Goal: Information Seeking & Learning: Learn about a topic

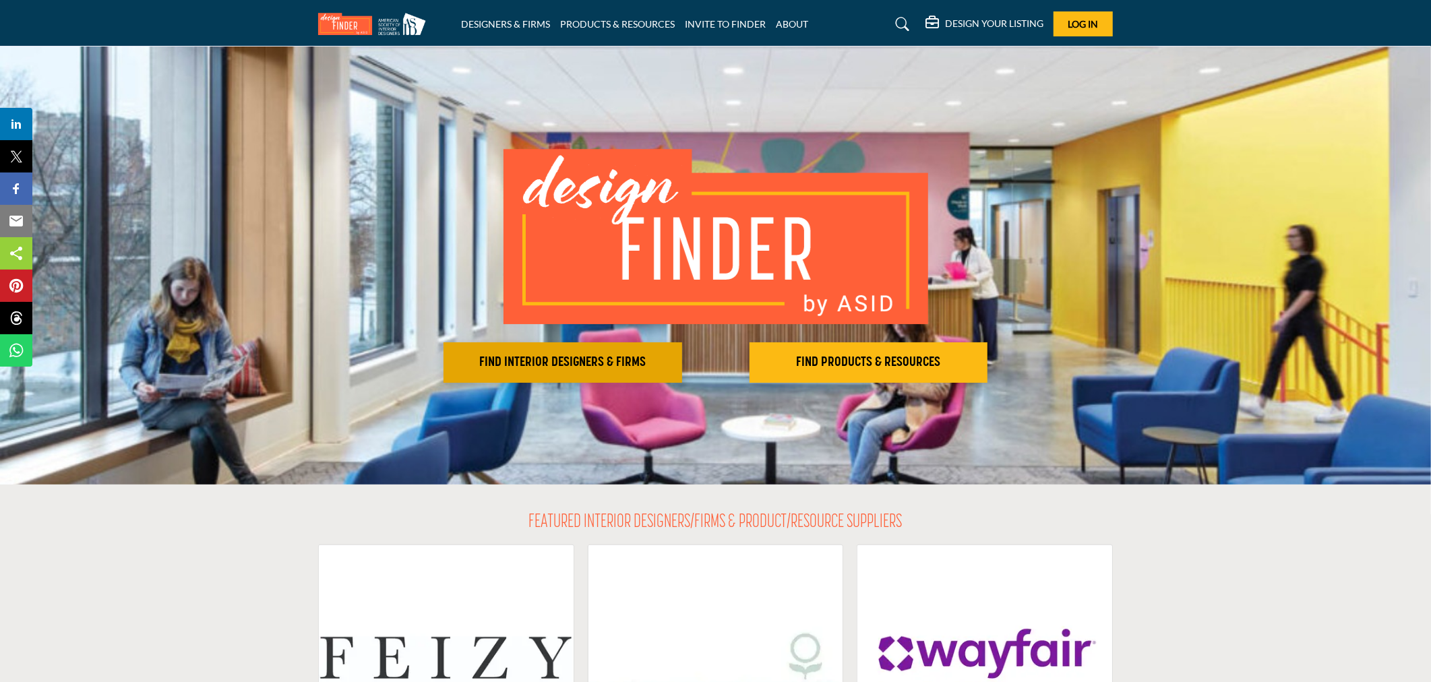
click at [499, 357] on h2 "FIND INTERIOR DESIGNERS & FIRMS" at bounding box center [563, 363] width 230 height 16
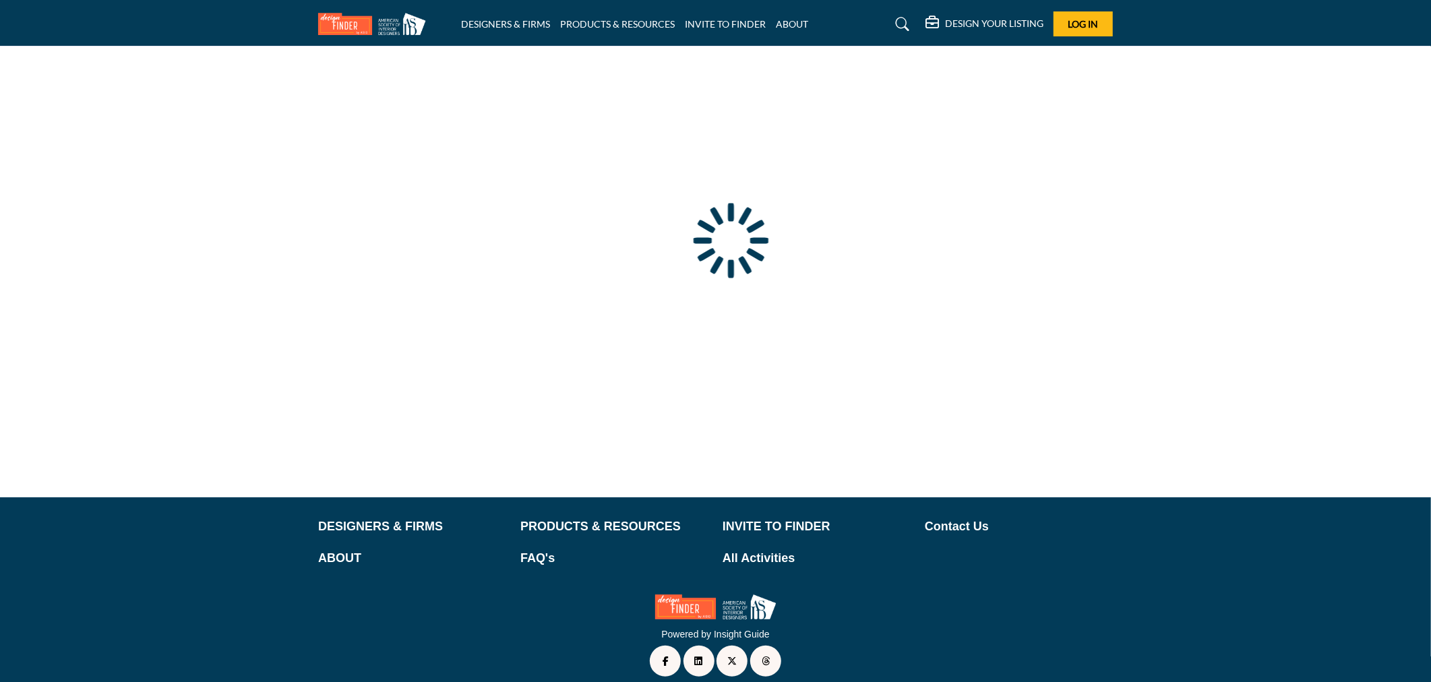
scroll to position [42, 0]
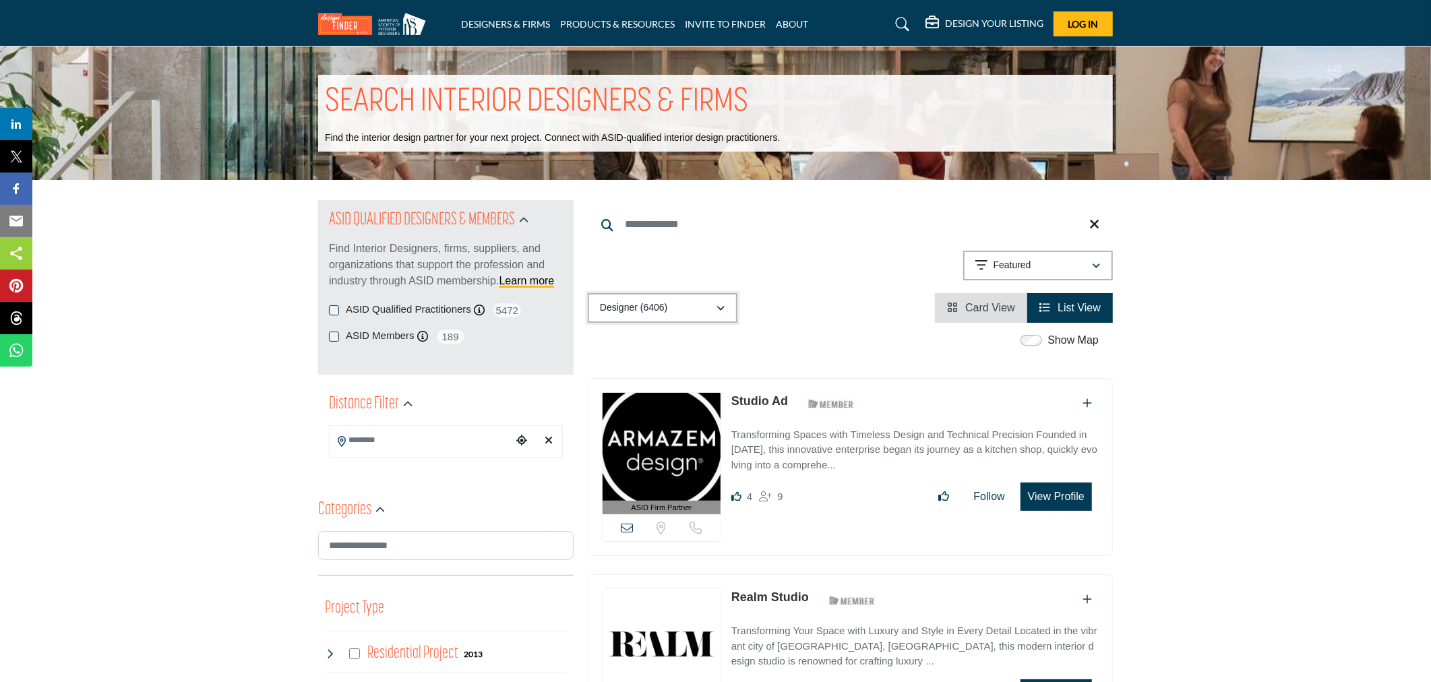
click at [671, 308] on div "Designer (6406)" at bounding box center [658, 308] width 116 height 16
click at [784, 315] on div "Designer (6406) All (6680) Designer (6406) Products (3) Projects (274)" at bounding box center [850, 308] width 525 height 30
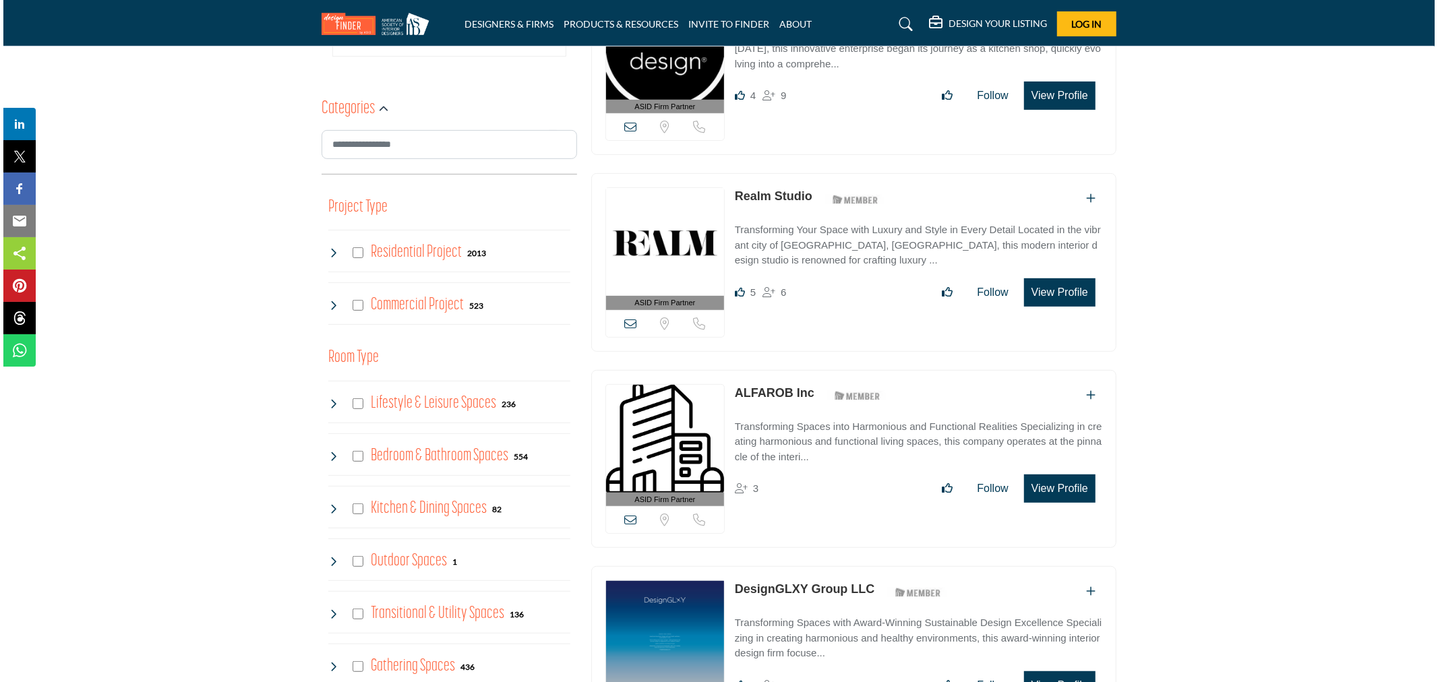
scroll to position [374, 0]
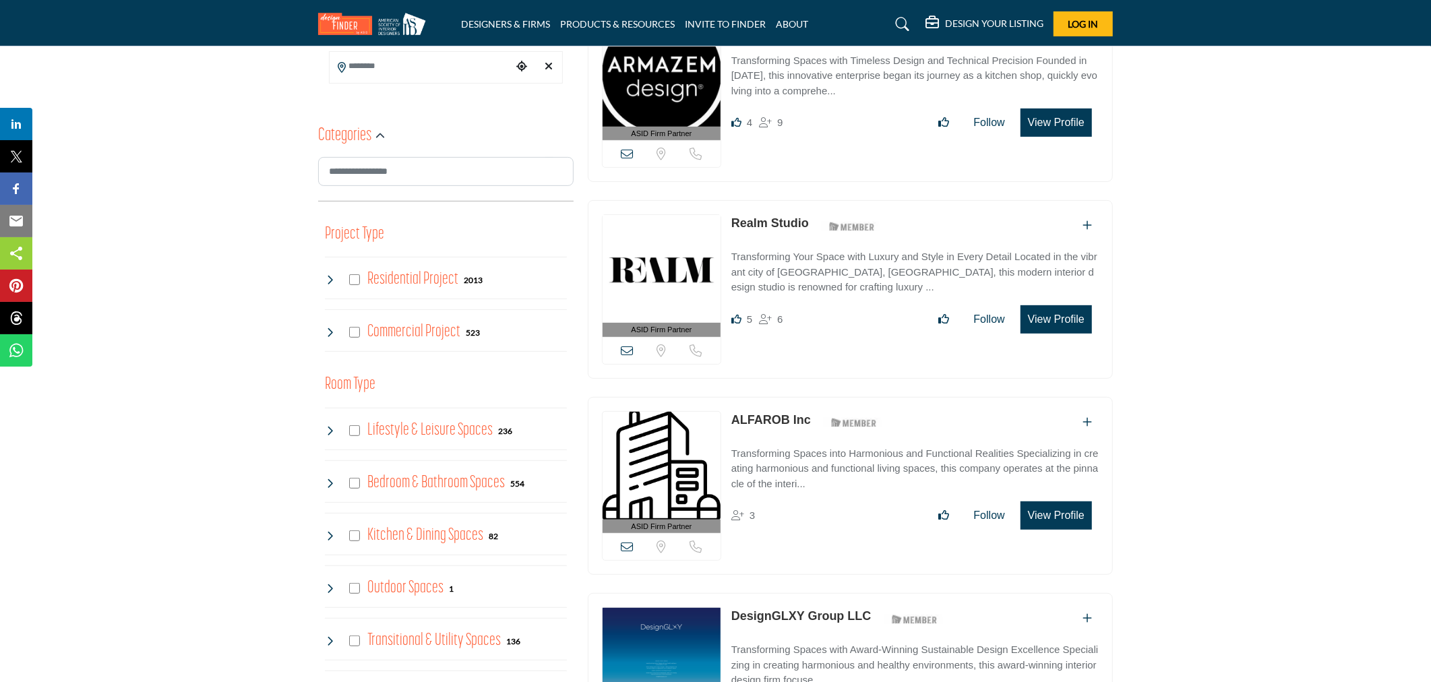
click at [1052, 313] on button "View Profile" at bounding box center [1055, 319] width 71 height 28
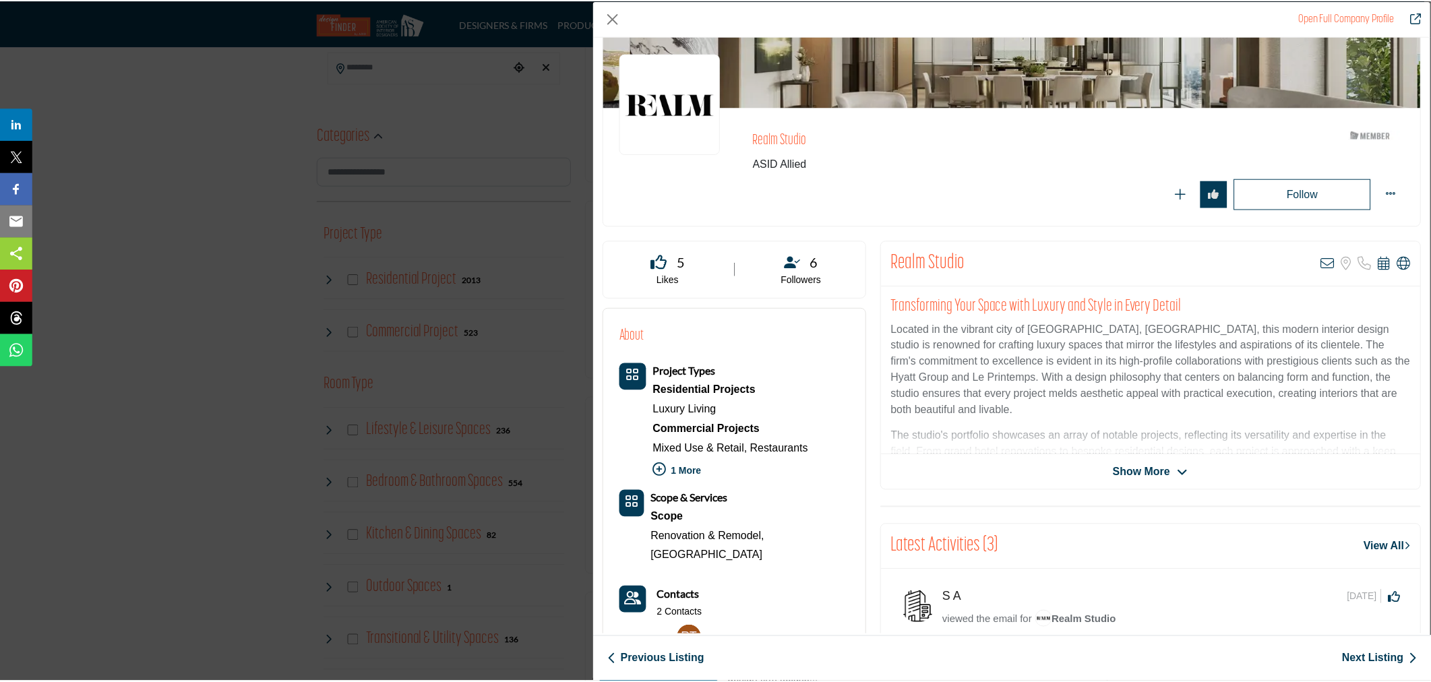
scroll to position [0, 0]
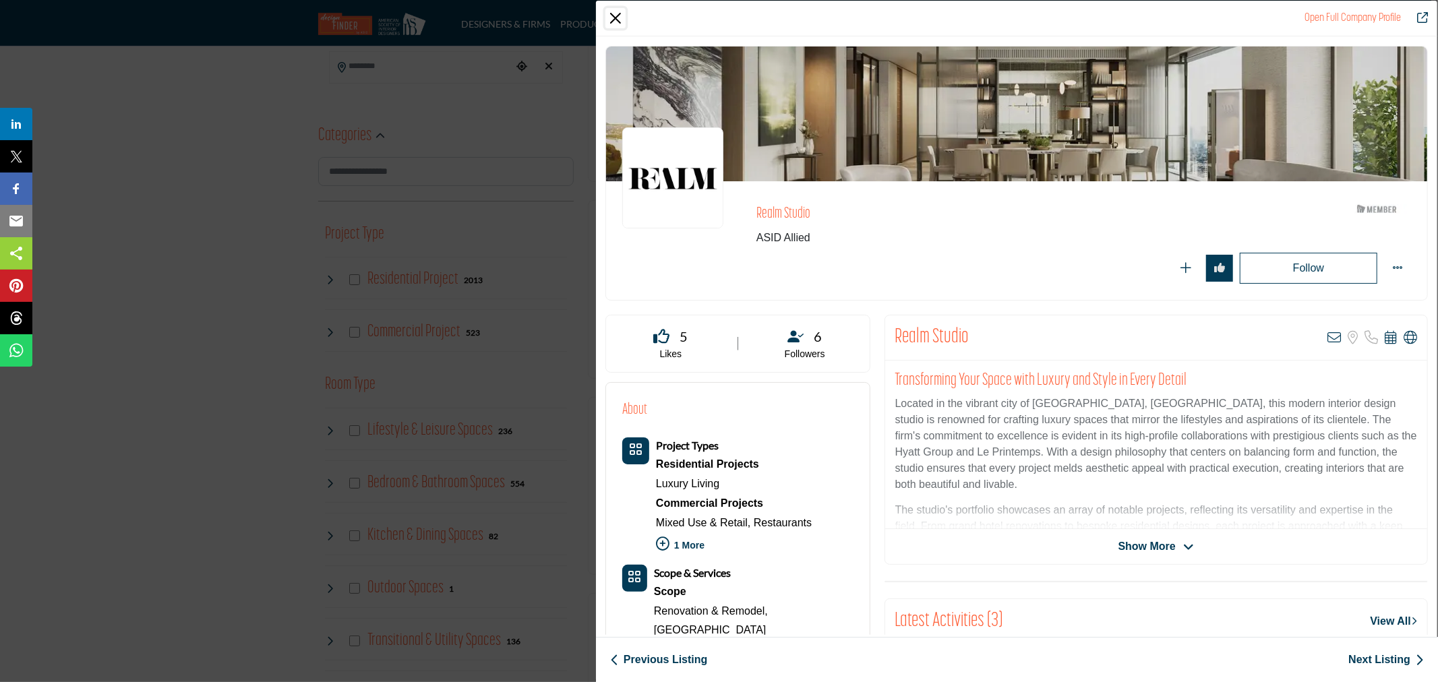
click at [611, 17] on button "Close" at bounding box center [615, 18] width 20 height 20
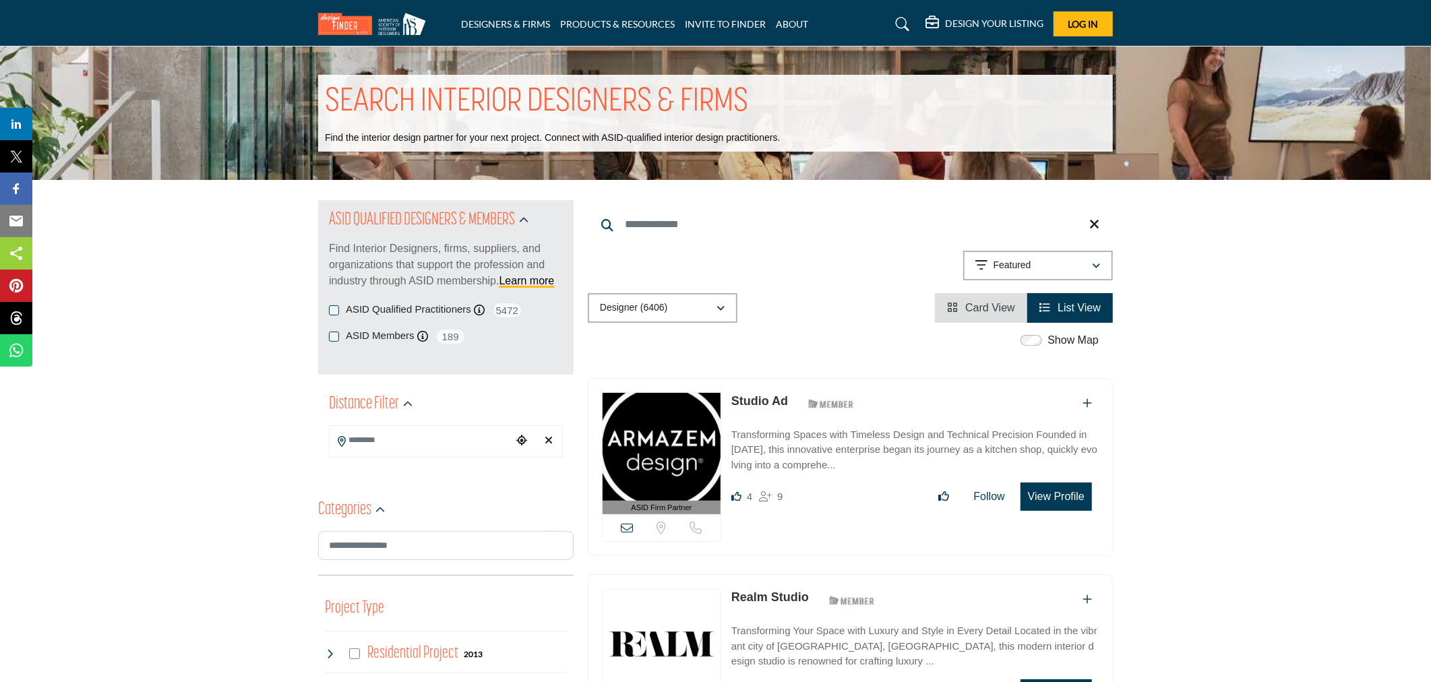
click at [981, 15] on div "DESIGN YOUR LISTING Pricing Page Design Your Listing Log In" at bounding box center [1018, 23] width 187 height 25
click at [985, 22] on h5 "DESIGN YOUR LISTING" at bounding box center [994, 24] width 98 height 12
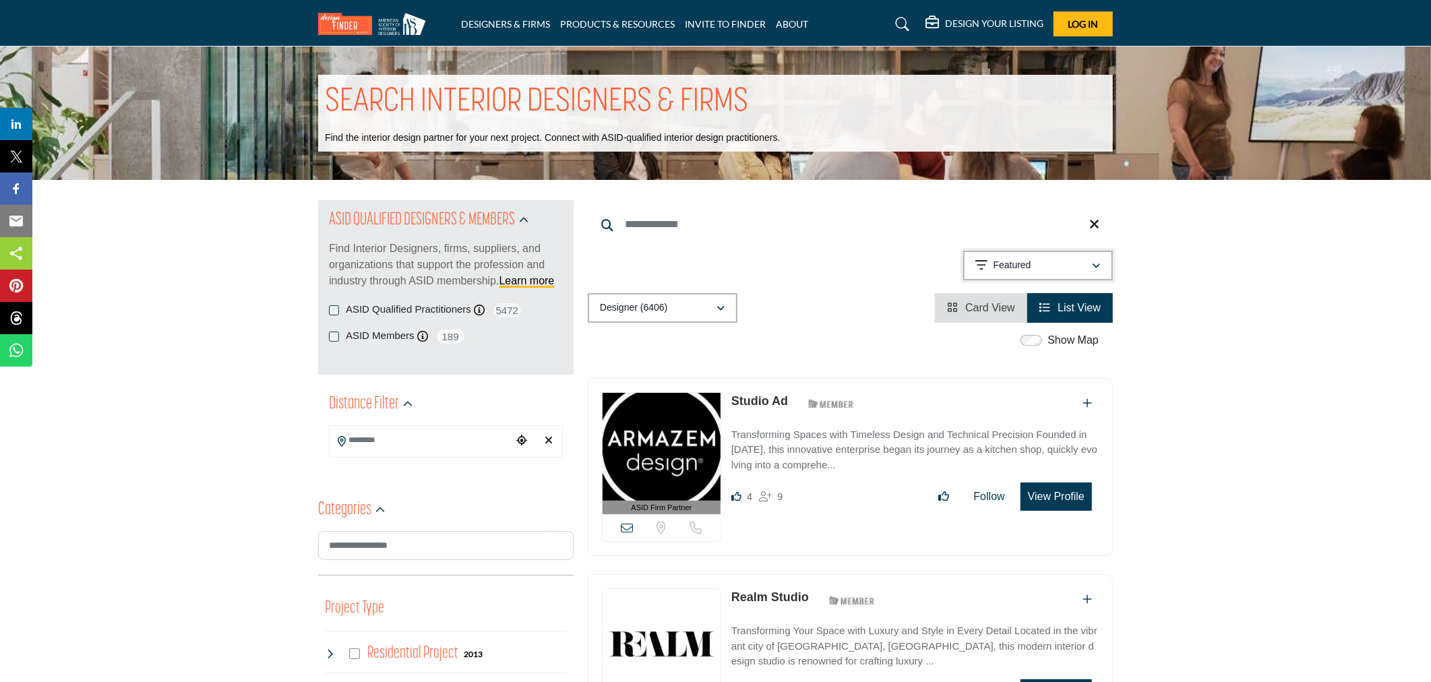
click at [1058, 267] on div "Featured" at bounding box center [1033, 265] width 116 height 16
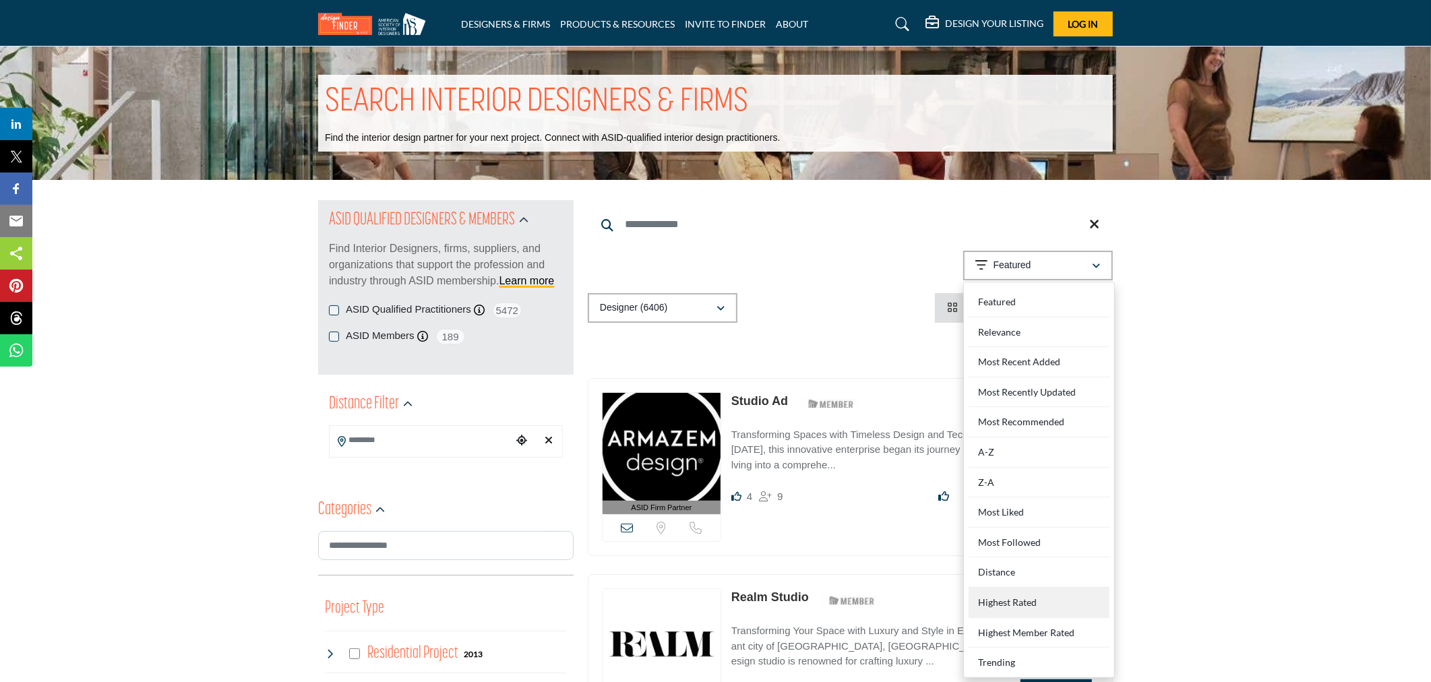
click at [1037, 595] on Rated "Highest Rated" at bounding box center [1038, 603] width 141 height 30
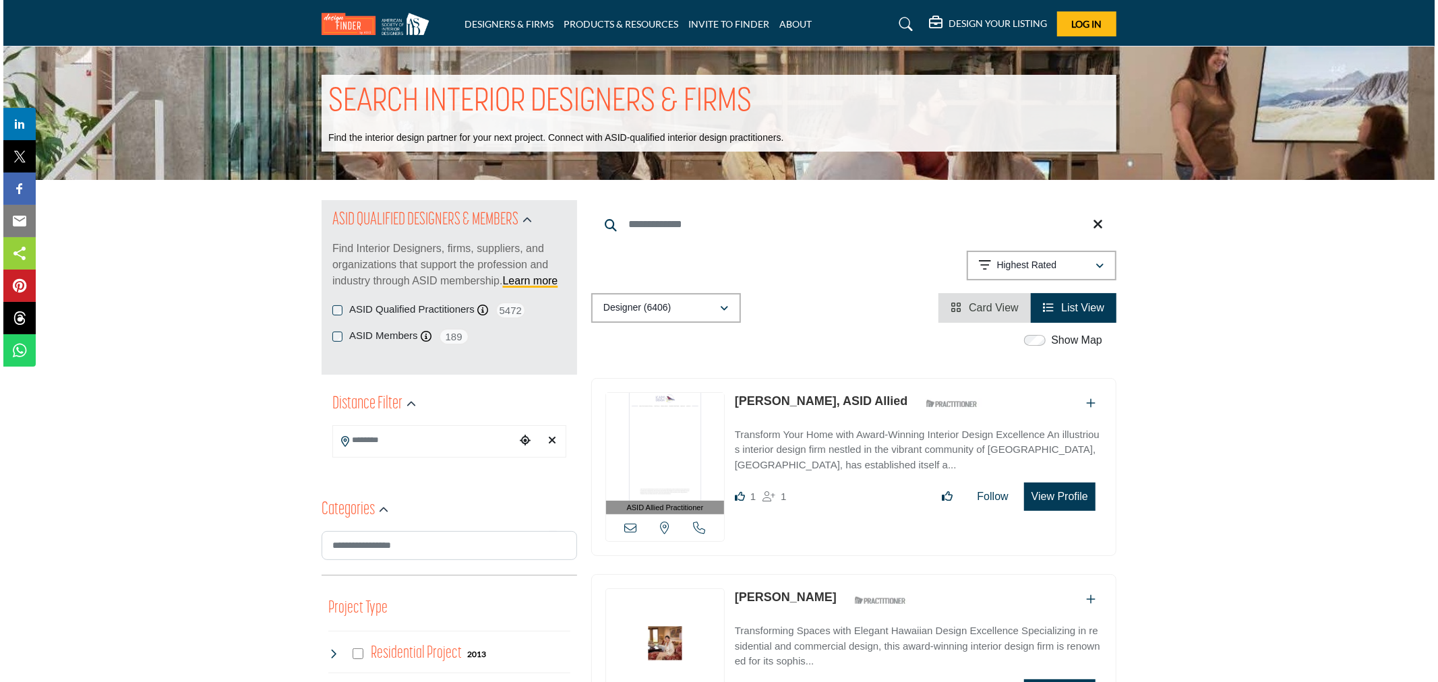
scroll to position [75, 0]
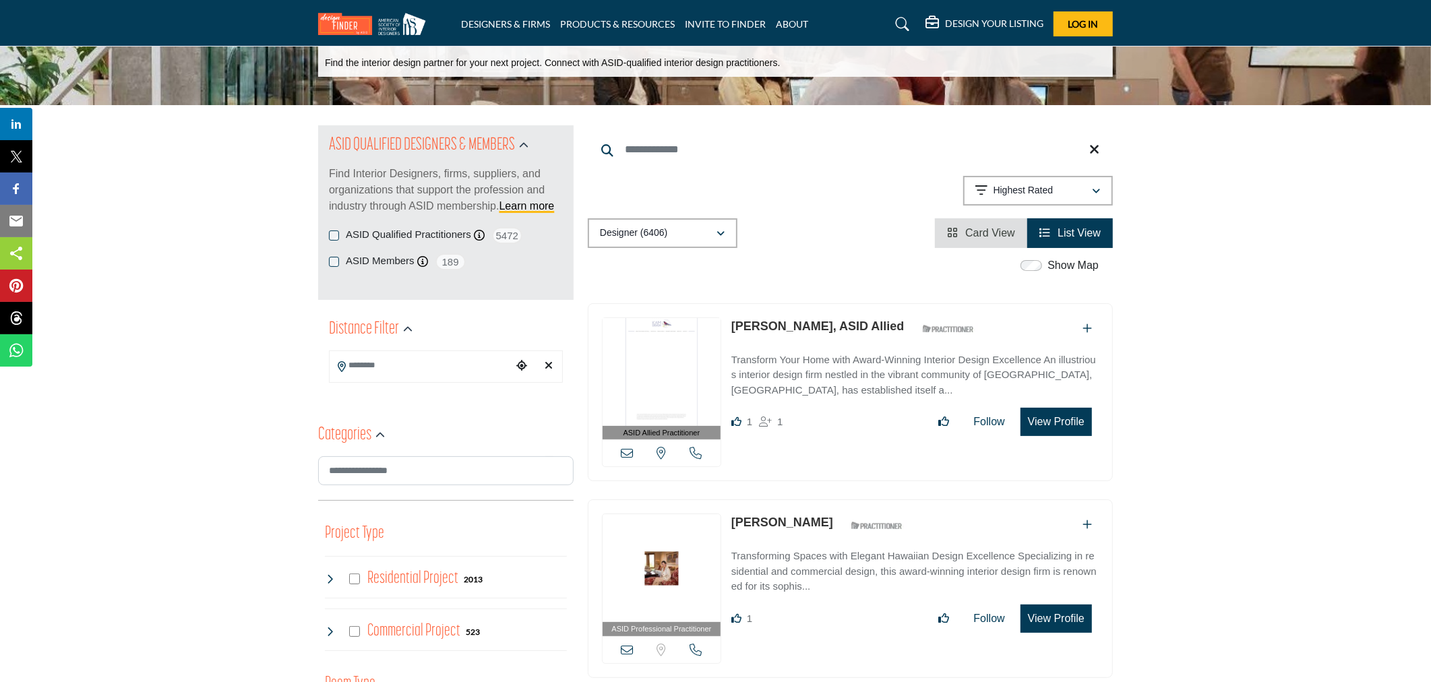
click at [1060, 419] on button "View Profile" at bounding box center [1055, 422] width 71 height 28
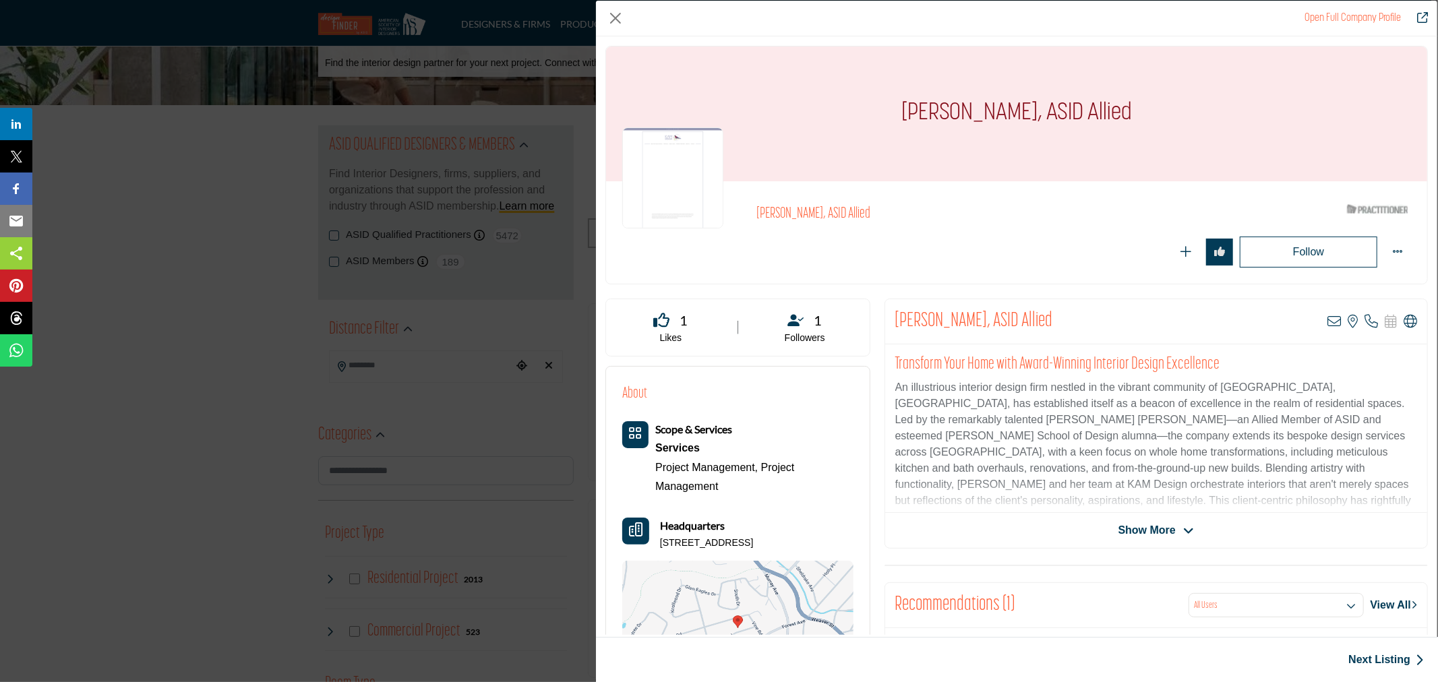
click at [1169, 532] on span "Show More" at bounding box center [1146, 530] width 57 height 16
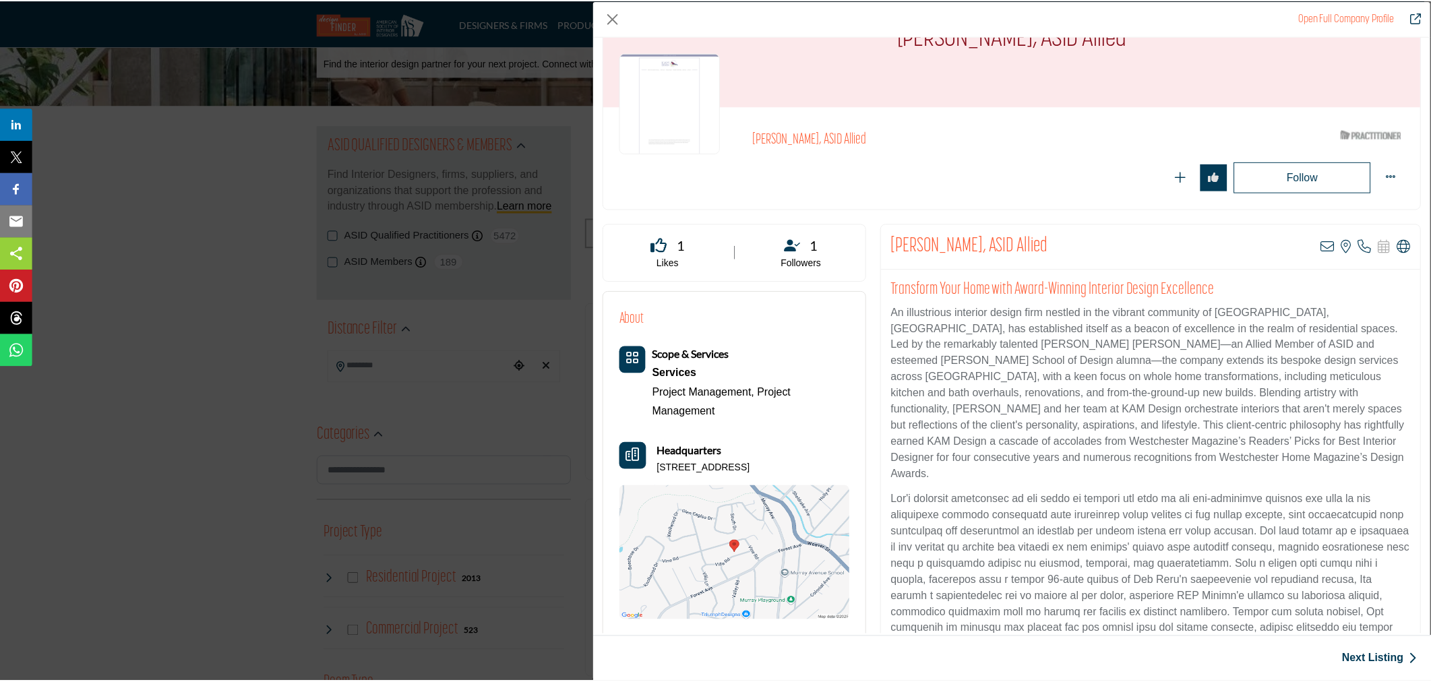
scroll to position [0, 0]
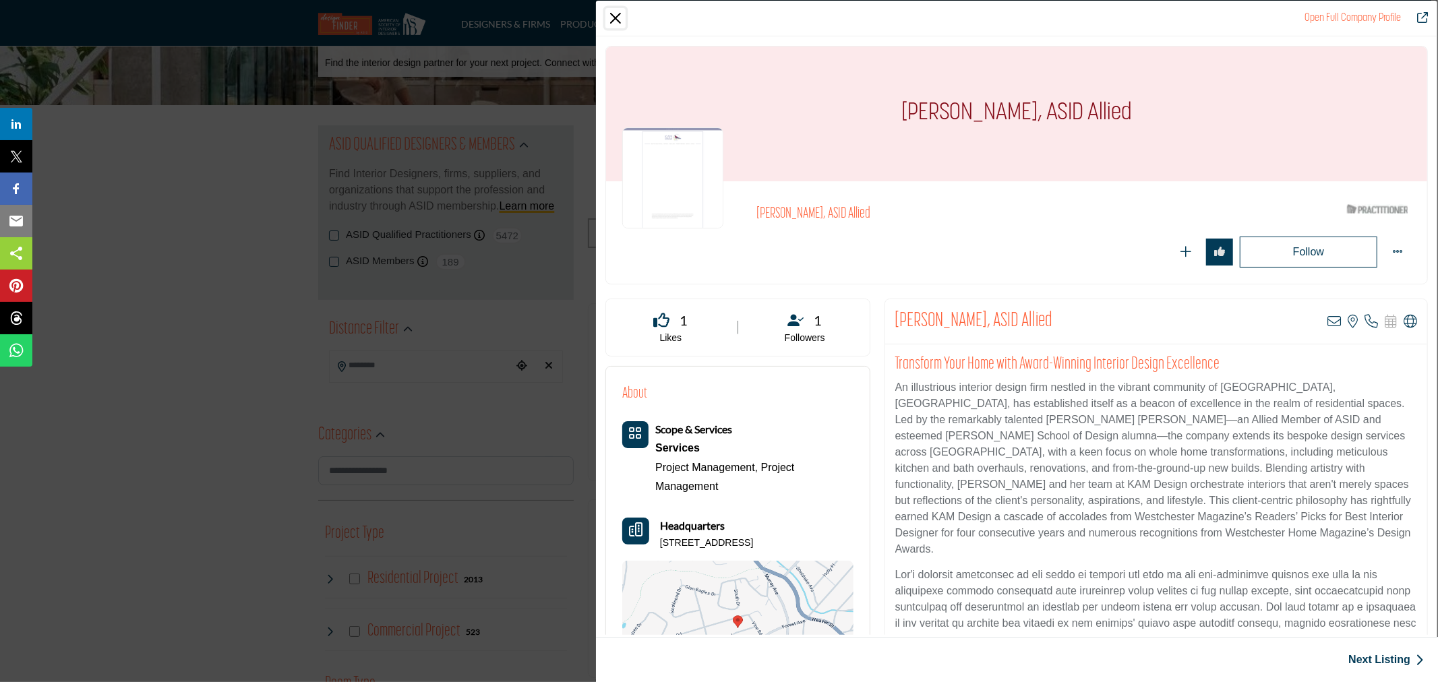
click at [616, 14] on button "Close" at bounding box center [615, 18] width 20 height 20
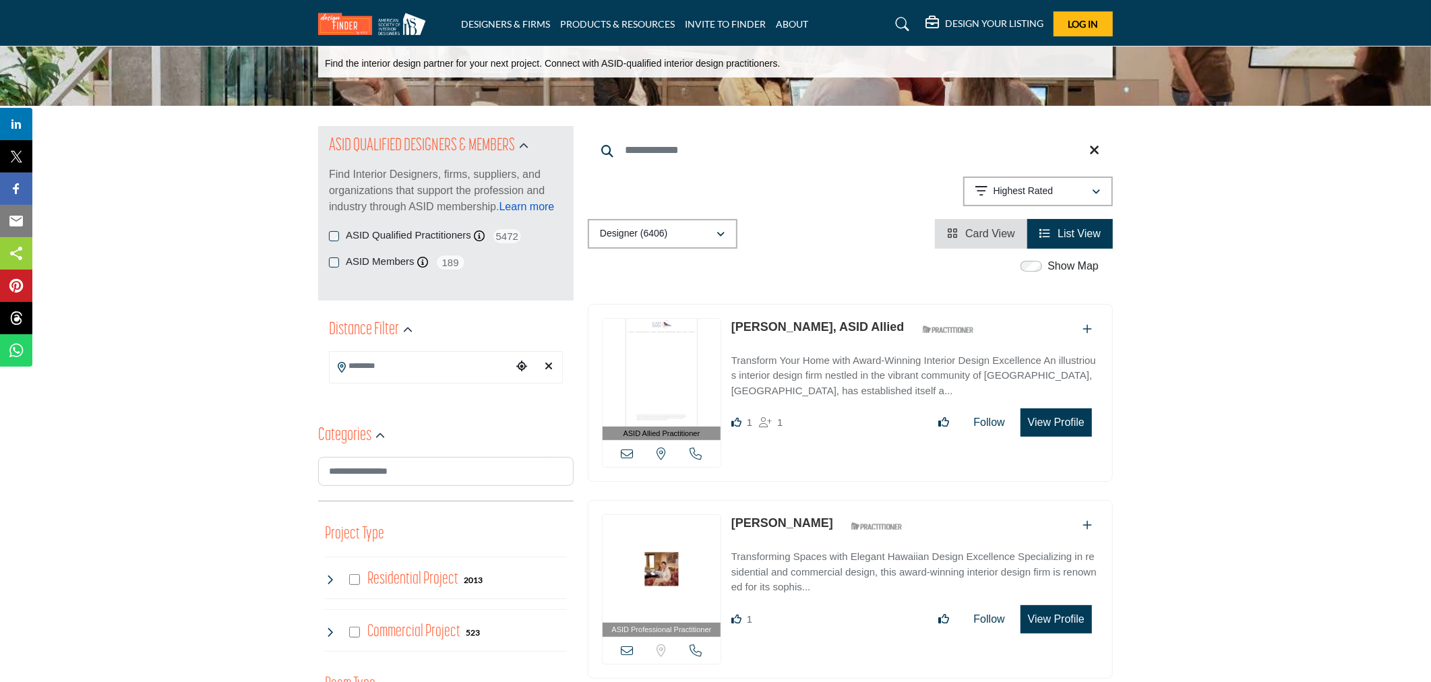
scroll to position [75, 0]
click at [346, 474] on input "Search Category" at bounding box center [445, 471] width 255 height 30
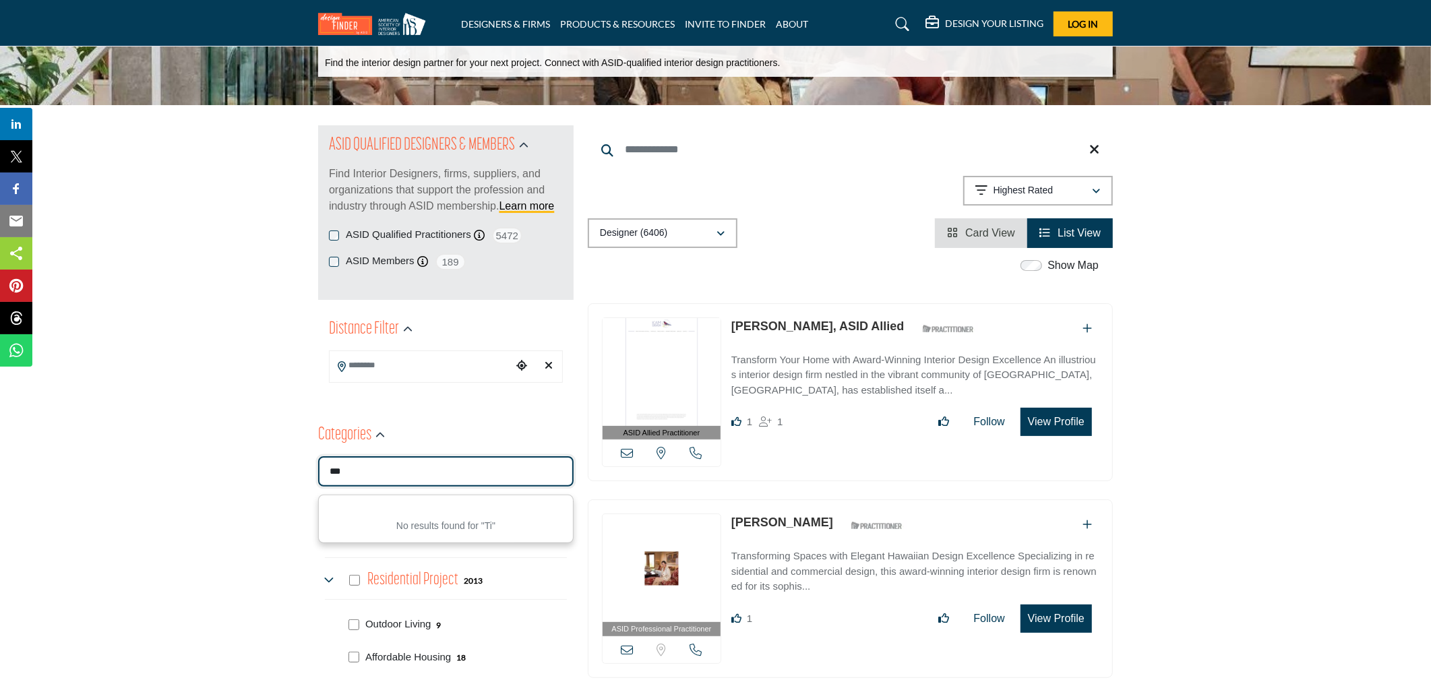
type input "****"
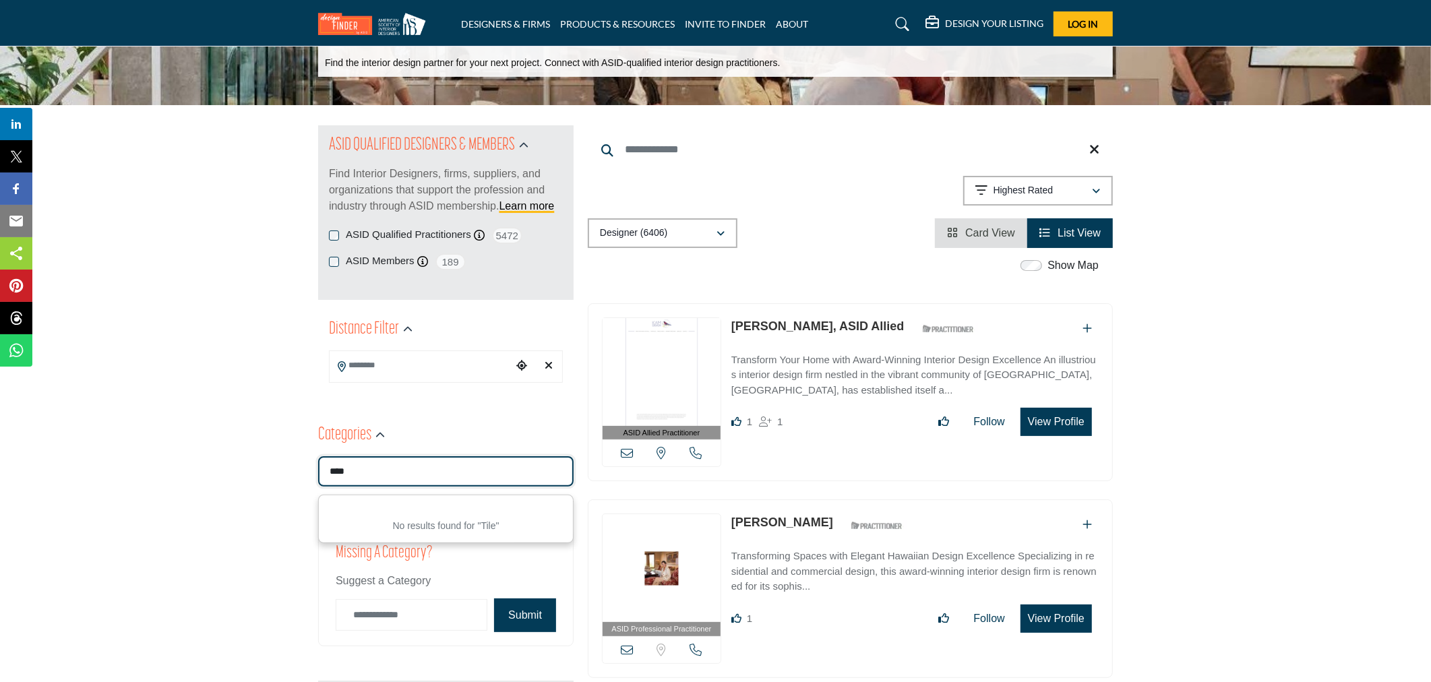
drag, startPoint x: 367, startPoint y: 463, endPoint x: 253, endPoint y: 449, distance: 114.8
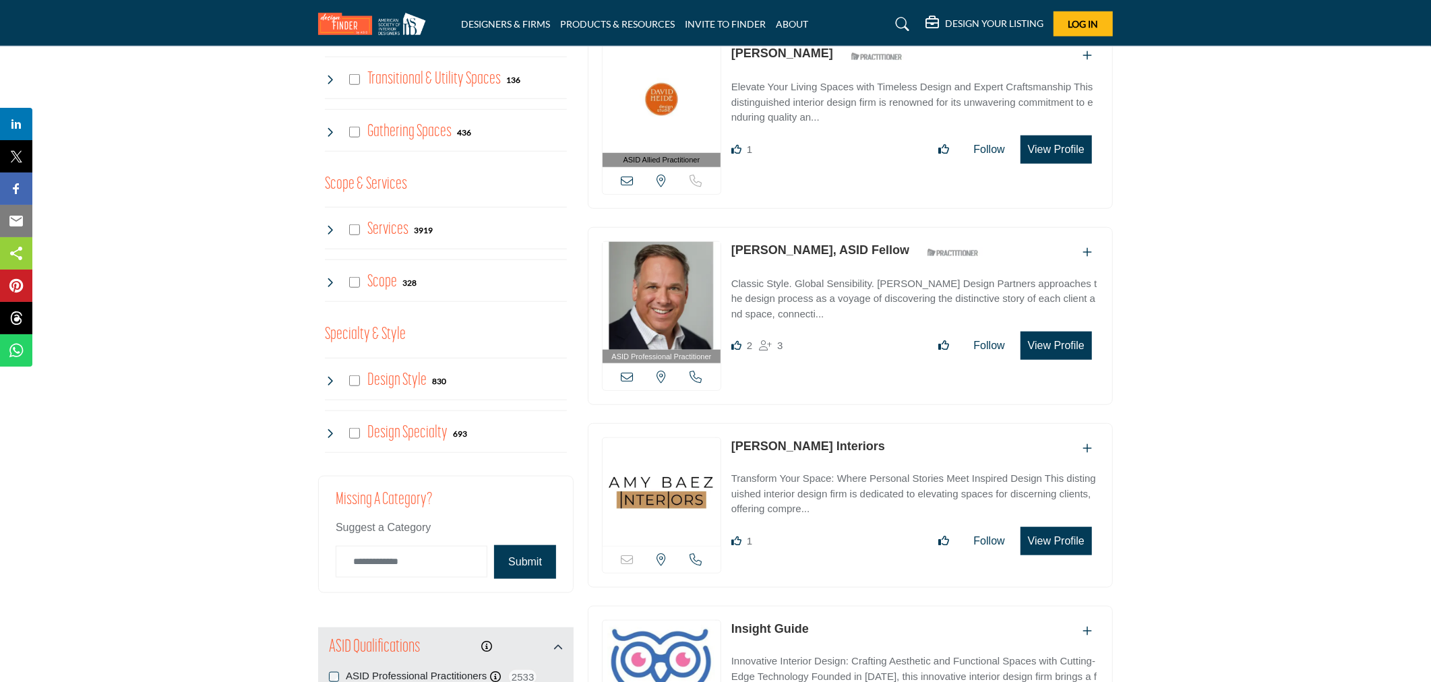
scroll to position [973, 0]
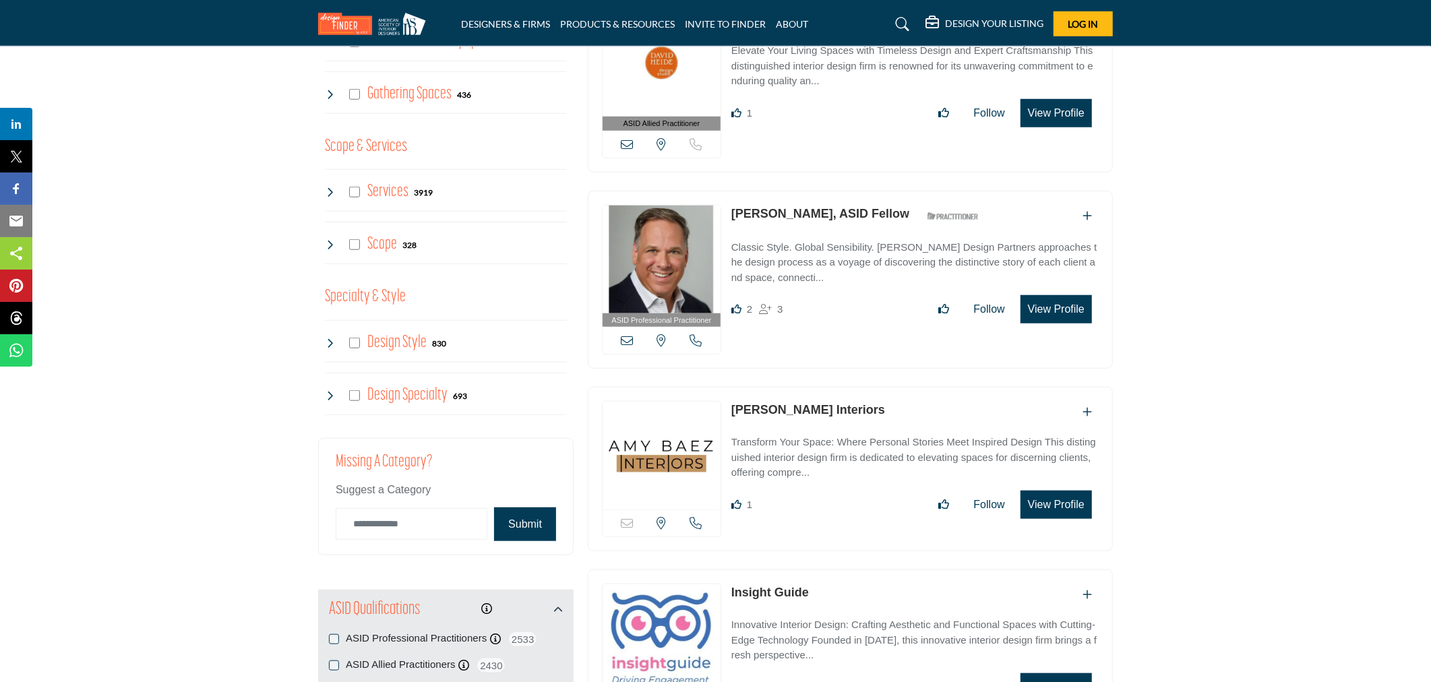
click at [332, 396] on icon at bounding box center [330, 395] width 11 height 11
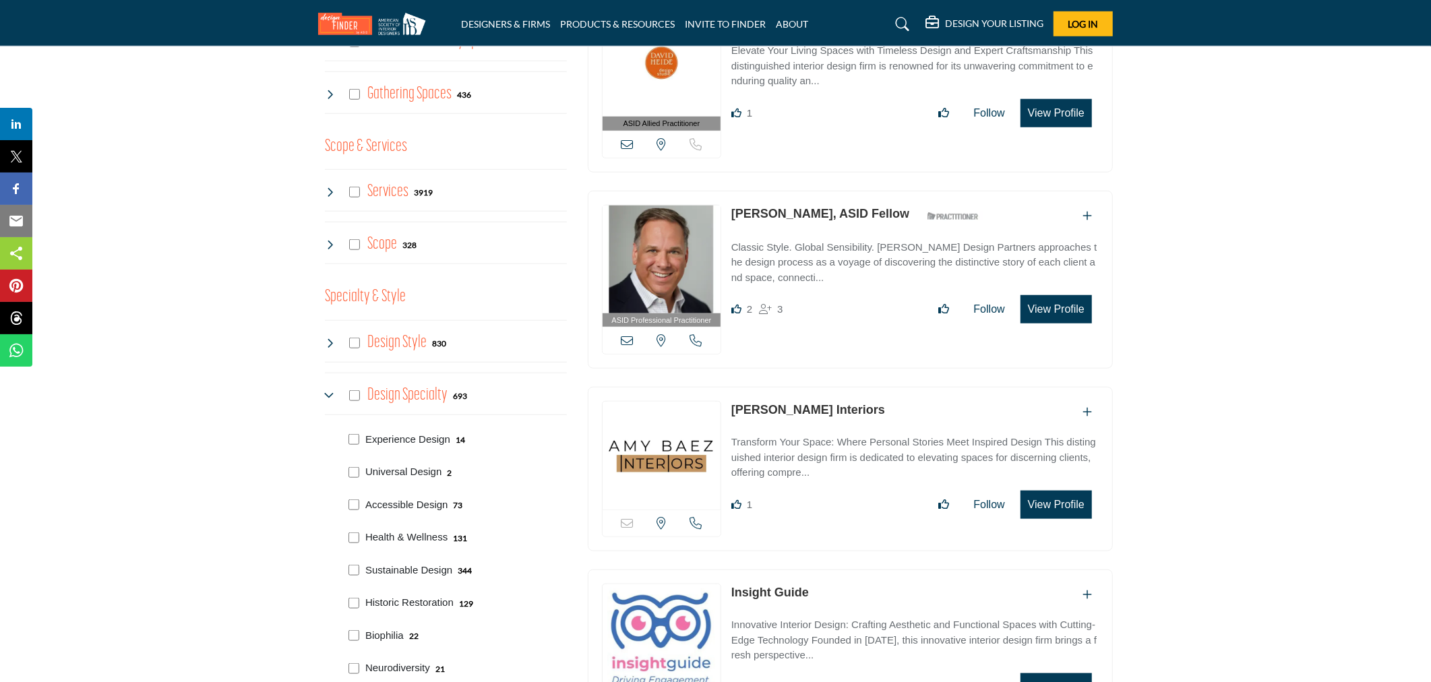
click at [326, 400] on icon at bounding box center [330, 395] width 11 height 11
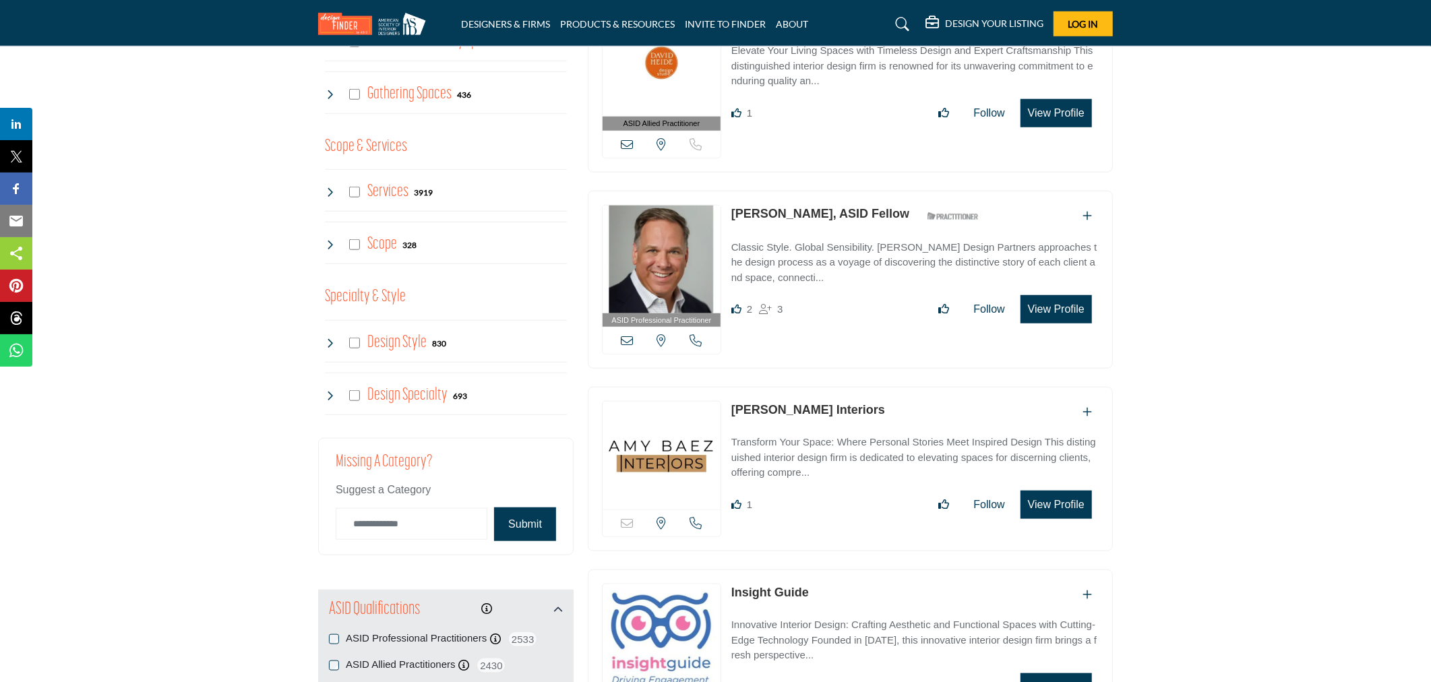
click at [334, 348] on icon at bounding box center [330, 343] width 11 height 11
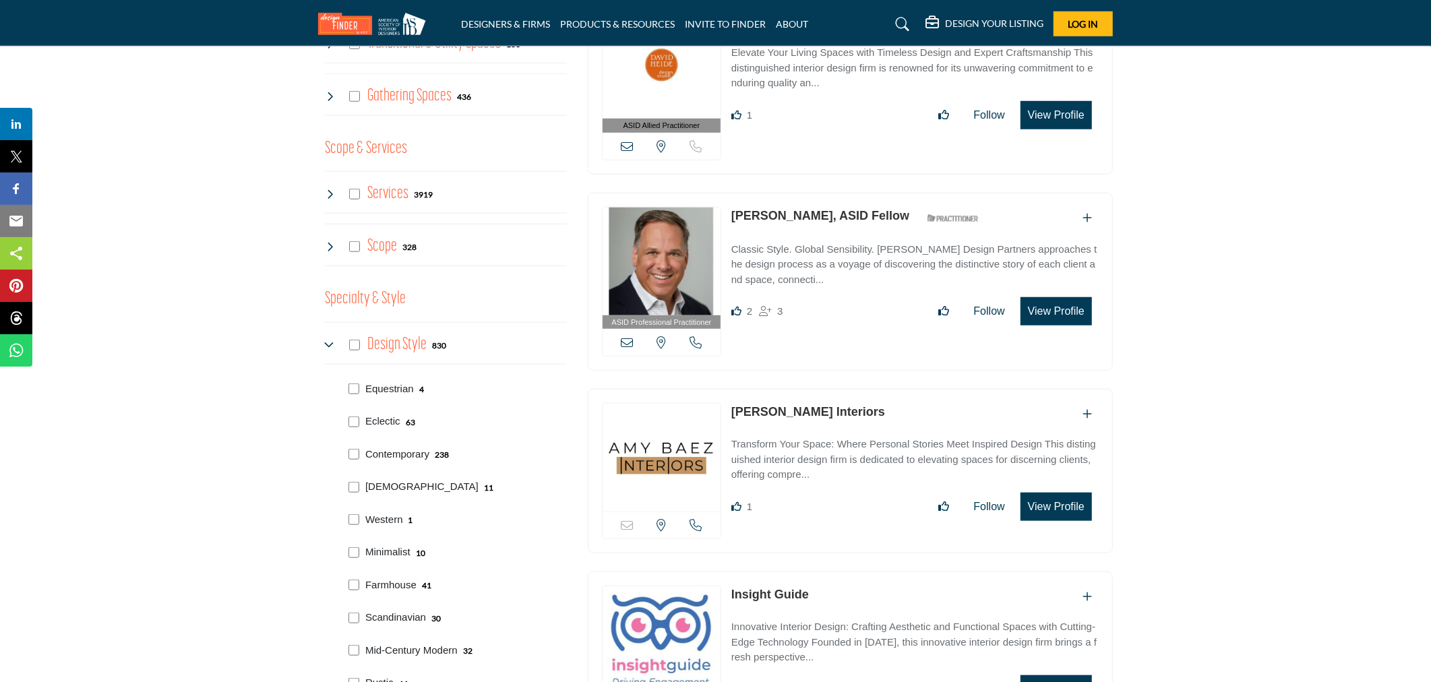
scroll to position [898, 0]
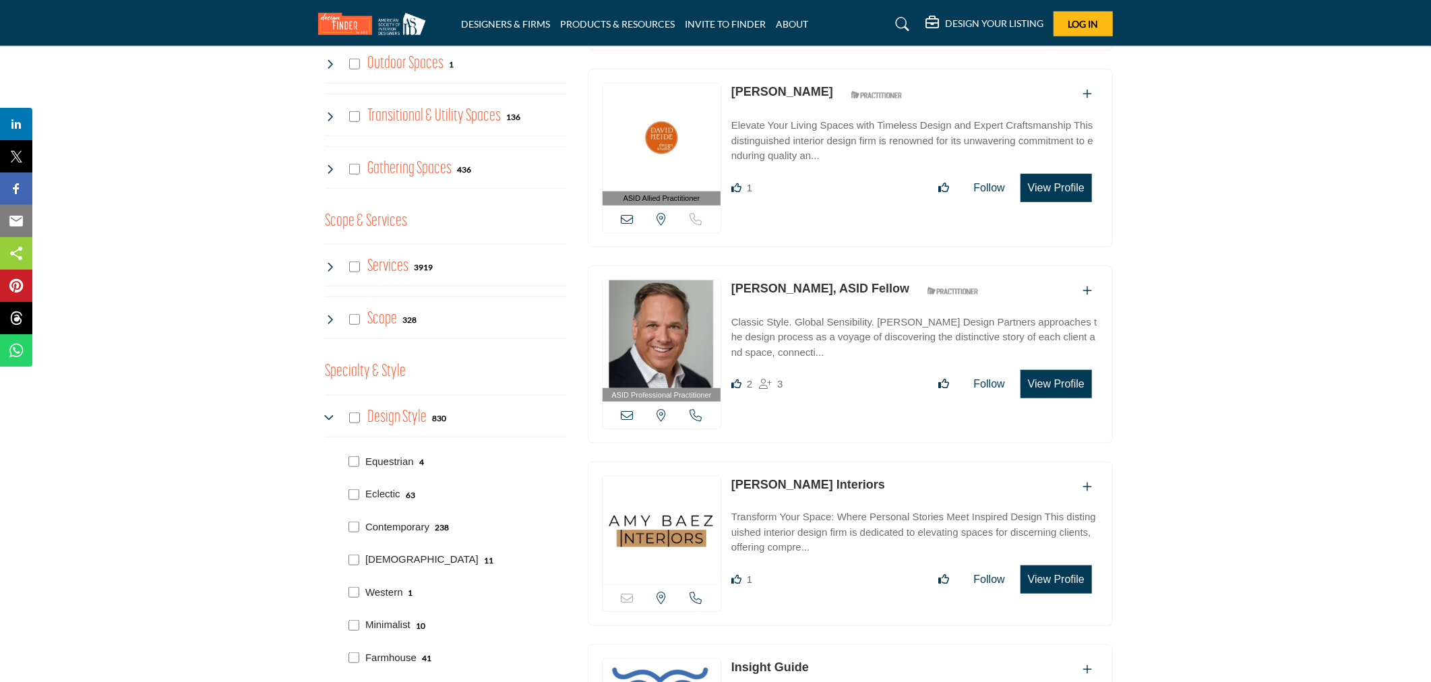
click at [333, 415] on icon at bounding box center [330, 417] width 11 height 11
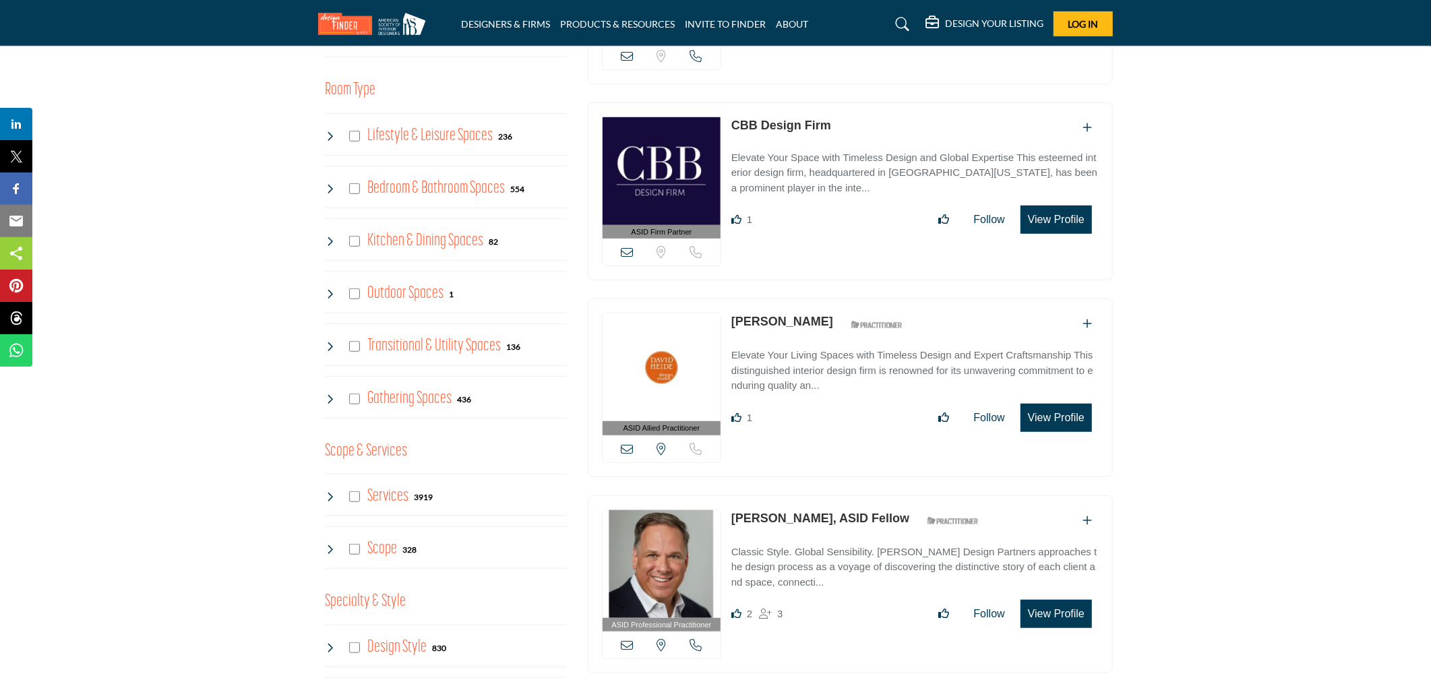
scroll to position [598, 0]
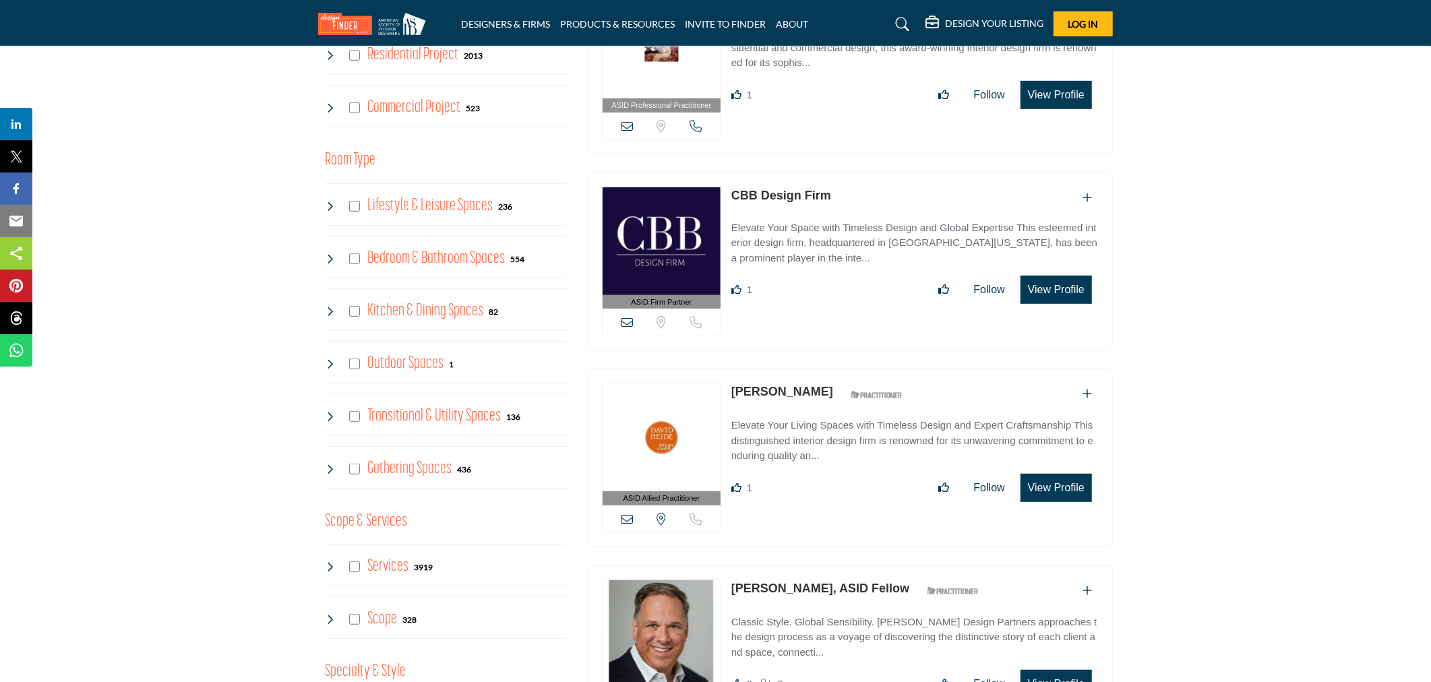
click at [328, 561] on div "Services 3919" at bounding box center [379, 567] width 108 height 24
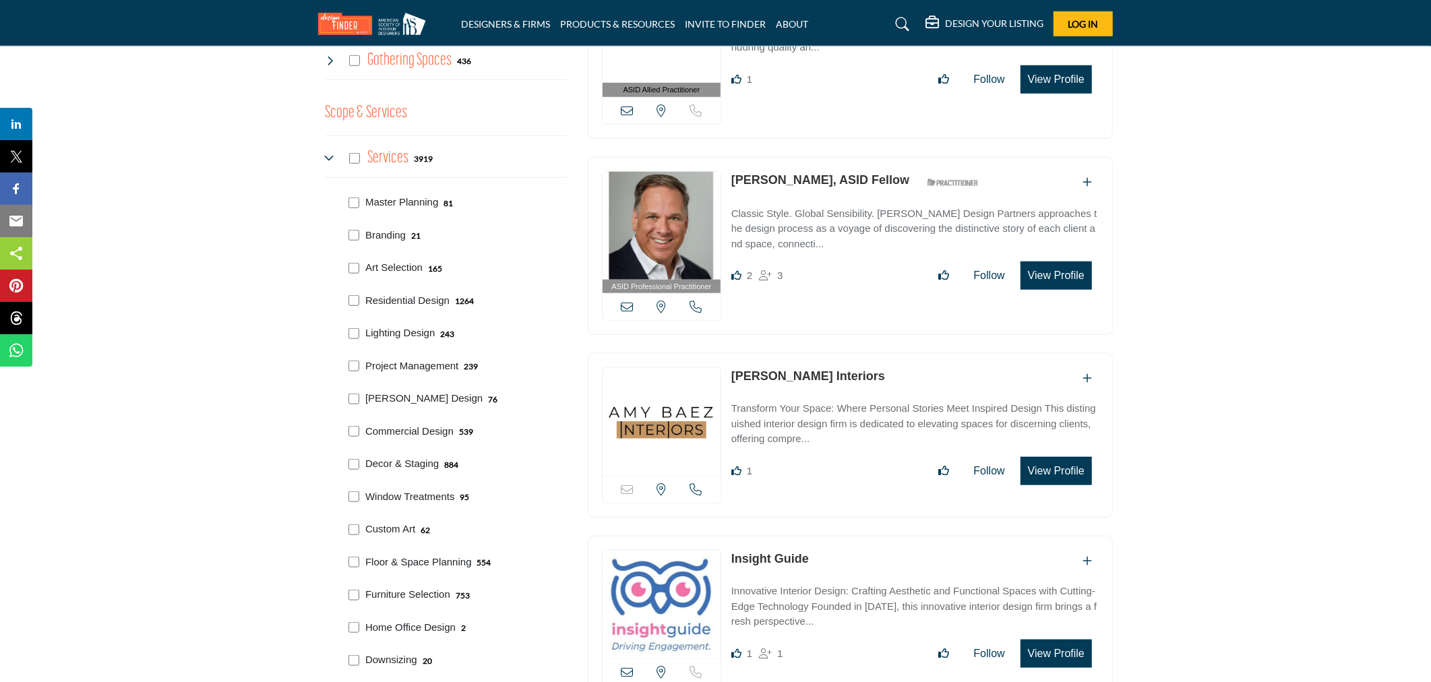
scroll to position [973, 0]
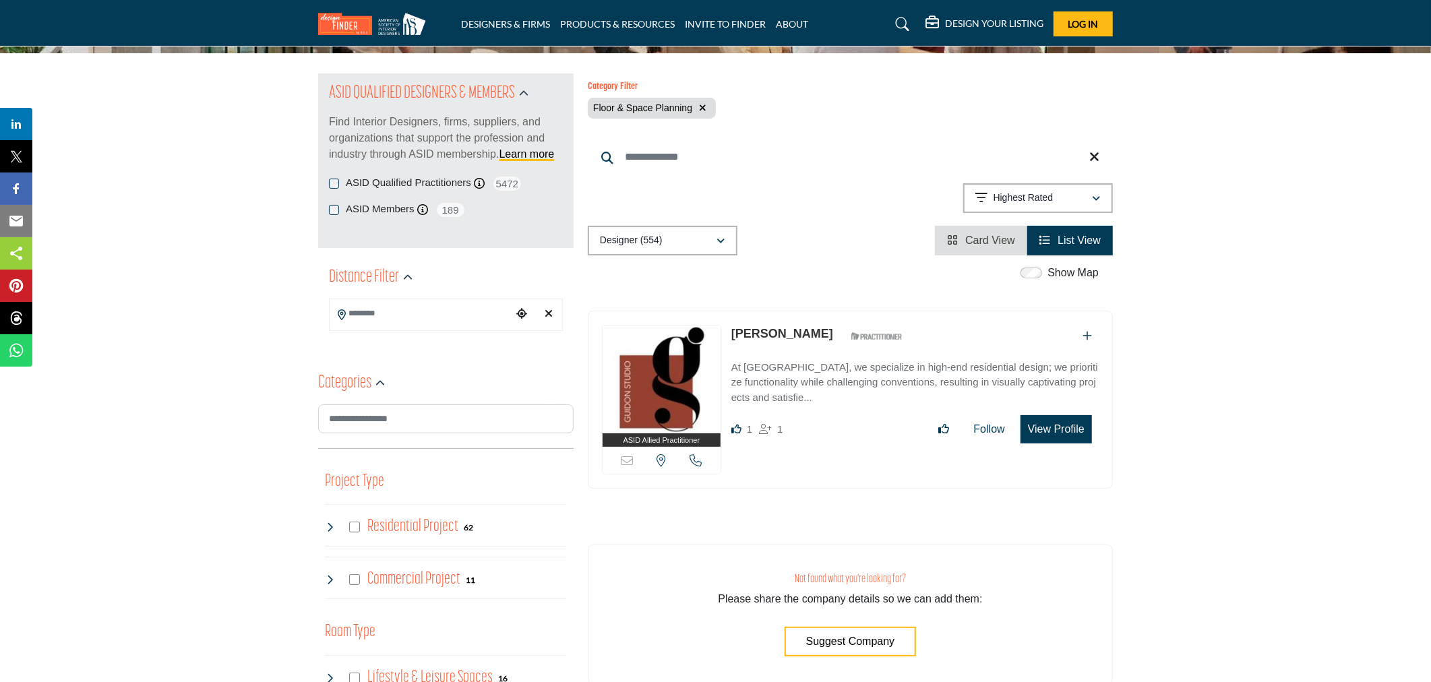
scroll to position [150, 0]
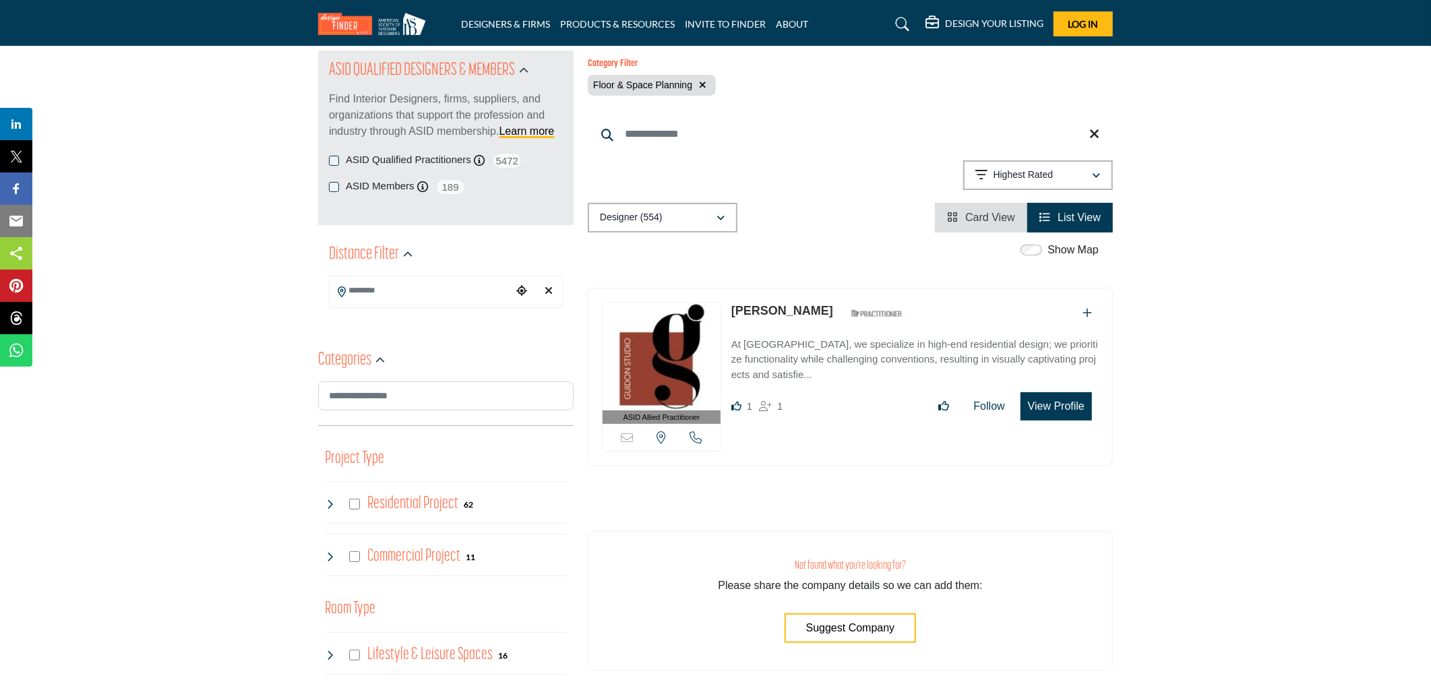
click at [652, 386] on img at bounding box center [662, 357] width 118 height 108
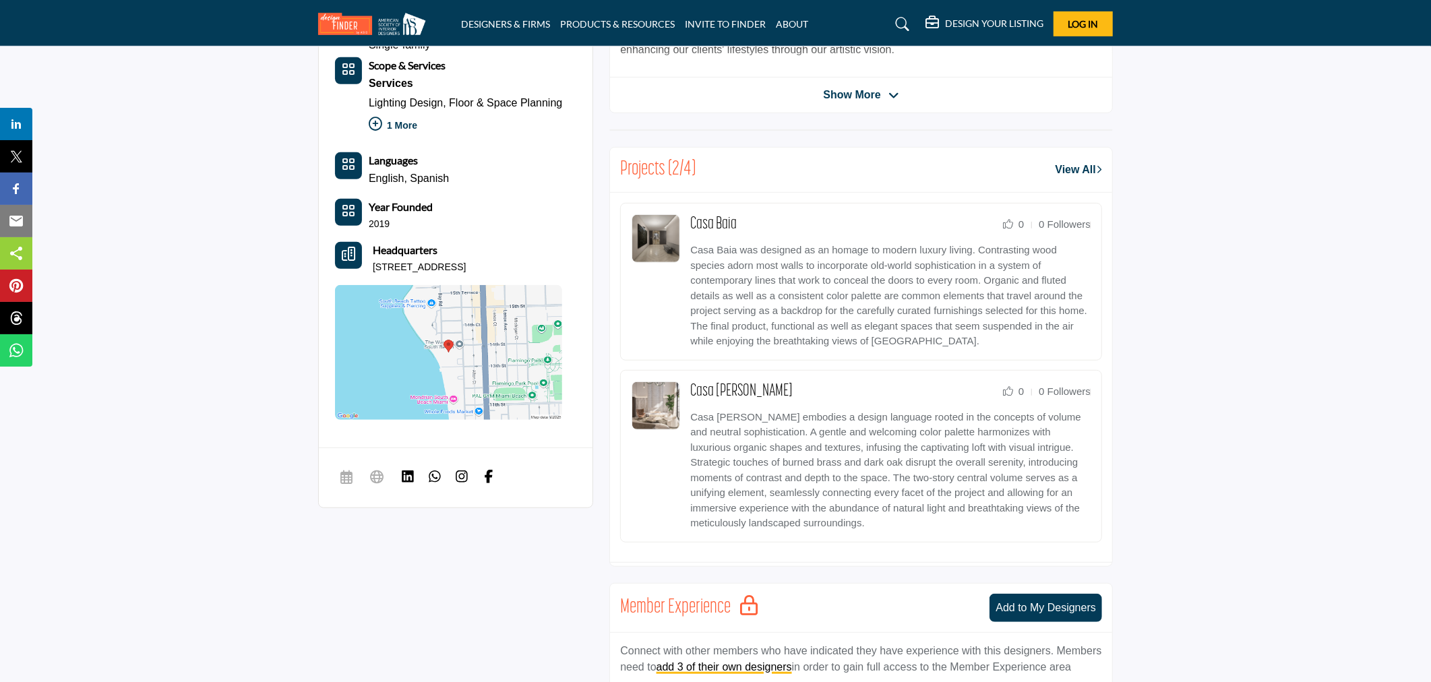
scroll to position [524, 0]
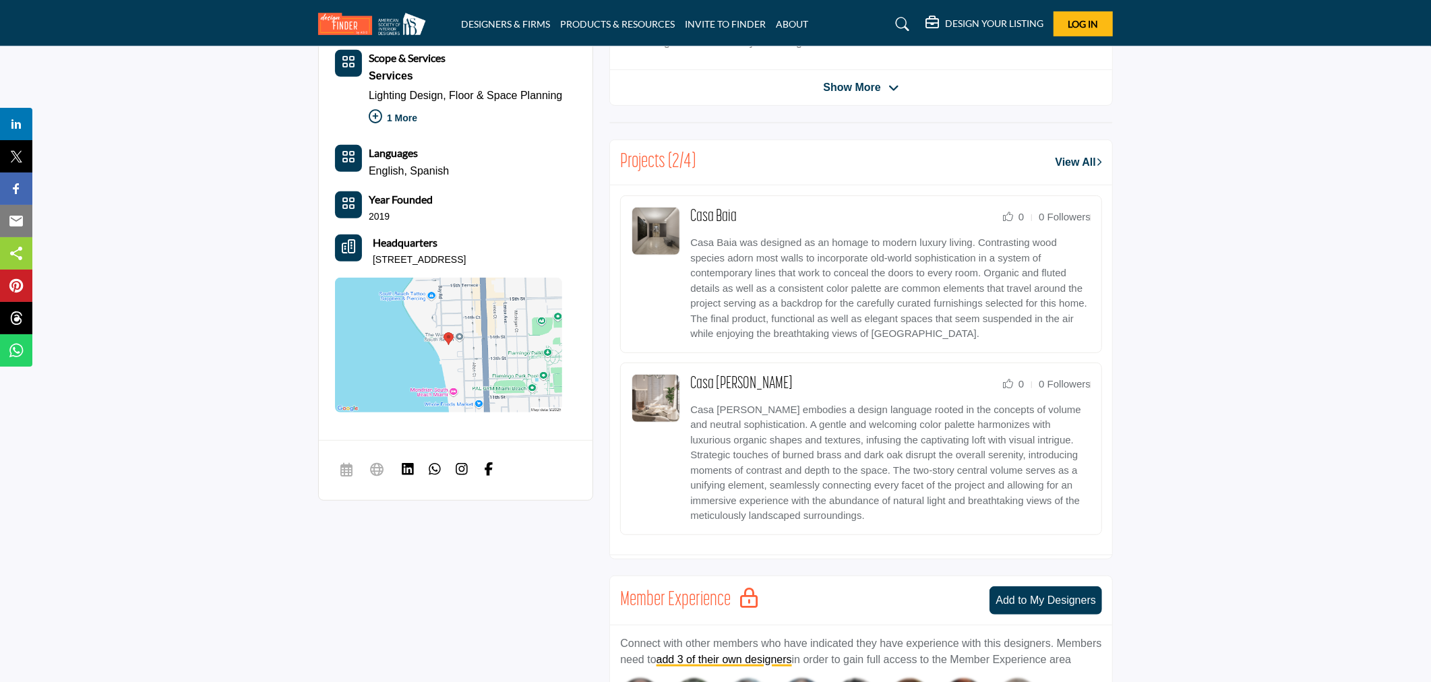
click at [1060, 166] on link "View All" at bounding box center [1078, 162] width 47 height 16
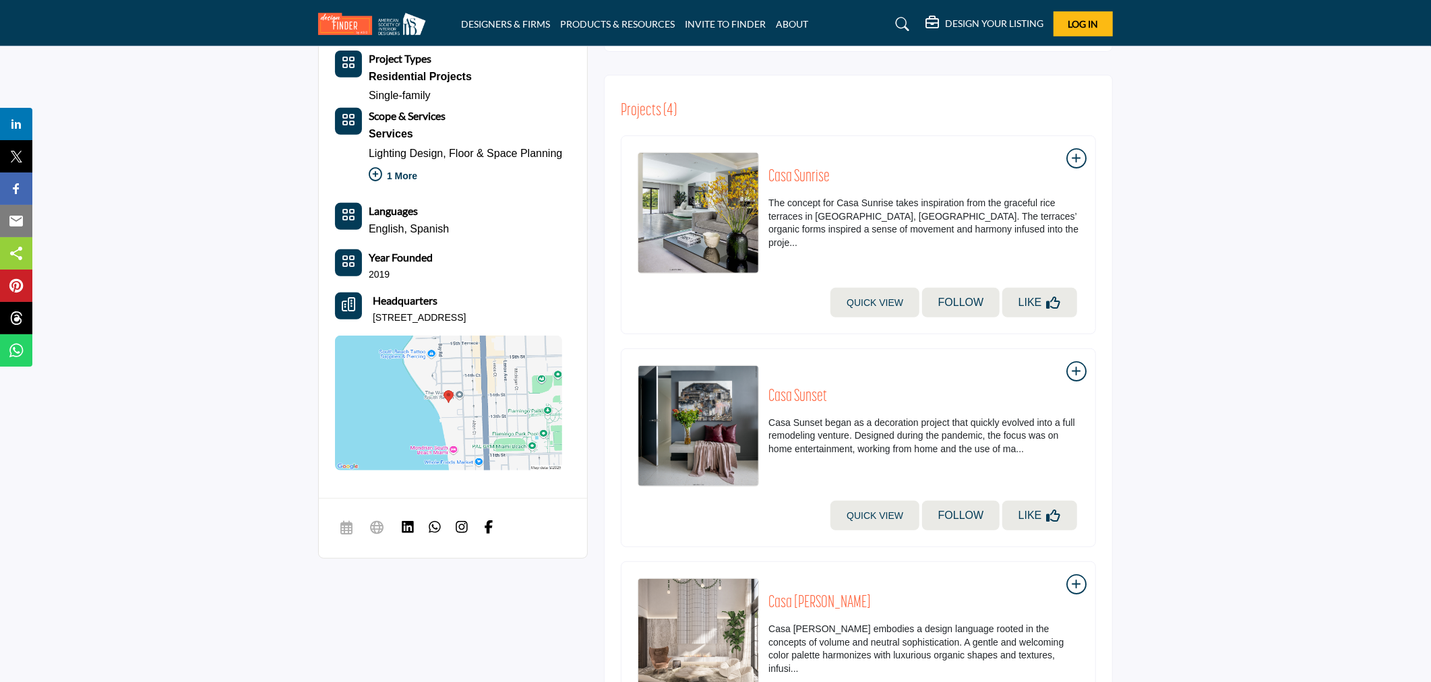
scroll to position [385, 0]
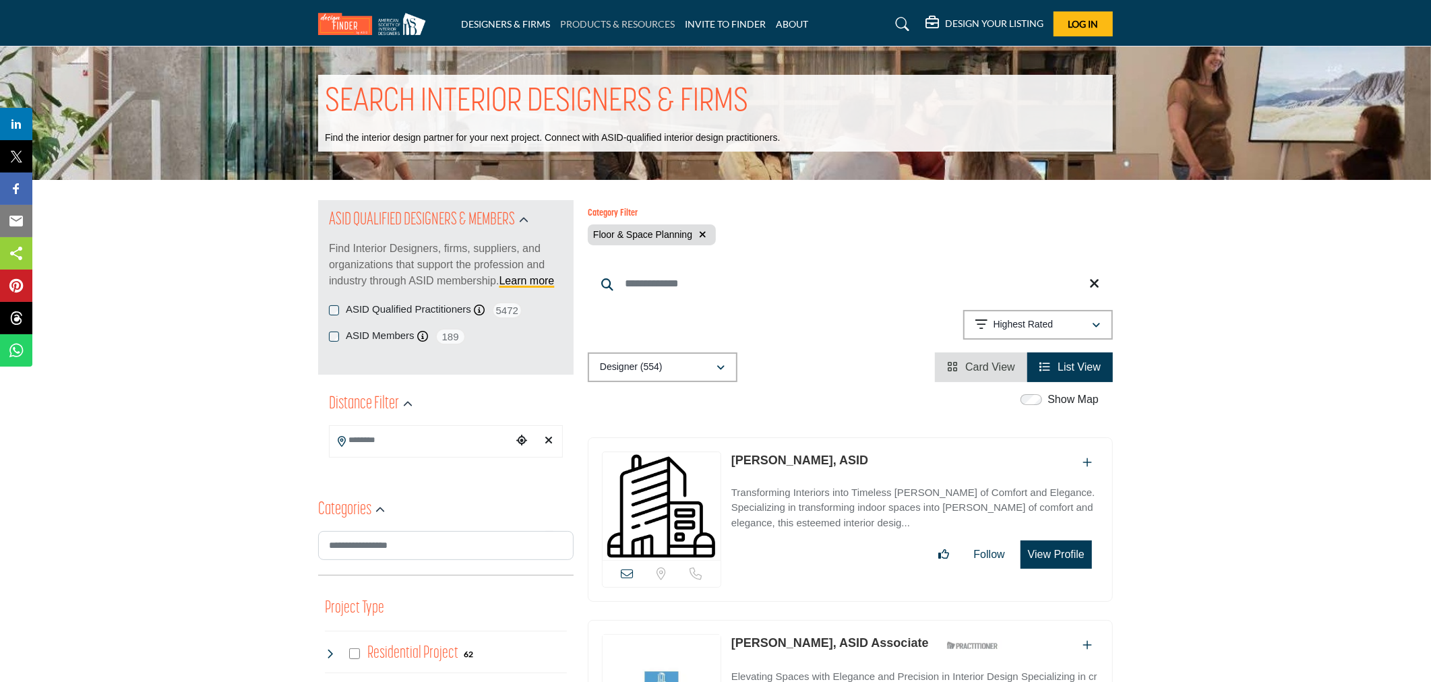
click at [604, 26] on link "PRODUCTS & RESOURCES" at bounding box center [617, 23] width 115 height 11
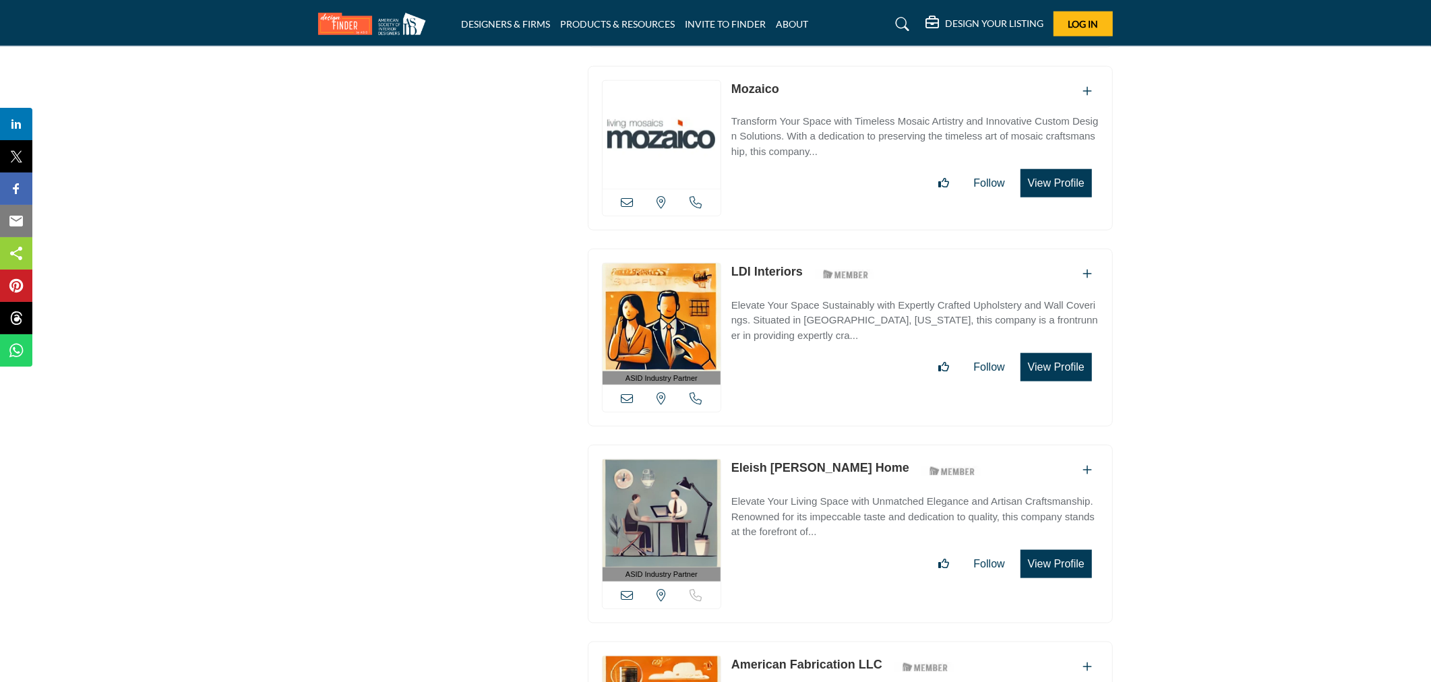
scroll to position [31301, 0]
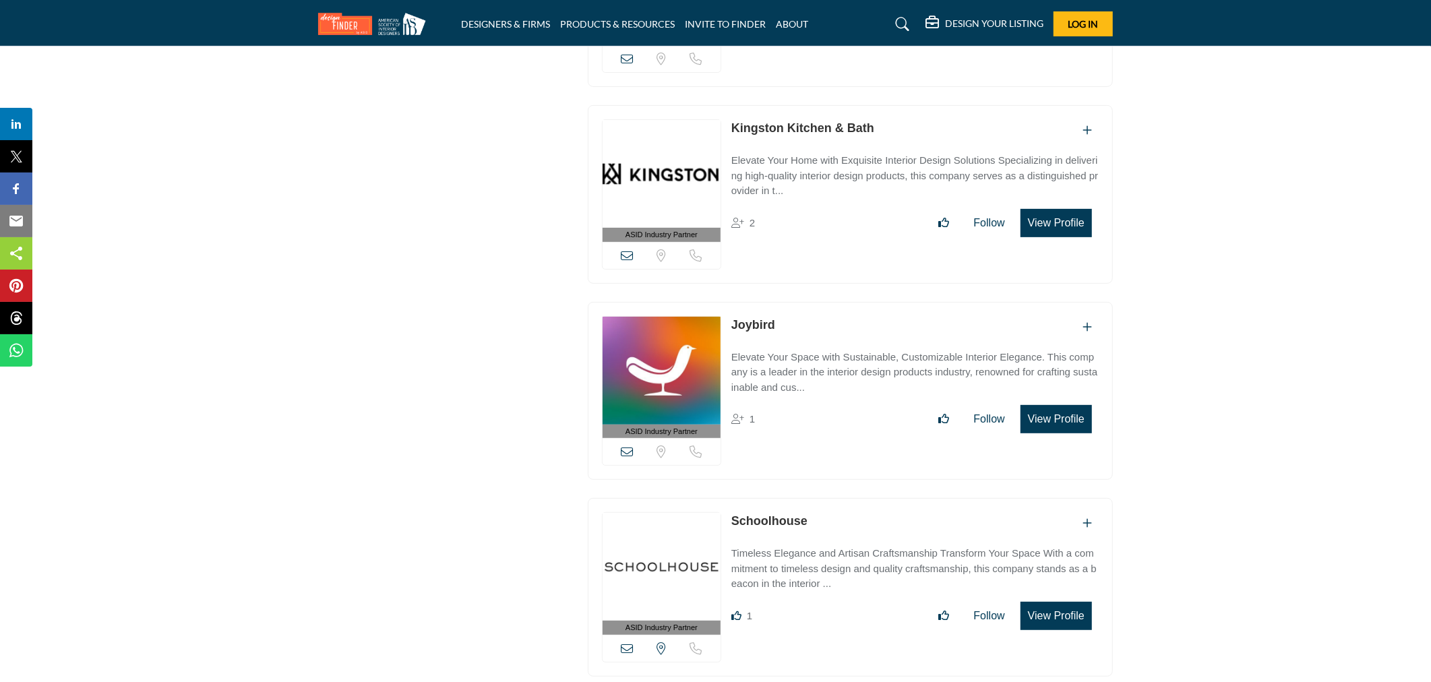
scroll to position [8925, 0]
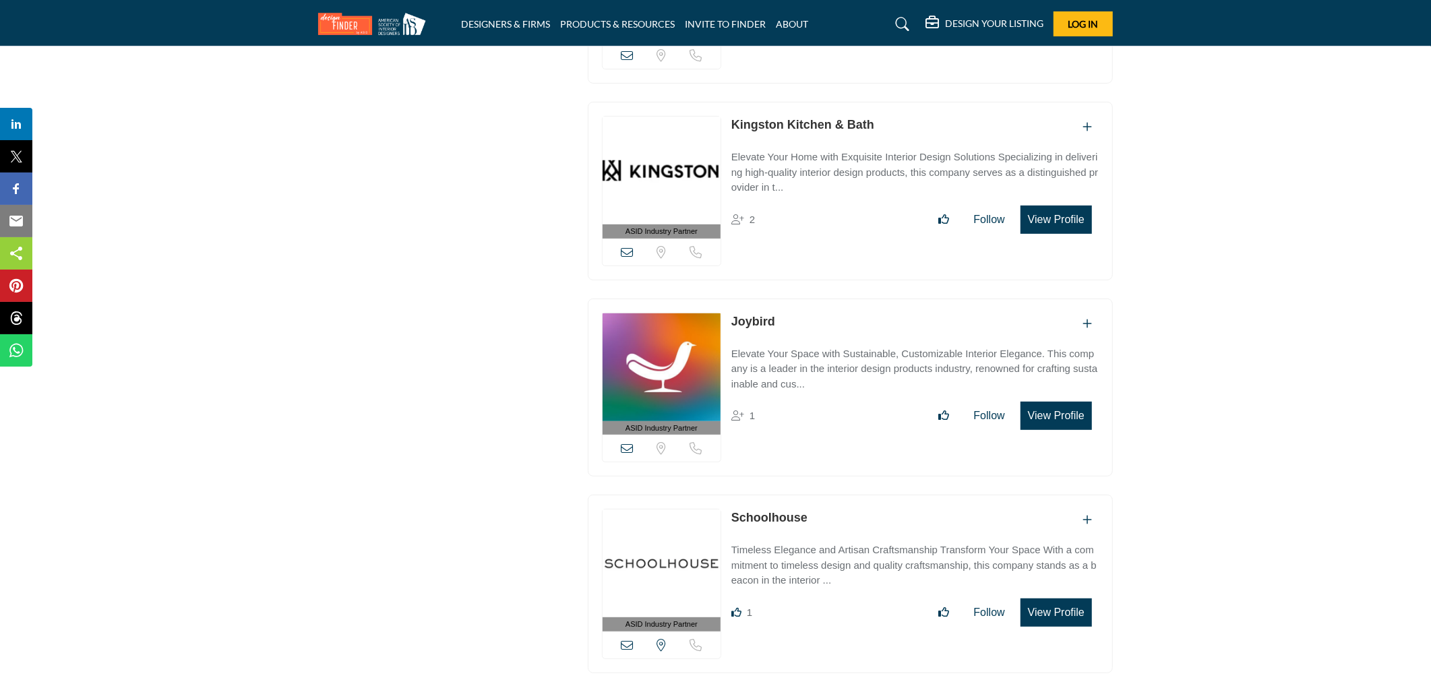
click at [830, 150] on p "Elevate Your Home with Exquisite Interior Design Solutions Specializing in deli…" at bounding box center [914, 173] width 367 height 46
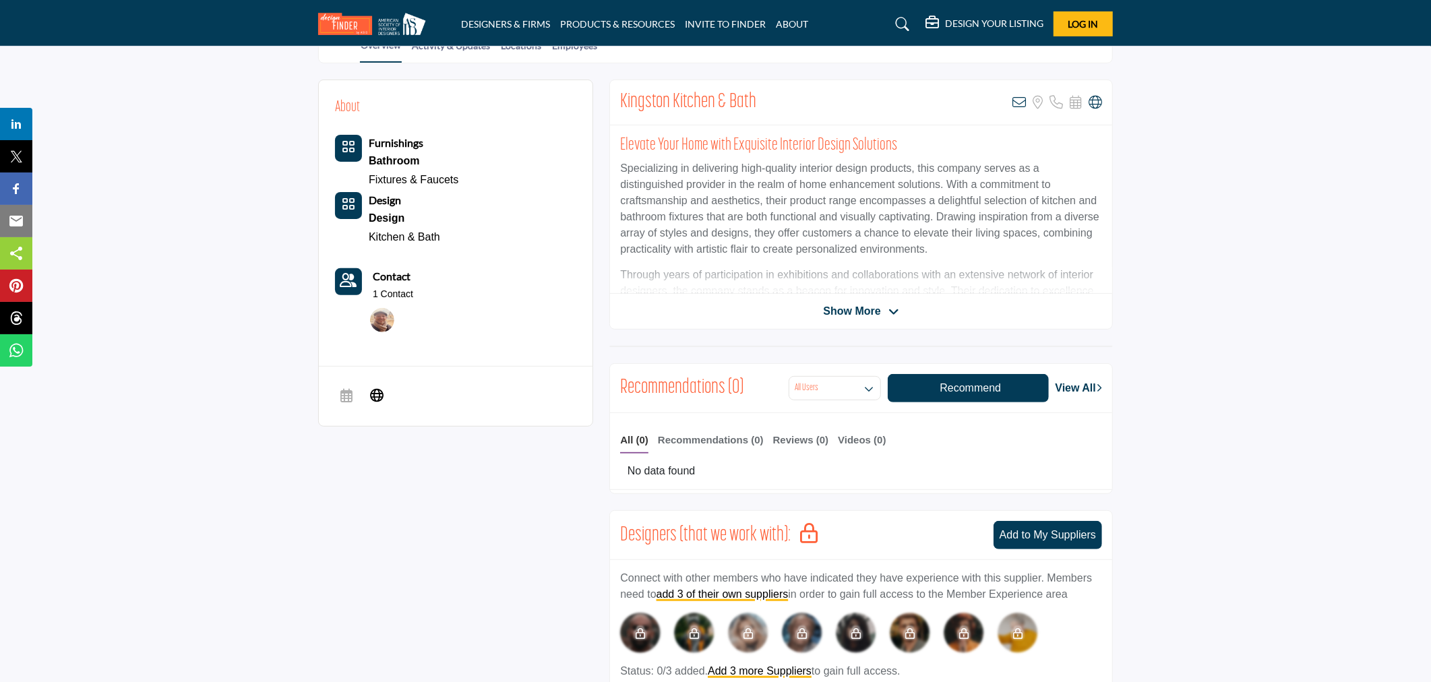
scroll to position [202, 0]
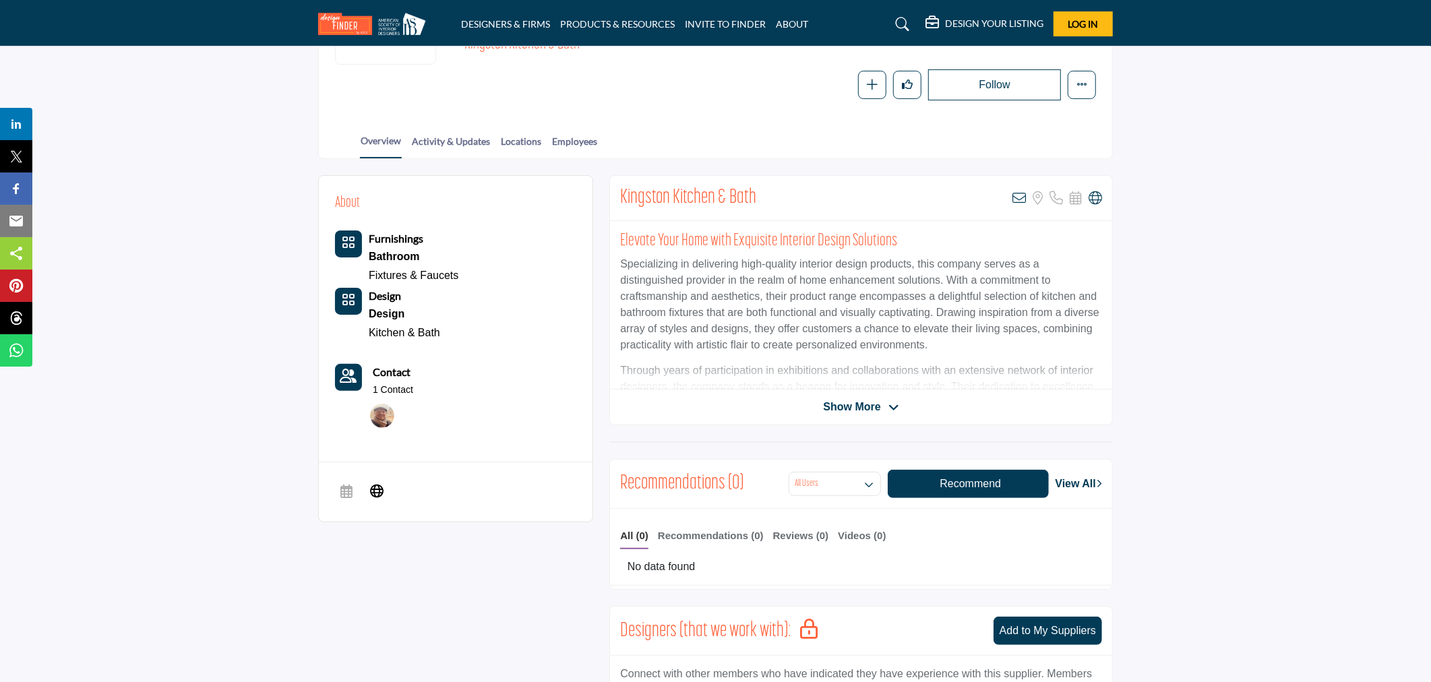
click at [857, 406] on span "Show More" at bounding box center [851, 407] width 57 height 16
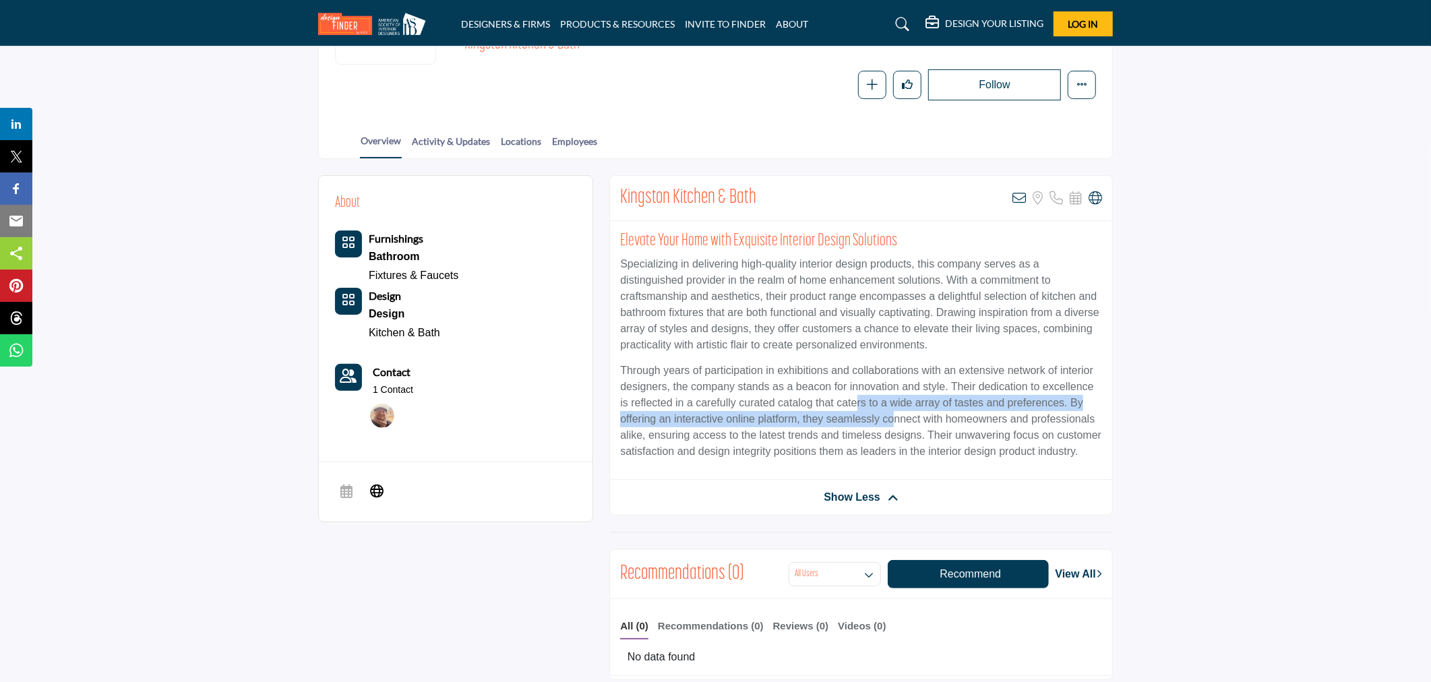
drag, startPoint x: 857, startPoint y: 406, endPoint x: 894, endPoint y: 419, distance: 39.2
click at [894, 419] on p "Through years of participation in exhibitions and collaborations with an extens…" at bounding box center [861, 411] width 482 height 97
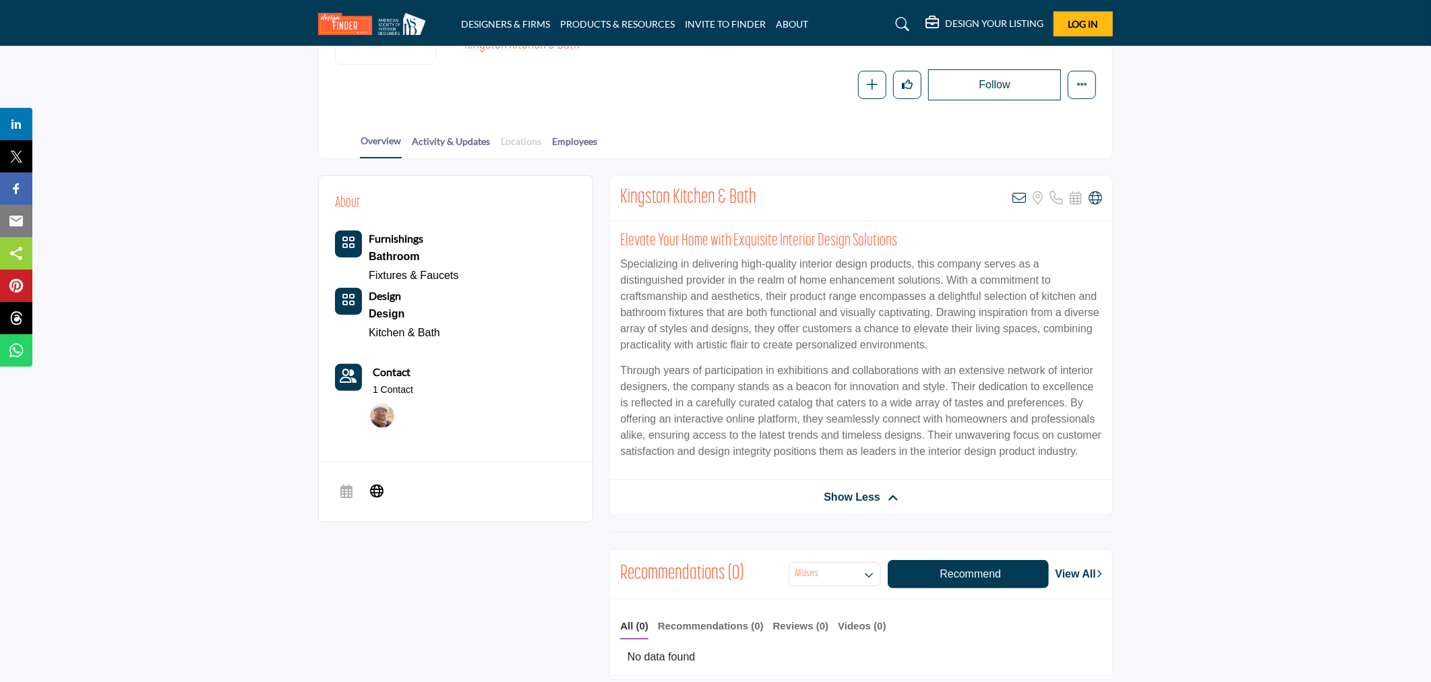
click at [522, 140] on link "Locations" at bounding box center [521, 146] width 42 height 24
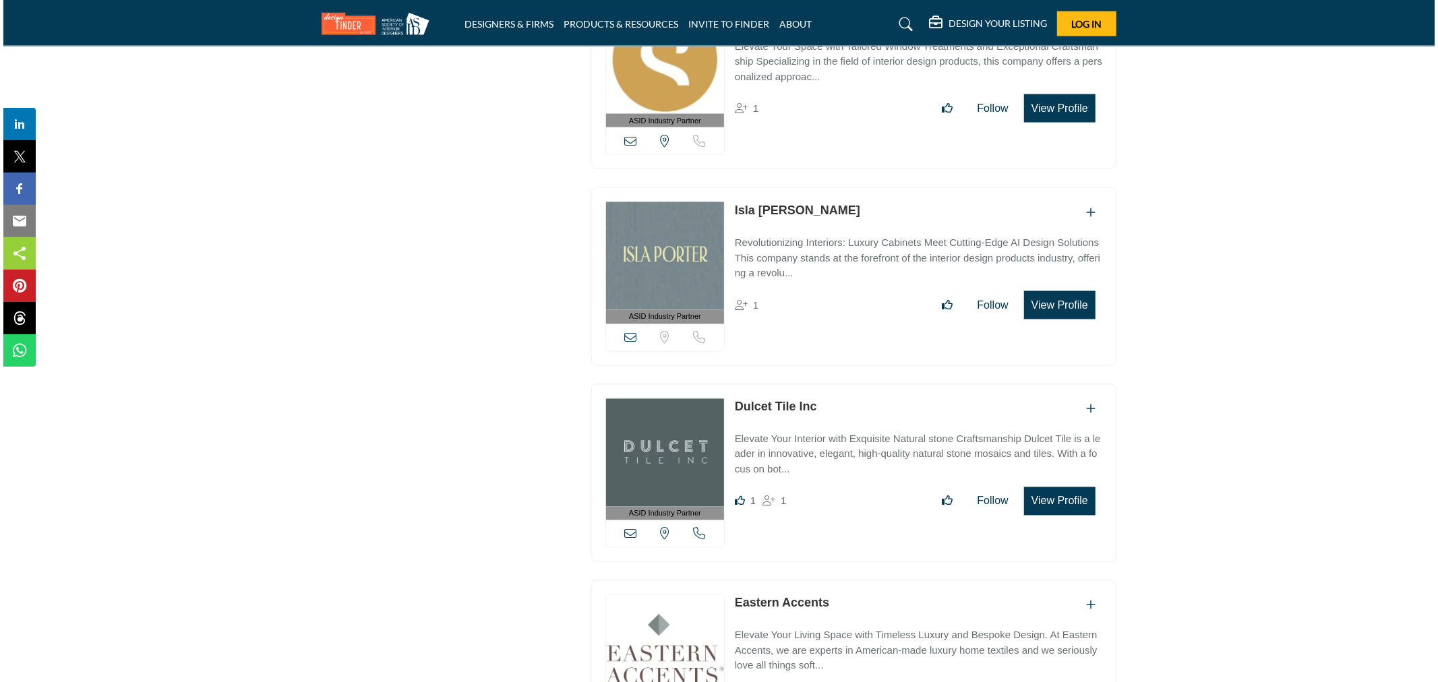
scroll to position [10425, 0]
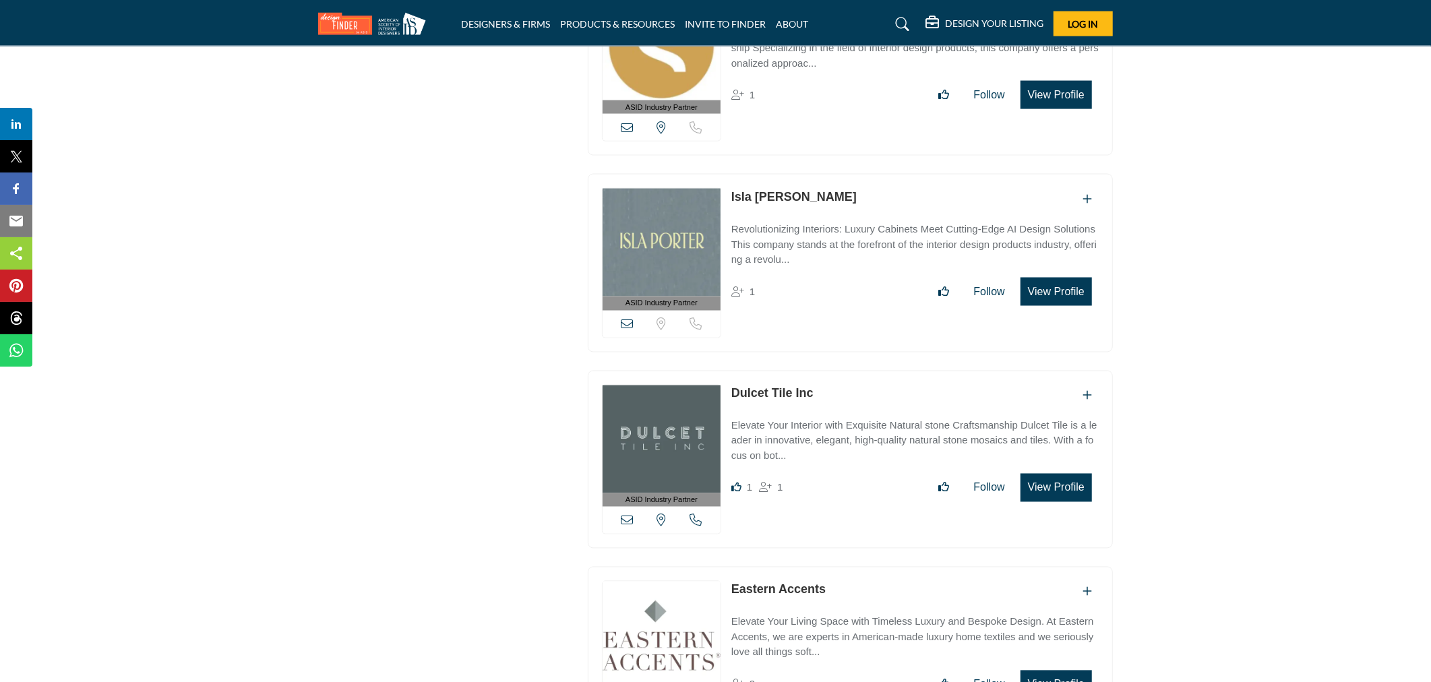
click at [1059, 474] on button "View Profile" at bounding box center [1055, 488] width 71 height 28
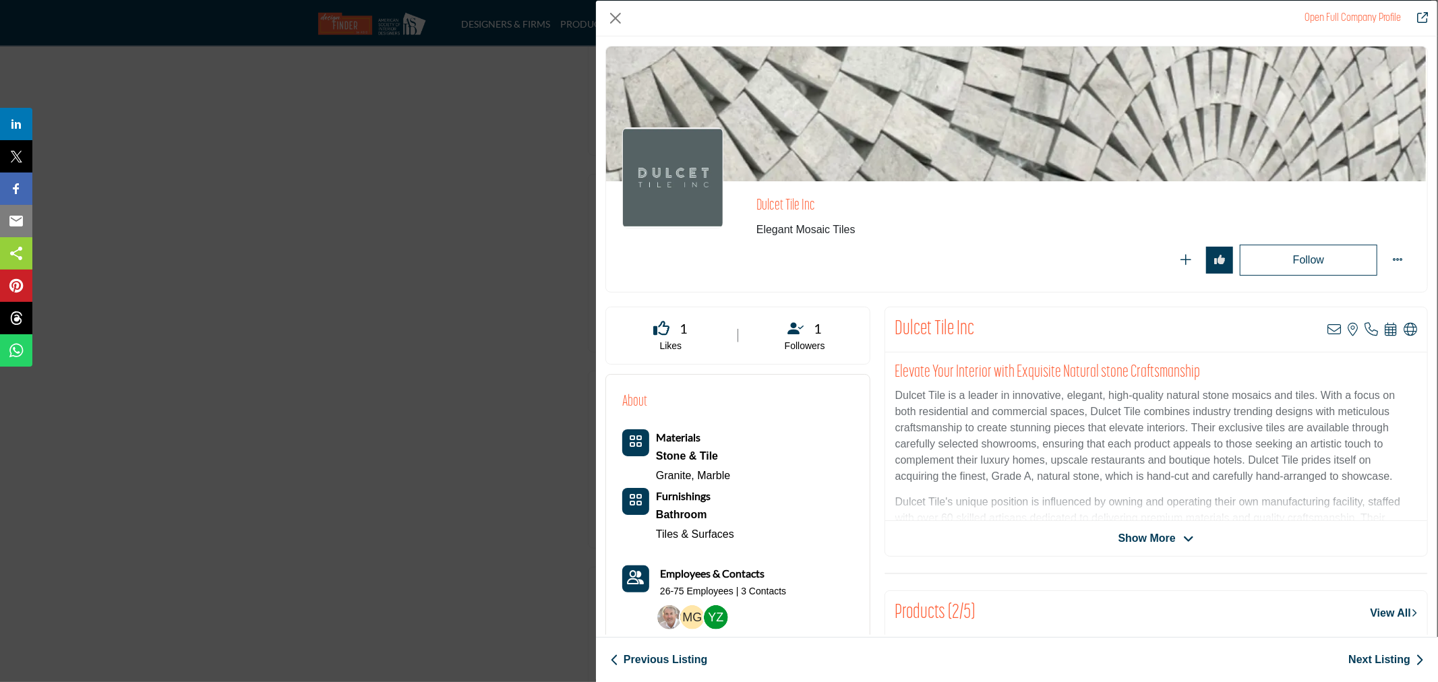
click at [1150, 541] on span "Show More" at bounding box center [1146, 538] width 57 height 16
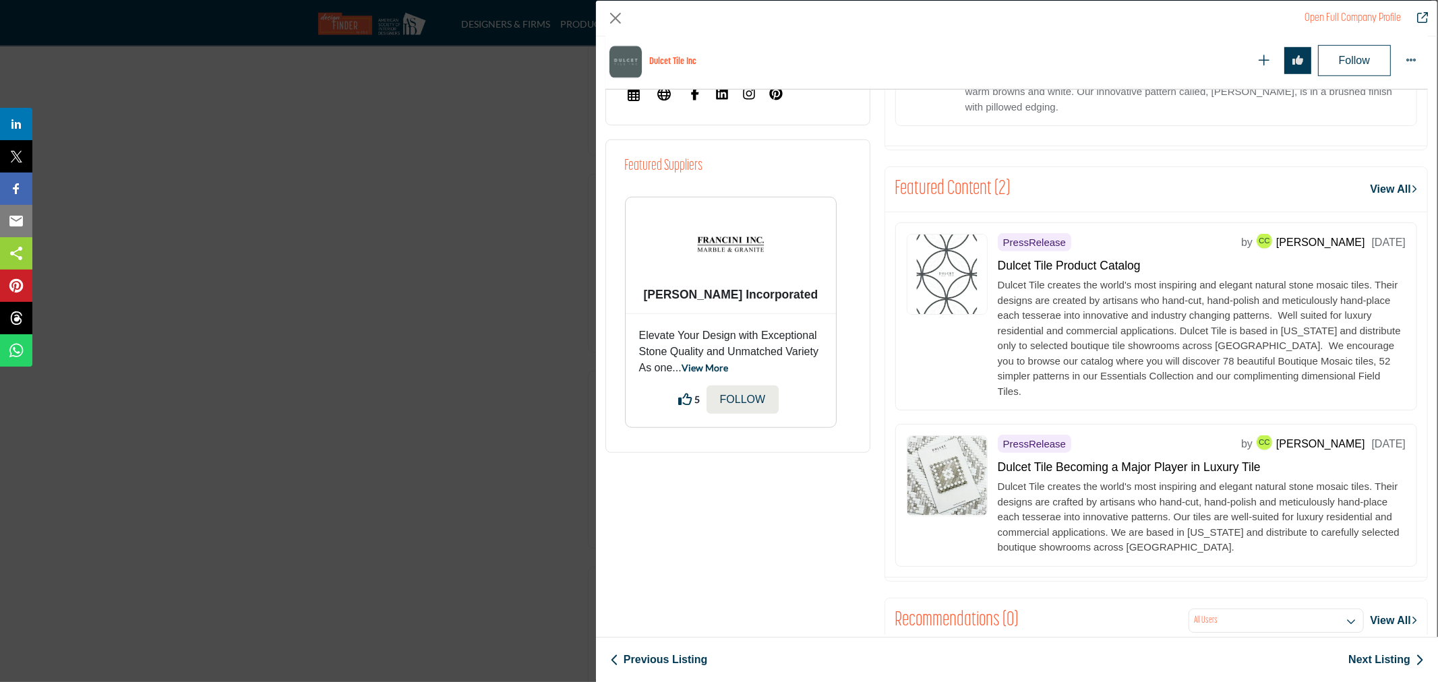
scroll to position [878, 0]
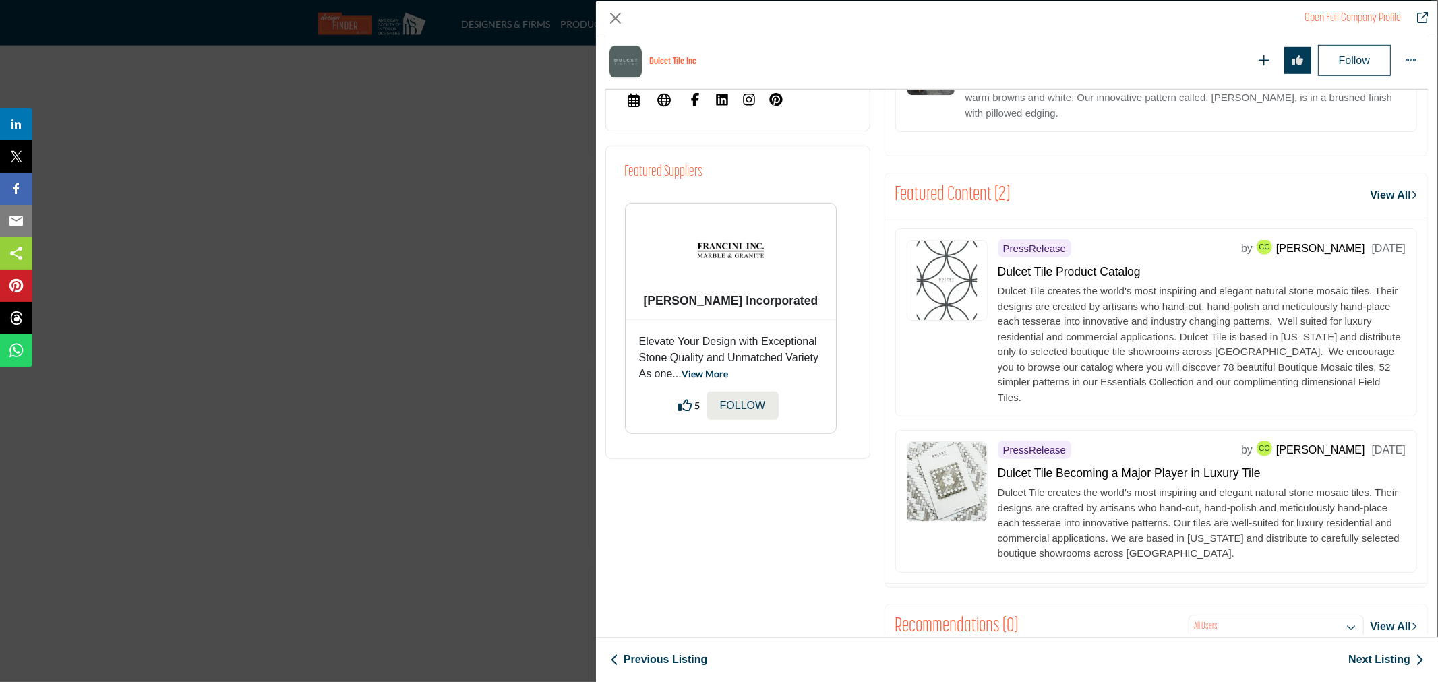
click at [1347, 20] on link "Open Full Company Profile" at bounding box center [1352, 18] width 96 height 11
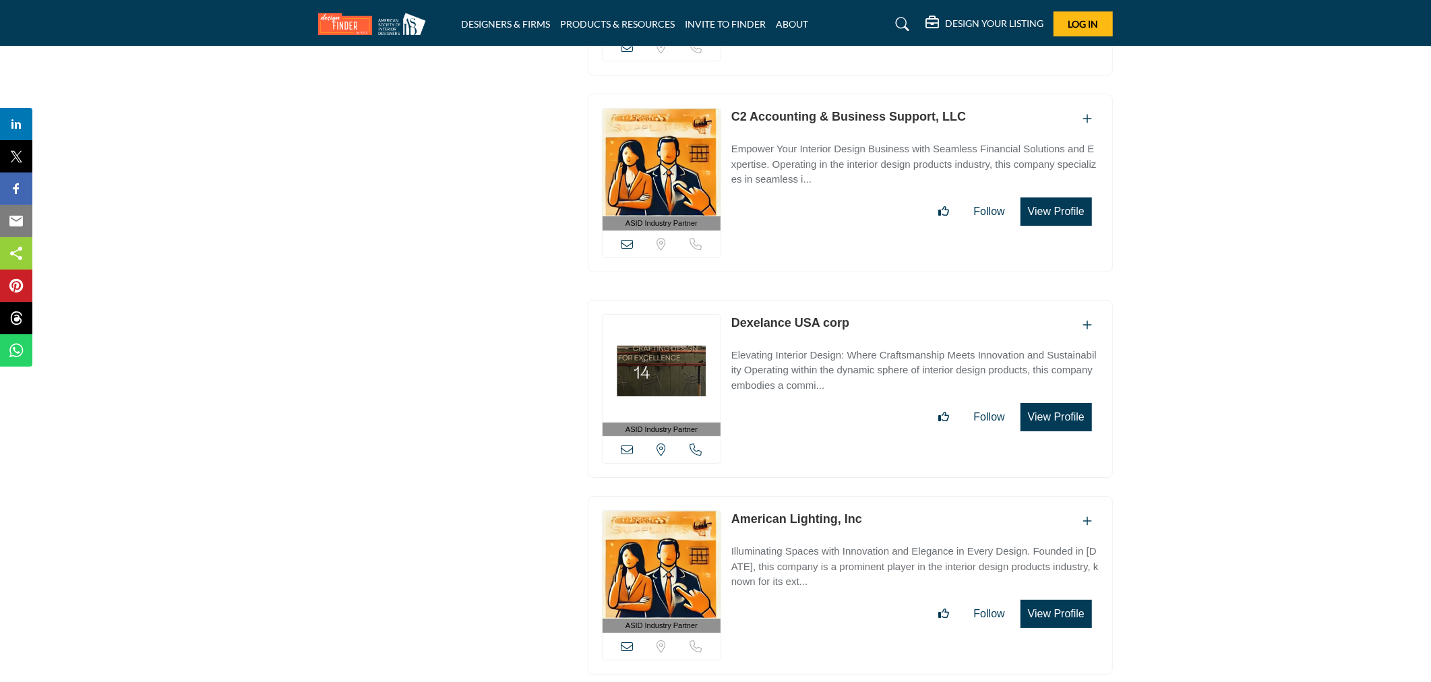
click at [937, 17] on icon at bounding box center [933, 22] width 16 height 13
click at [974, 55] on span "Pricing Page" at bounding box center [966, 59] width 53 height 11
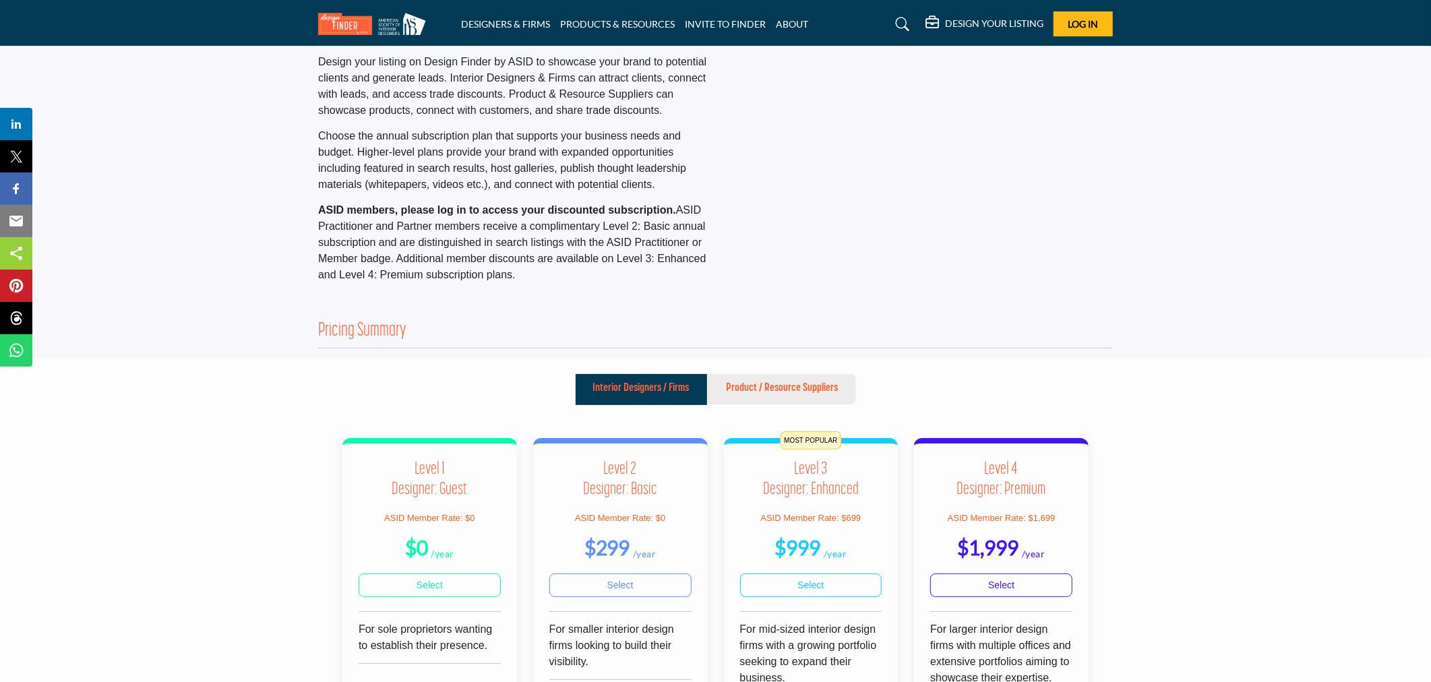
scroll to position [75, 0]
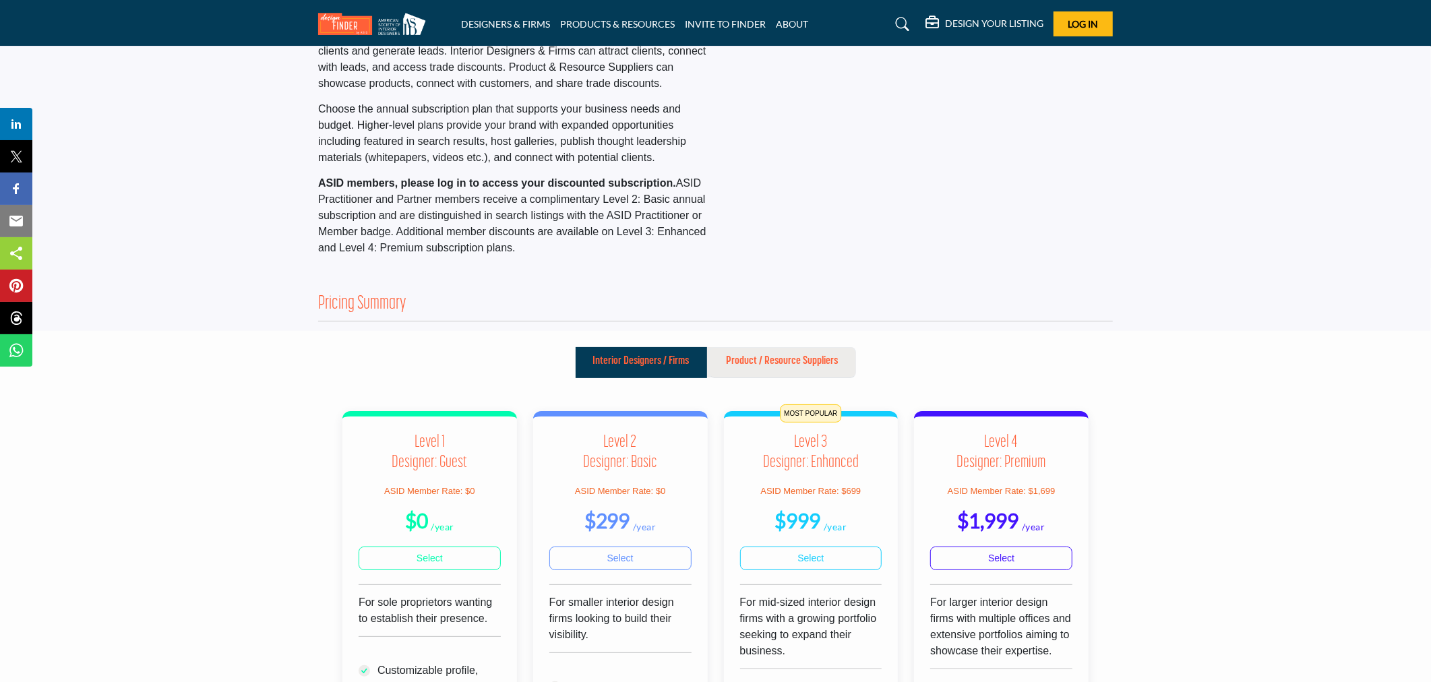
click at [797, 365] on p "Product / Resource Suppliers" at bounding box center [783, 361] width 112 height 16
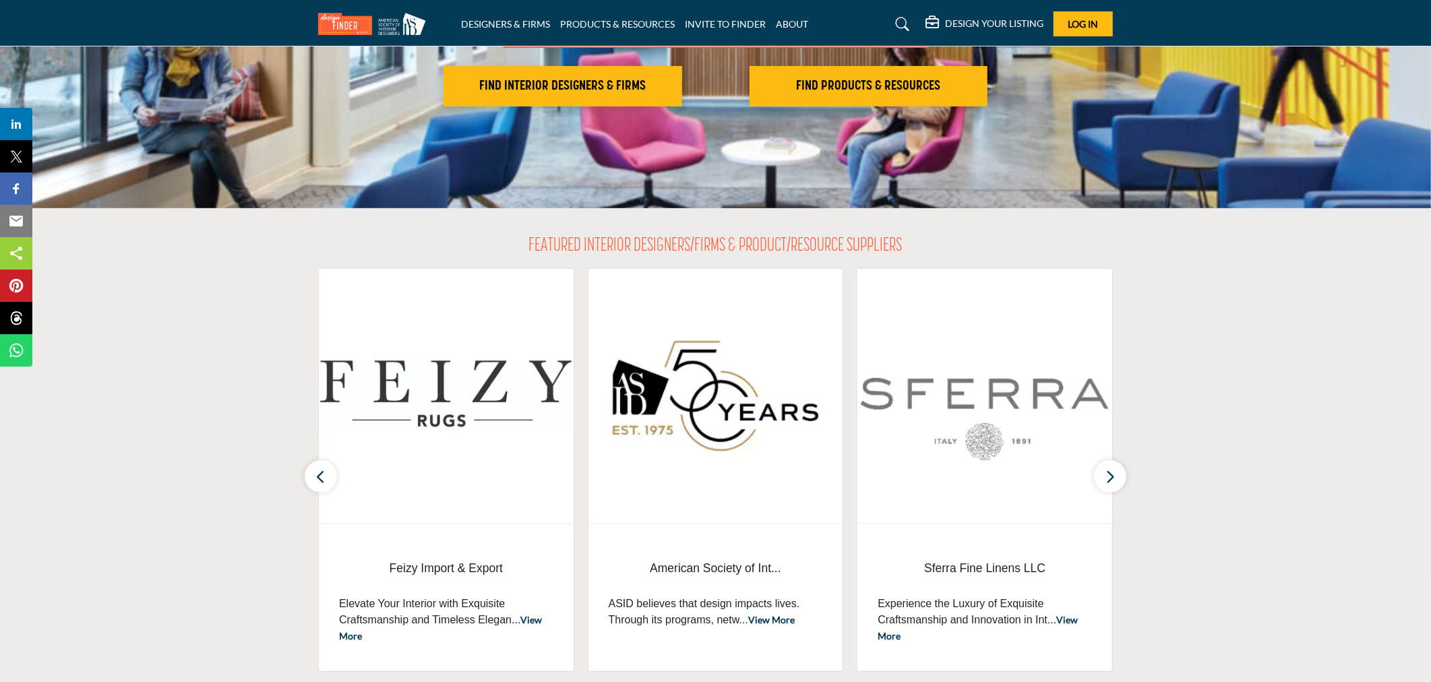
scroll to position [299, 0]
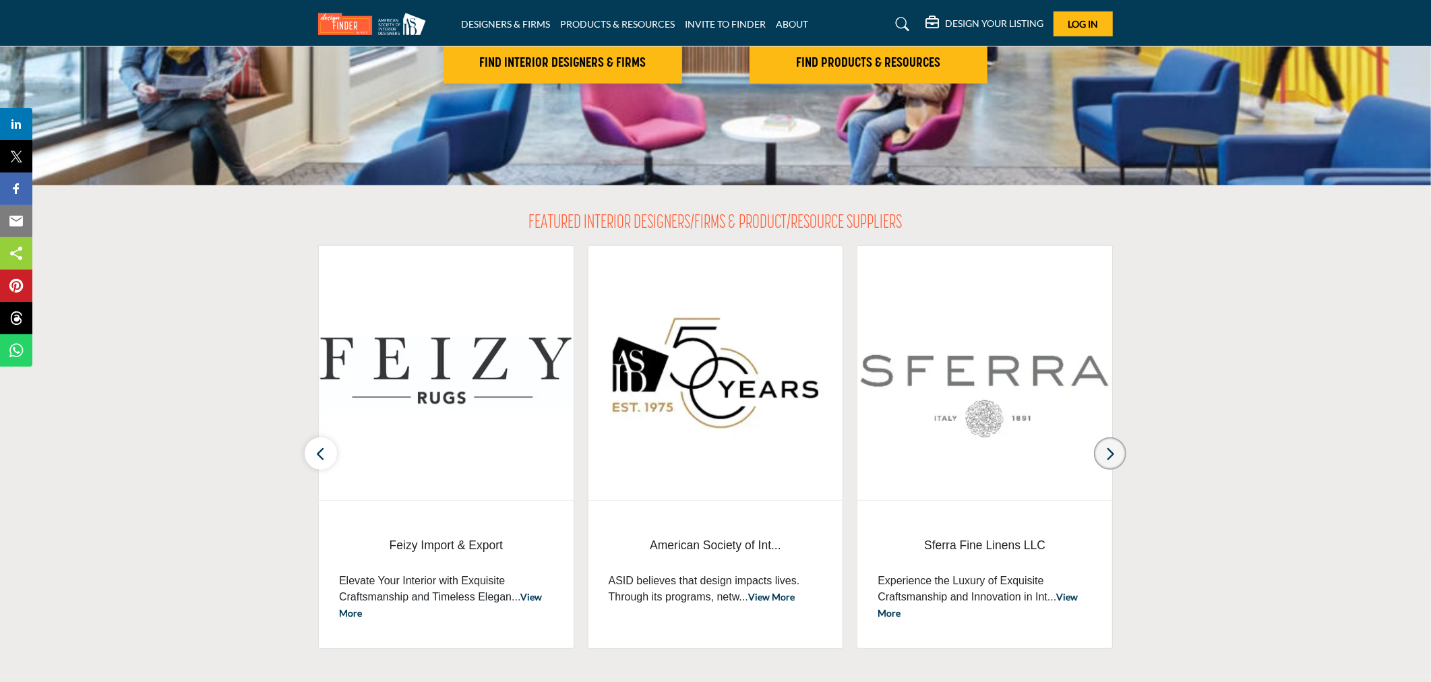
click at [1123, 446] on button "button" at bounding box center [1110, 453] width 32 height 32
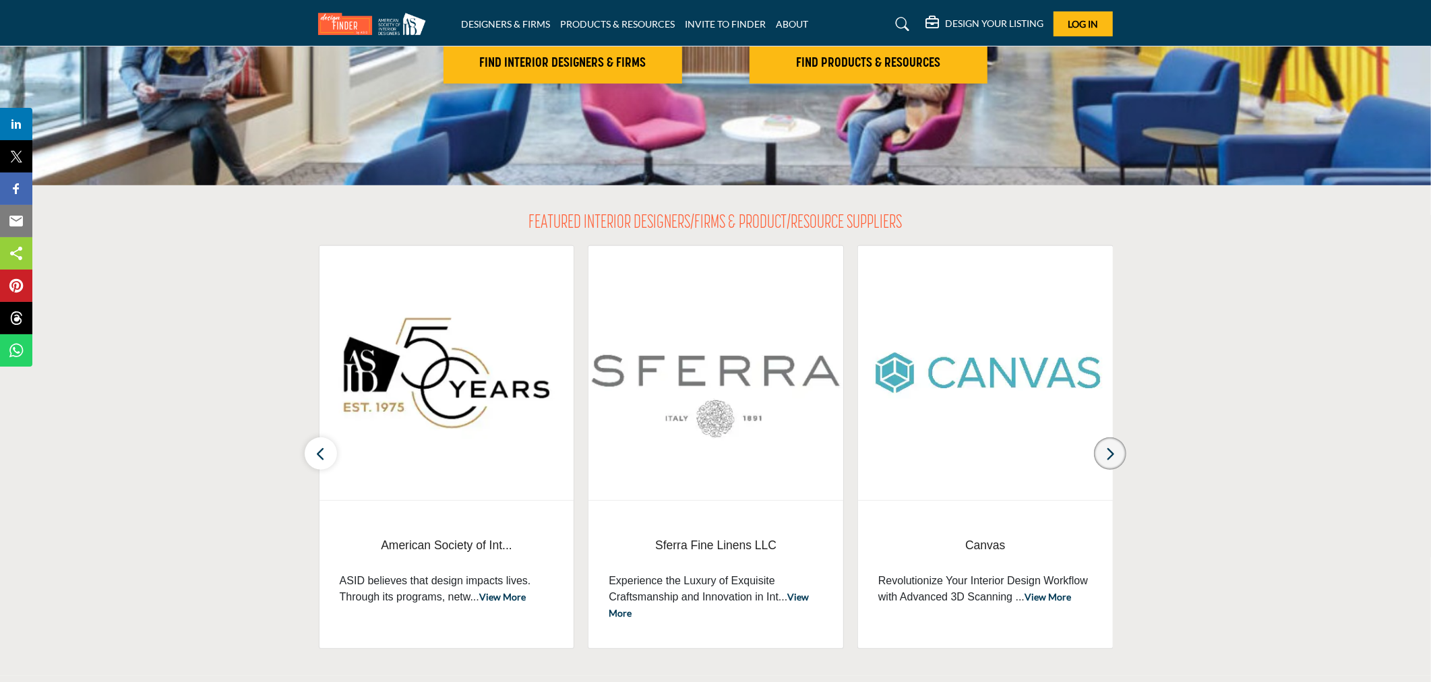
click at [1121, 452] on button "button" at bounding box center [1110, 453] width 32 height 32
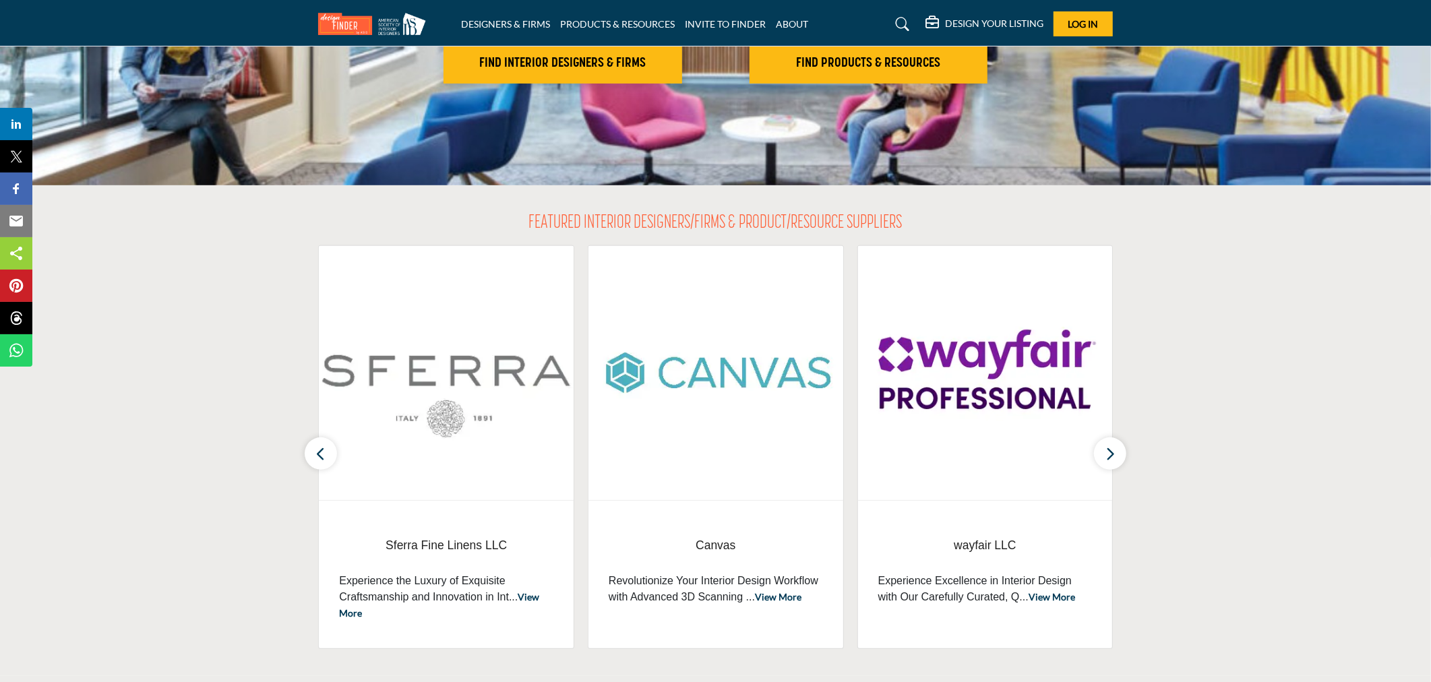
click at [785, 593] on link "View More" at bounding box center [778, 596] width 47 height 11
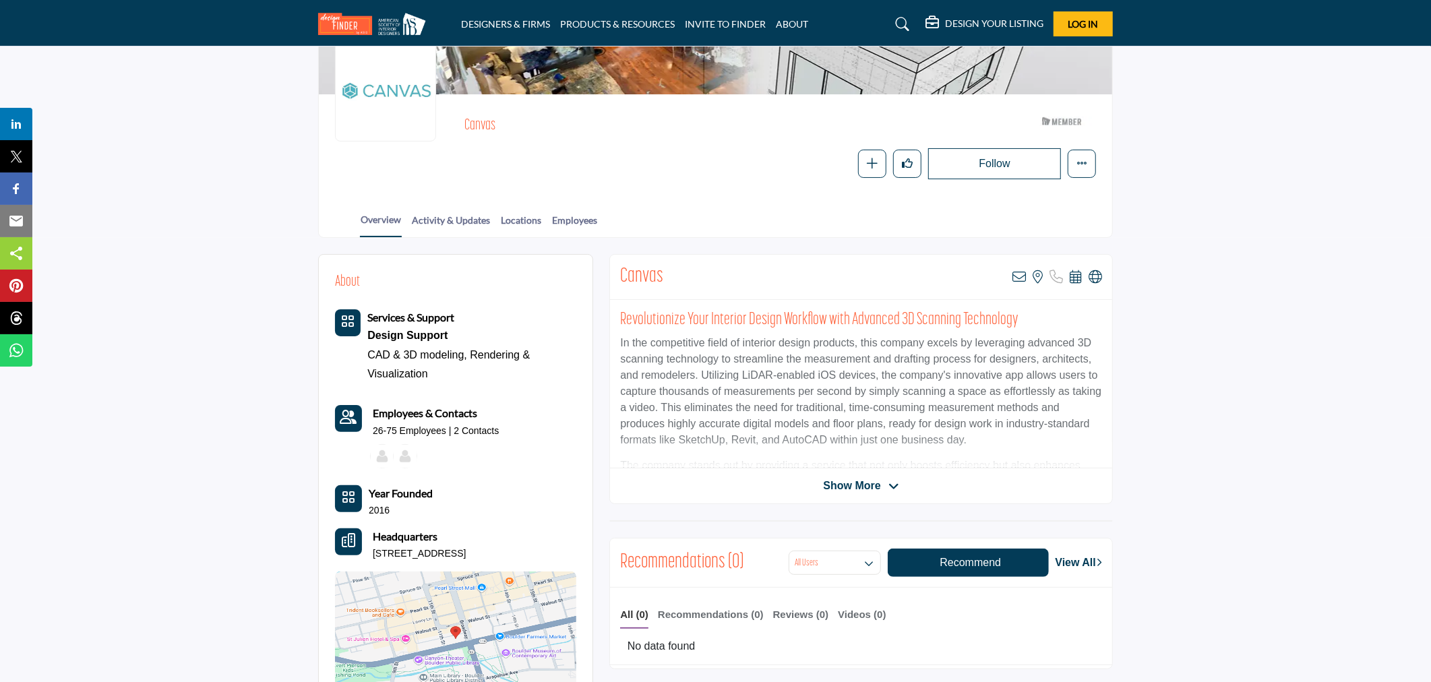
scroll to position [75, 0]
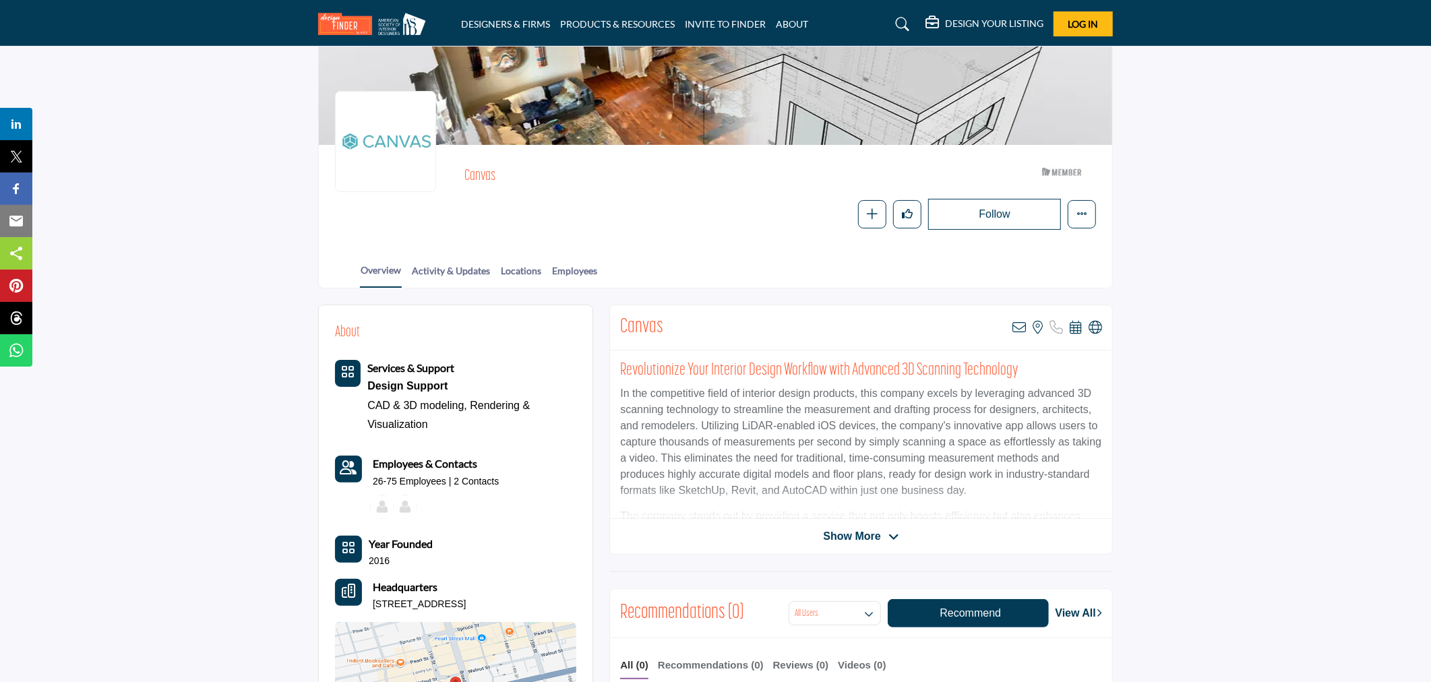
click at [487, 476] on p "26-75 Employees | 2 Contacts" at bounding box center [436, 481] width 126 height 13
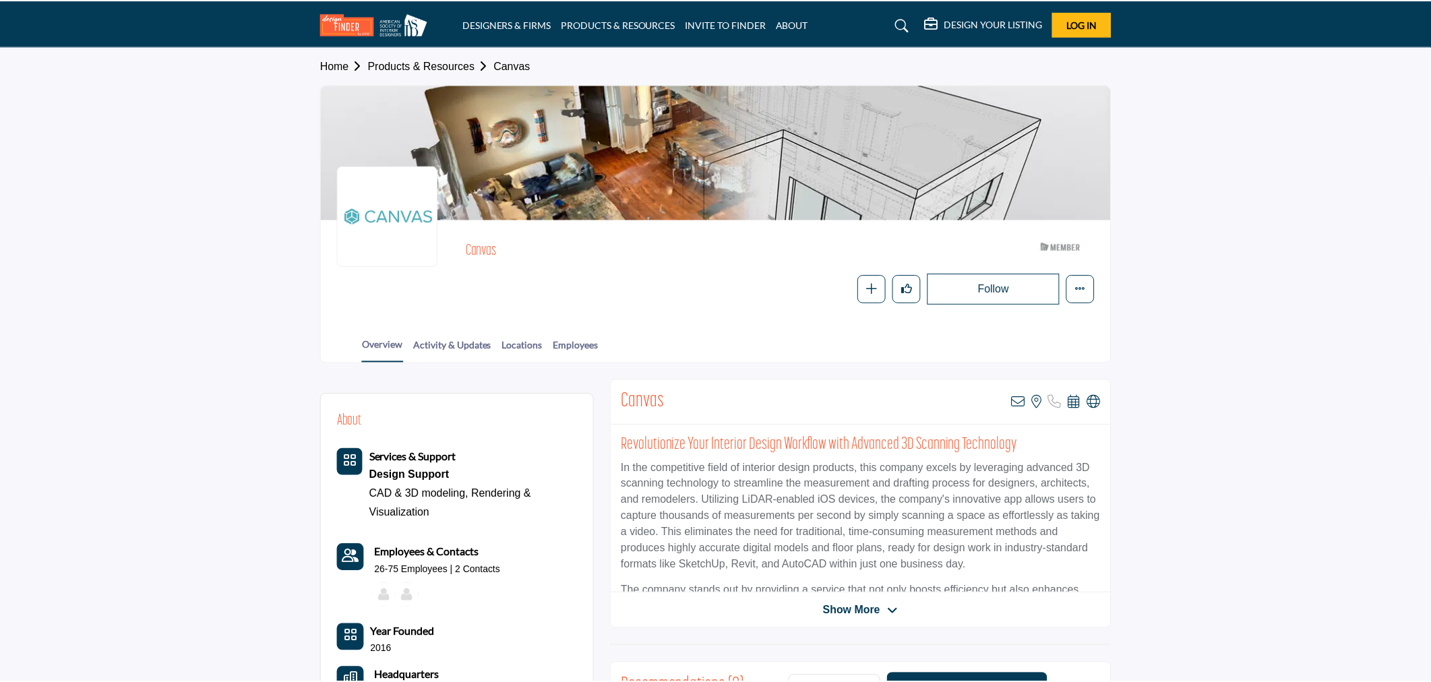
scroll to position [75, 0]
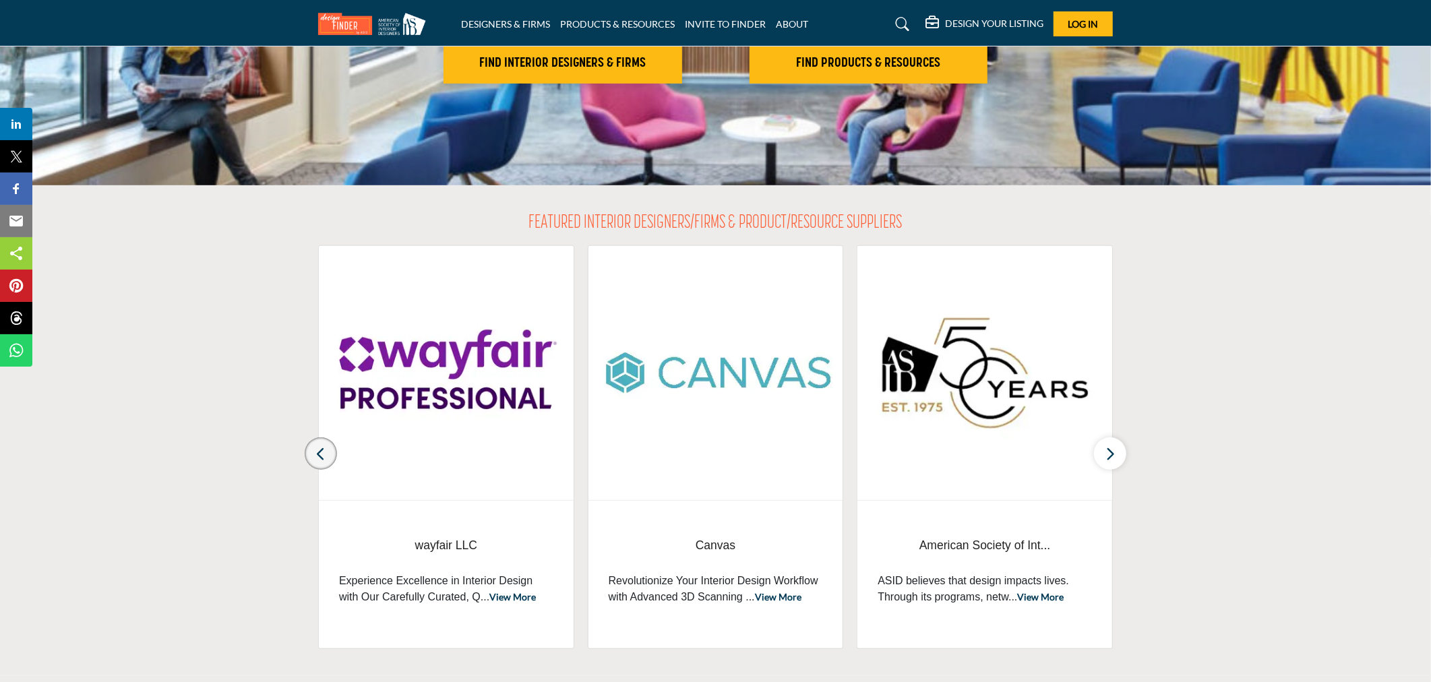
click at [315, 452] on icon "button" at bounding box center [320, 453] width 11 height 17
click at [450, 547] on span "wayfair LLC" at bounding box center [446, 545] width 214 height 18
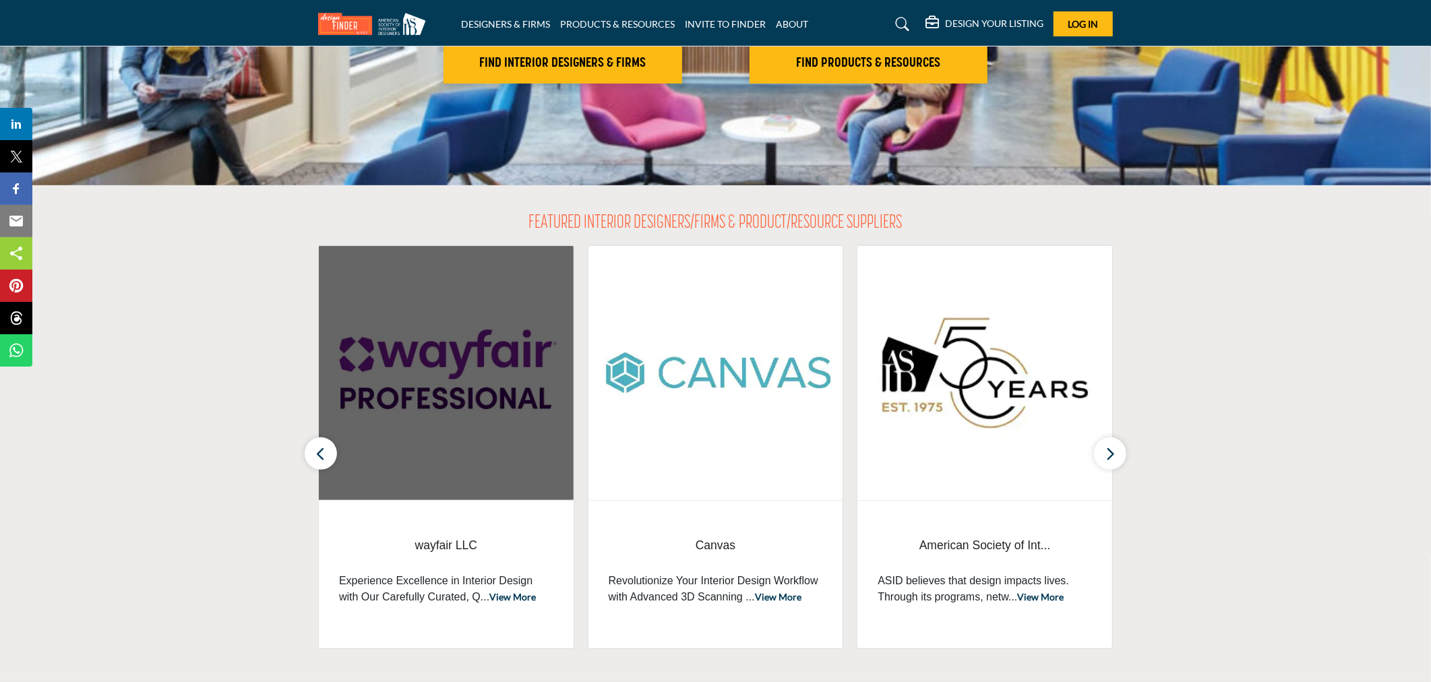
click at [468, 425] on img at bounding box center [446, 373] width 255 height 254
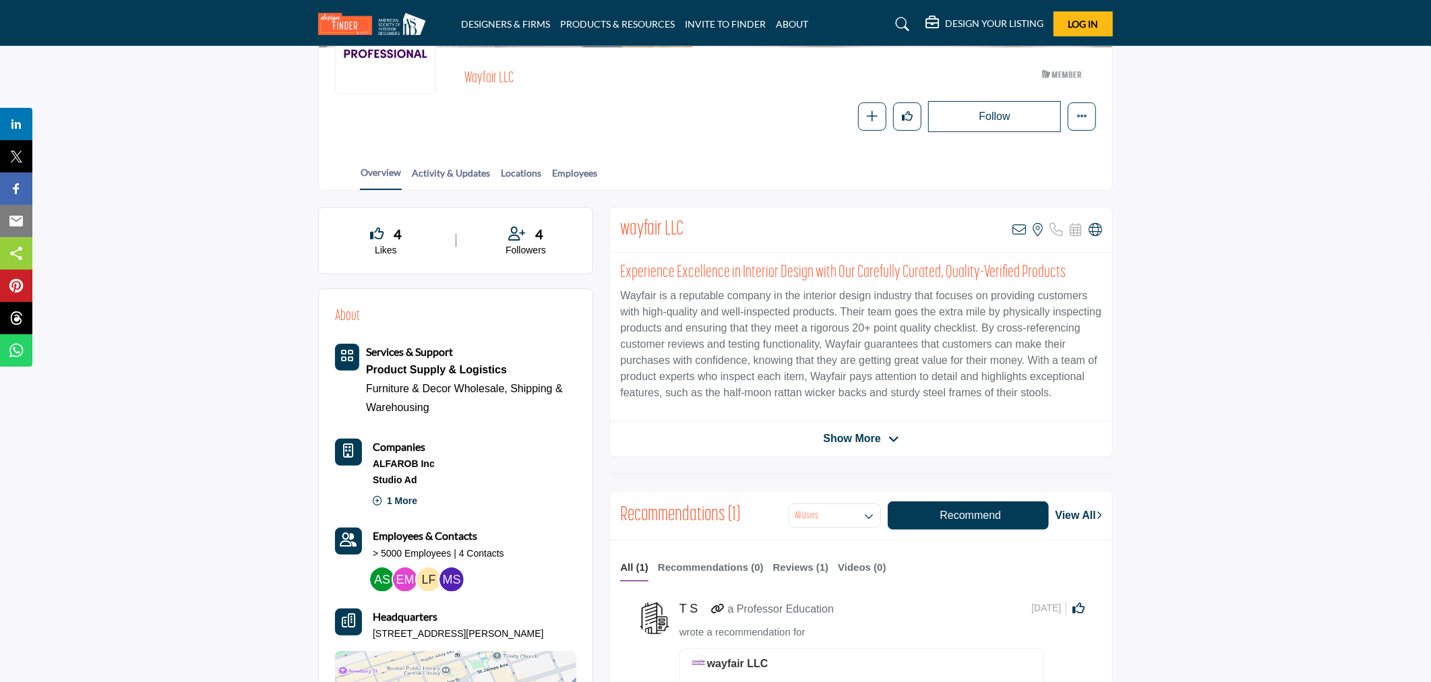
scroll to position [75, 0]
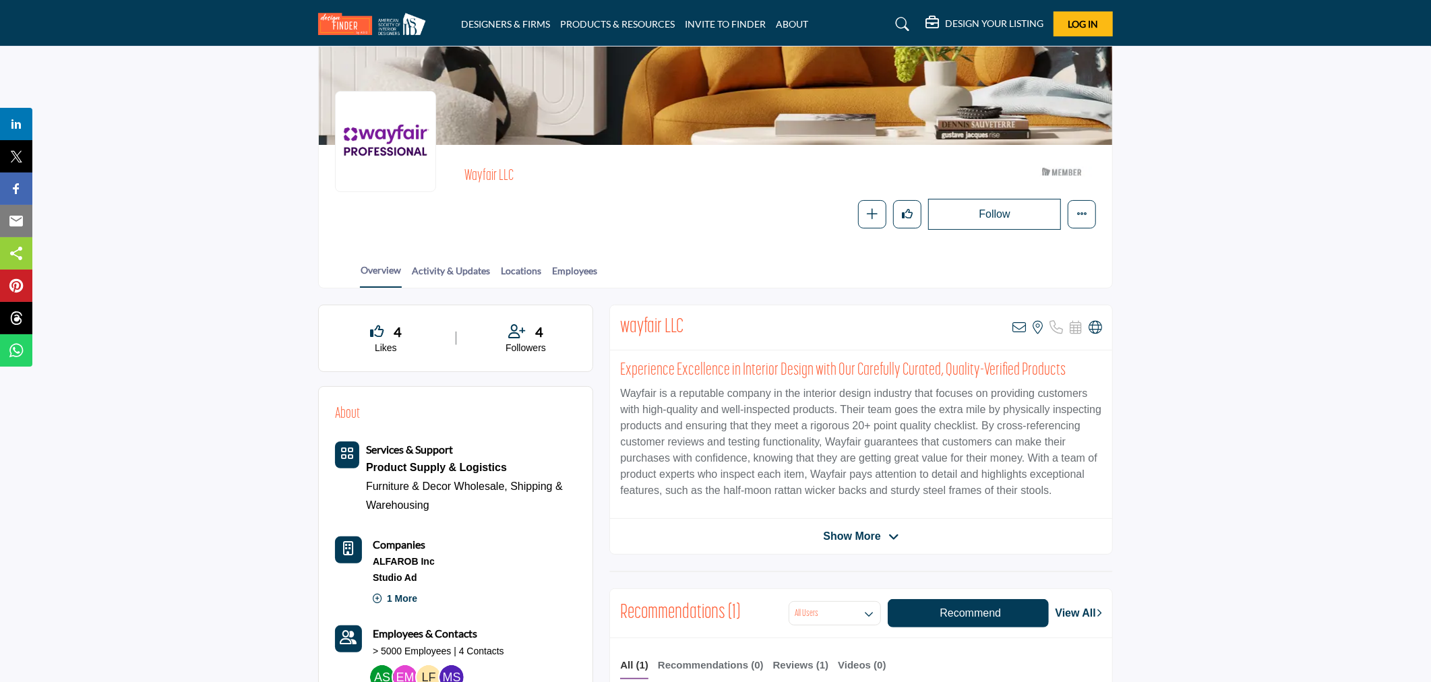
click at [529, 344] on p "Followers" at bounding box center [526, 348] width 102 height 13
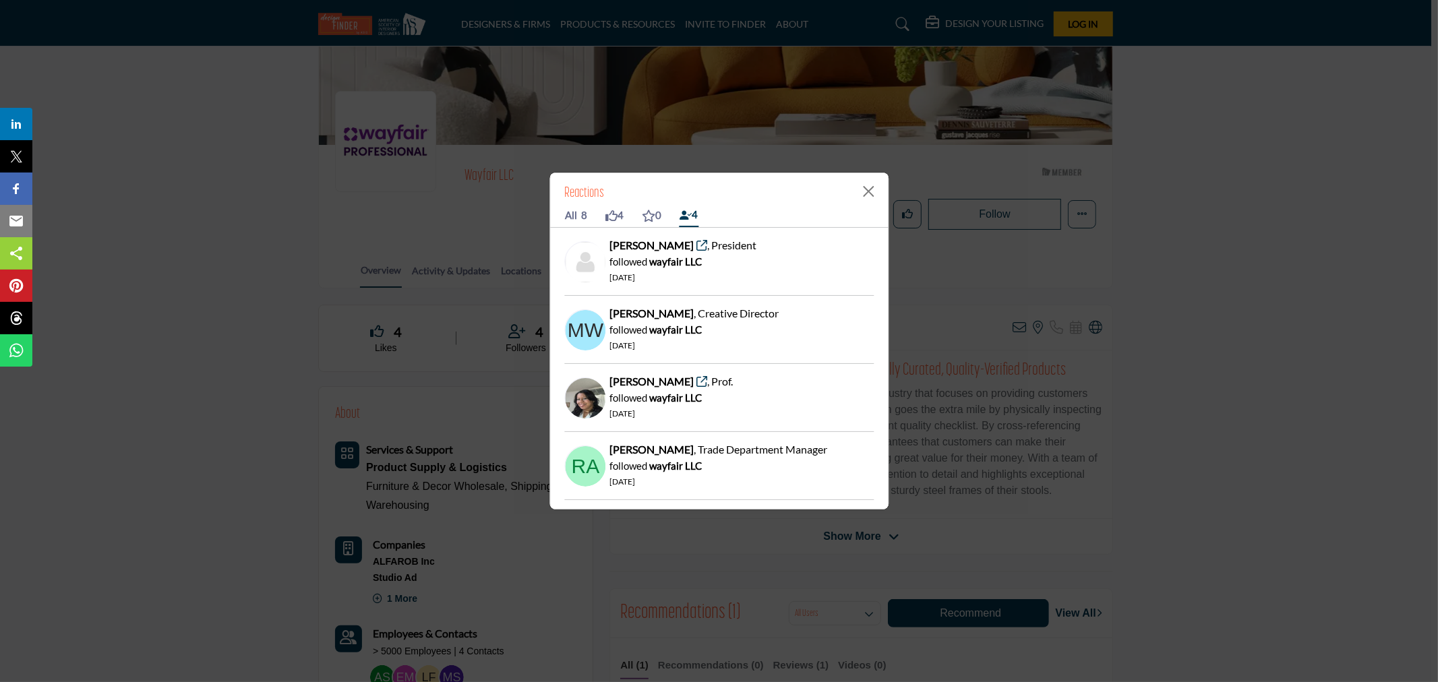
click at [697, 245] on icon at bounding box center [702, 245] width 11 height 11
click at [697, 241] on icon at bounding box center [702, 245] width 11 height 11
click at [697, 379] on icon at bounding box center [702, 381] width 11 height 11
click at [859, 190] on button "Close" at bounding box center [868, 191] width 20 height 20
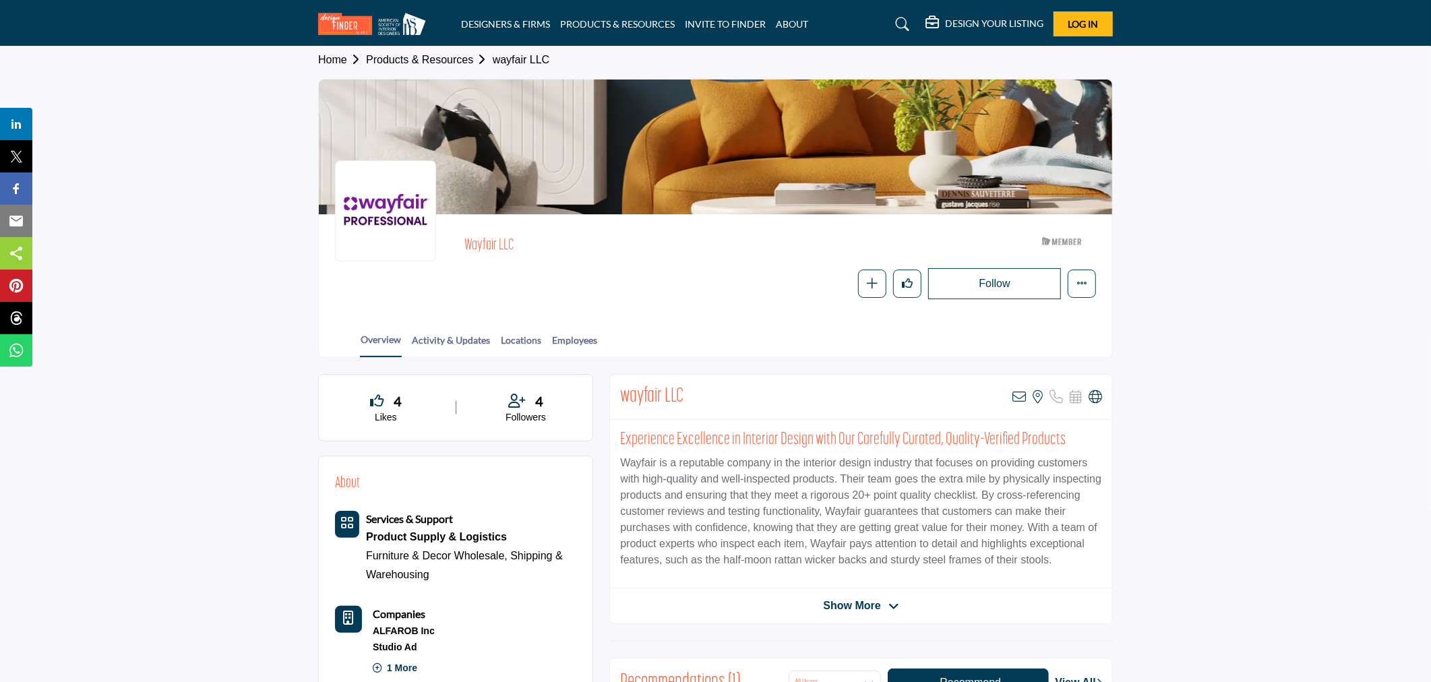
scroll to position [0, 0]
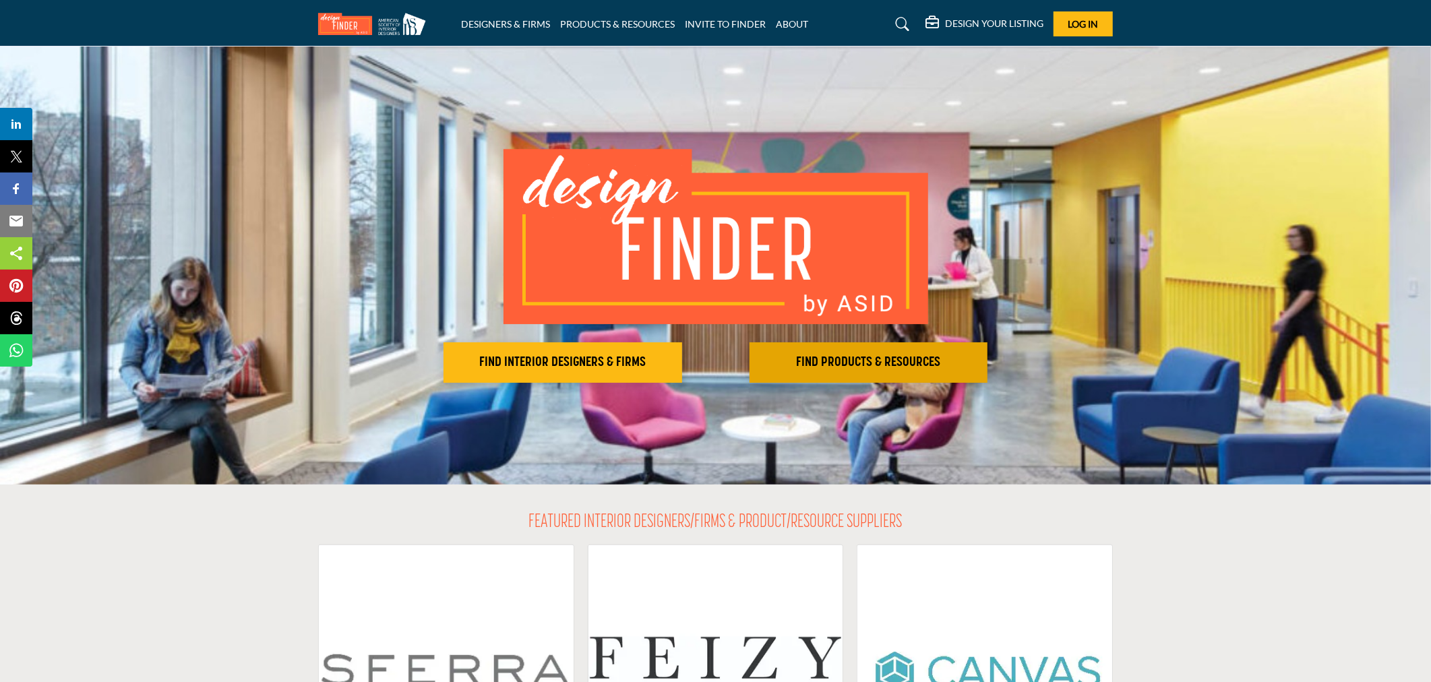
click at [678, 362] on h2 "FIND PRODUCTS & RESOURCES" at bounding box center [563, 363] width 230 height 16
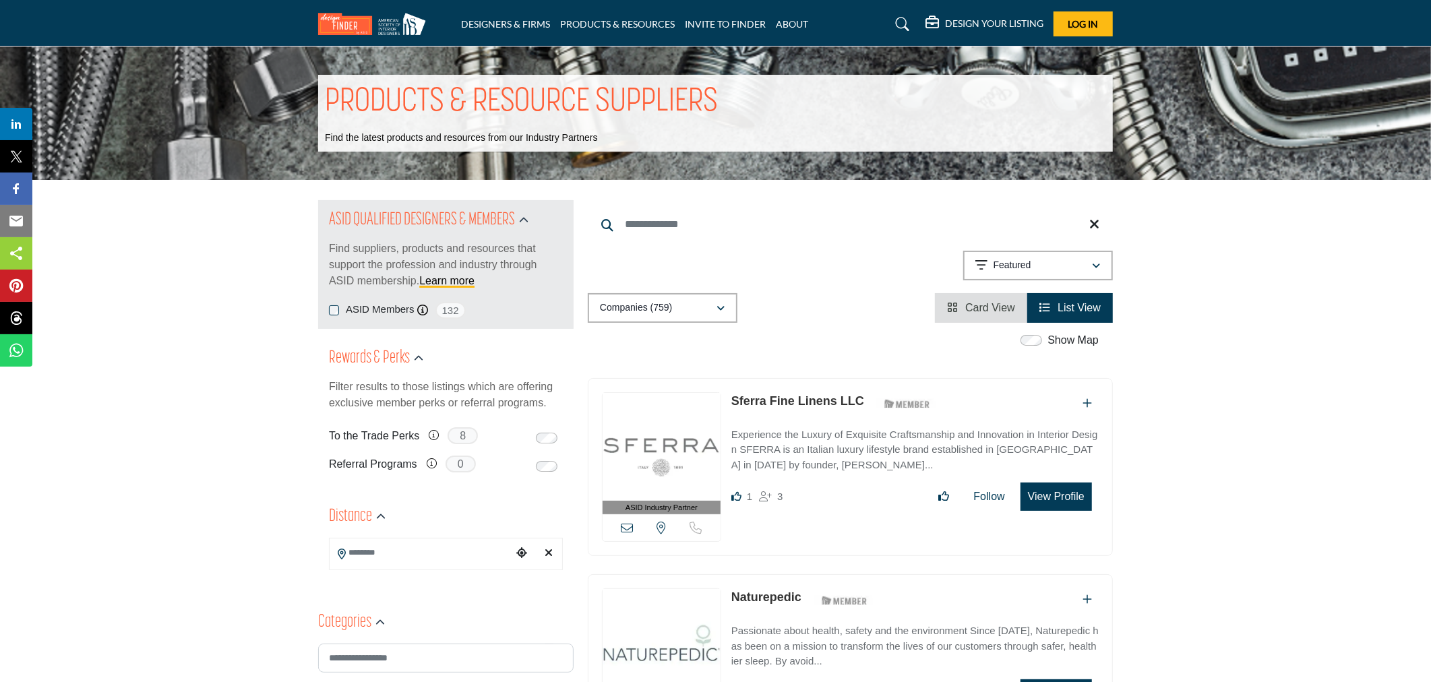
click at [651, 226] on input "Search Keyword" at bounding box center [850, 224] width 525 height 32
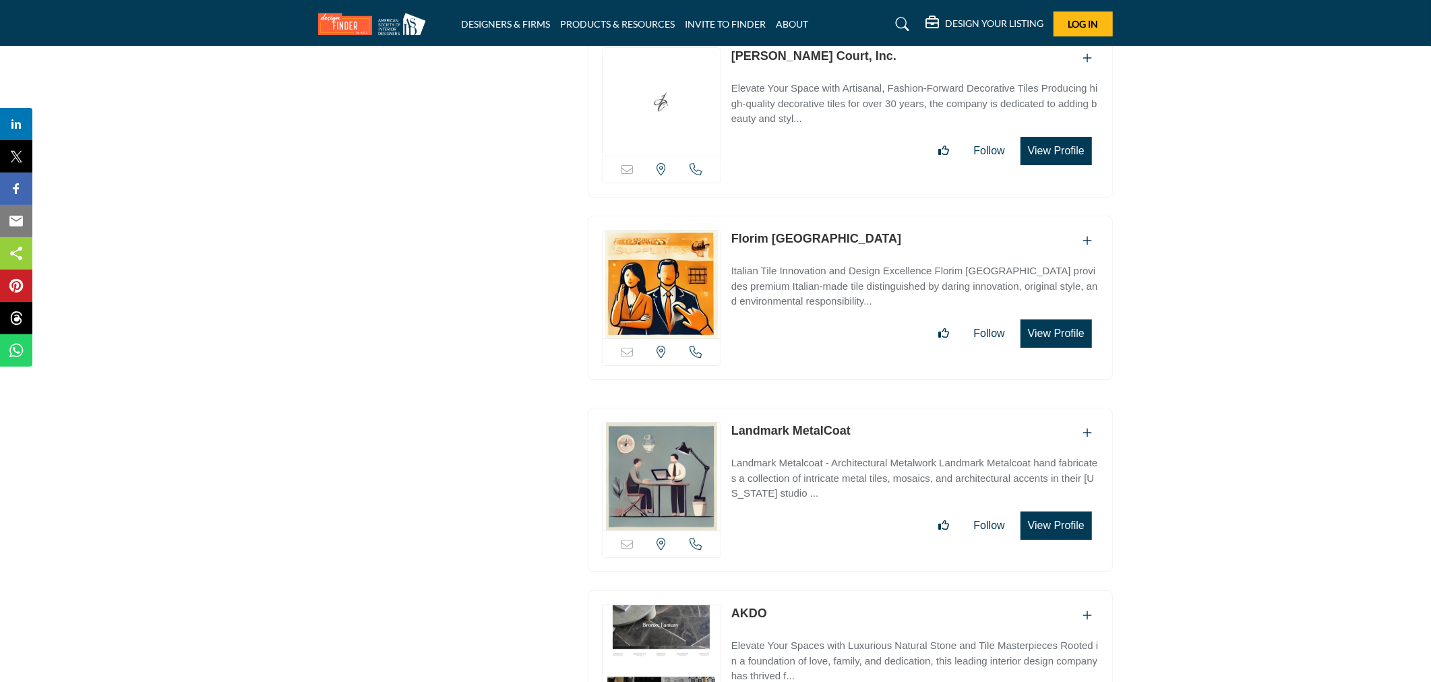
scroll to position [3968, 0]
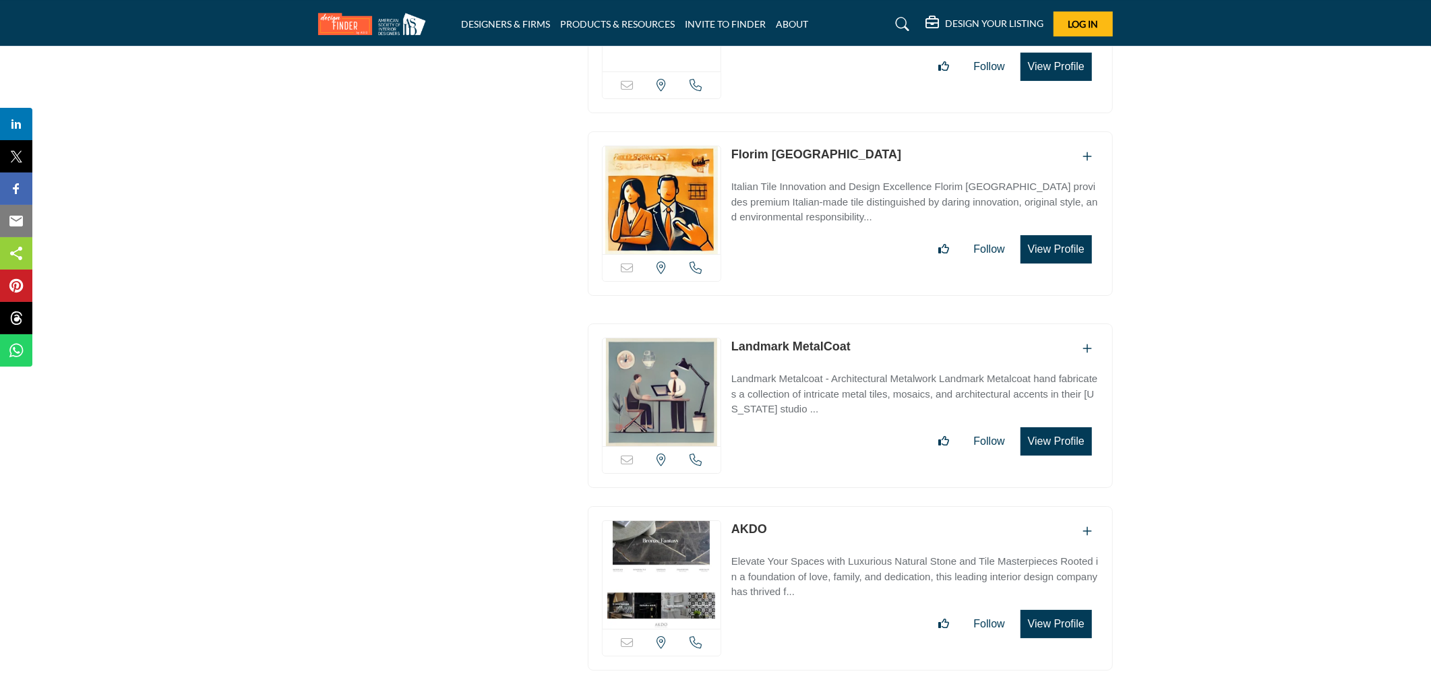
type input "****"
click at [766, 194] on p "Italian Tile Innovation and Design Excellence Florim USA provides premium Itali…" at bounding box center [914, 202] width 367 height 46
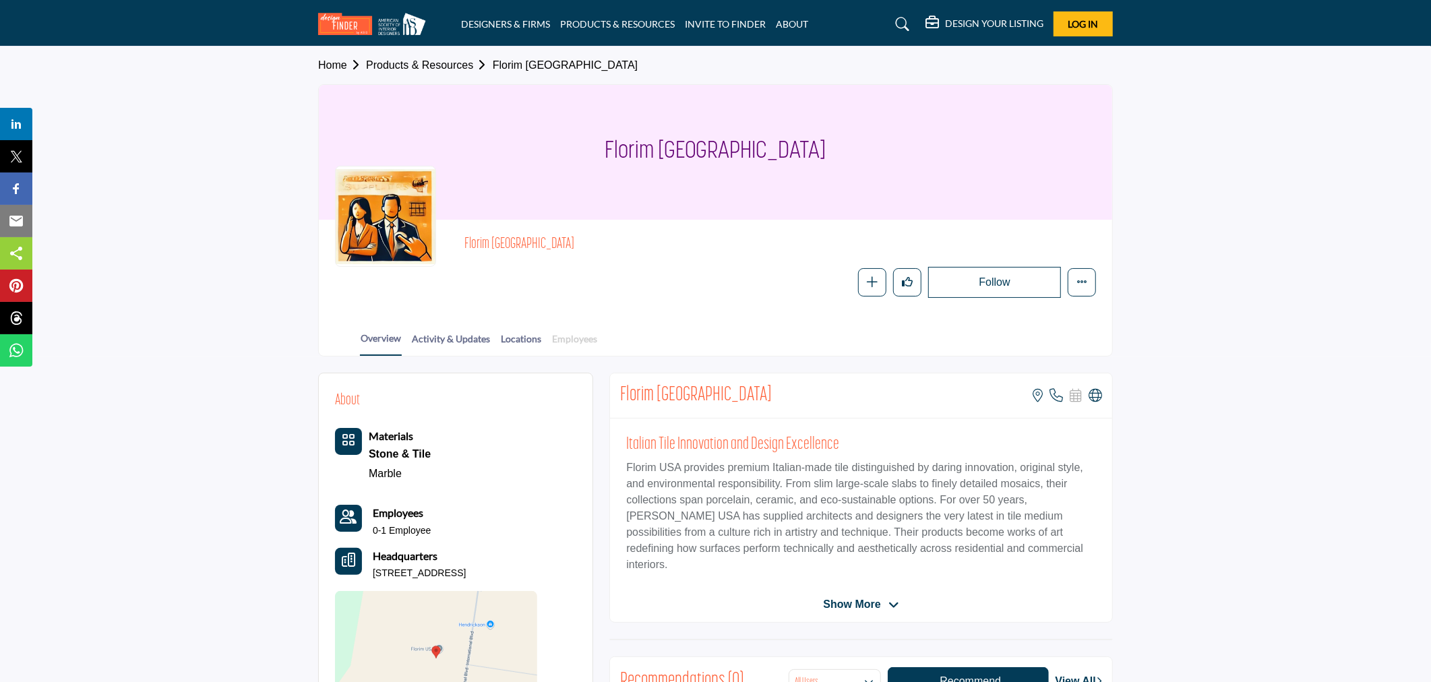
click at [589, 336] on link "Employees" at bounding box center [574, 344] width 47 height 24
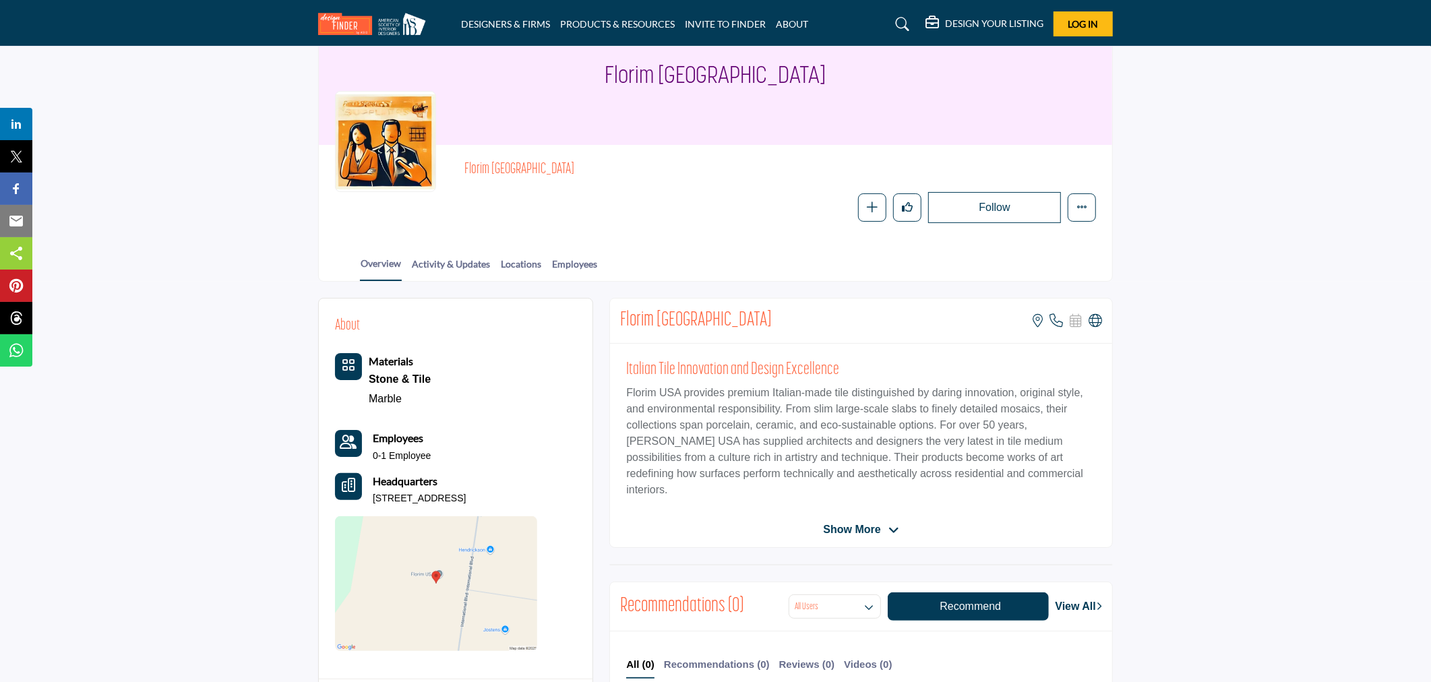
scroll to position [121, 0]
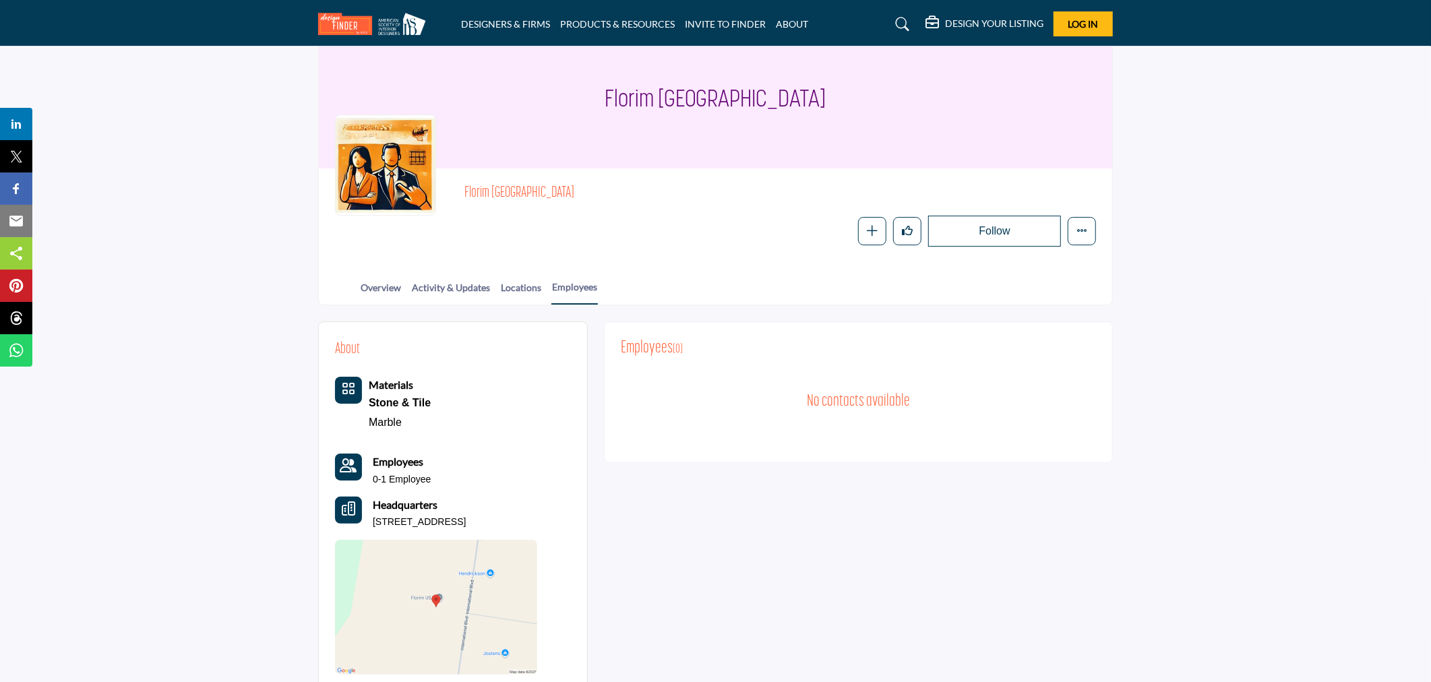
scroll to position [75, 0]
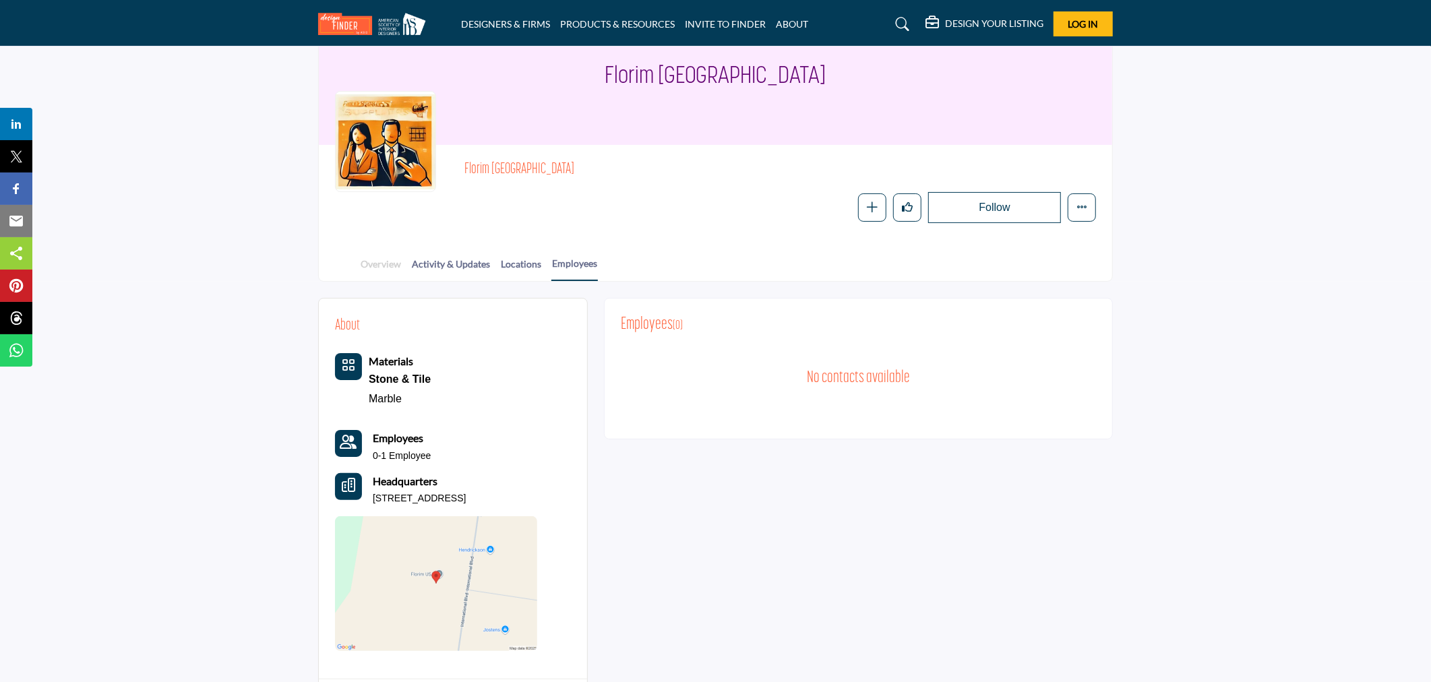
click at [373, 261] on link "Overview" at bounding box center [381, 269] width 42 height 24
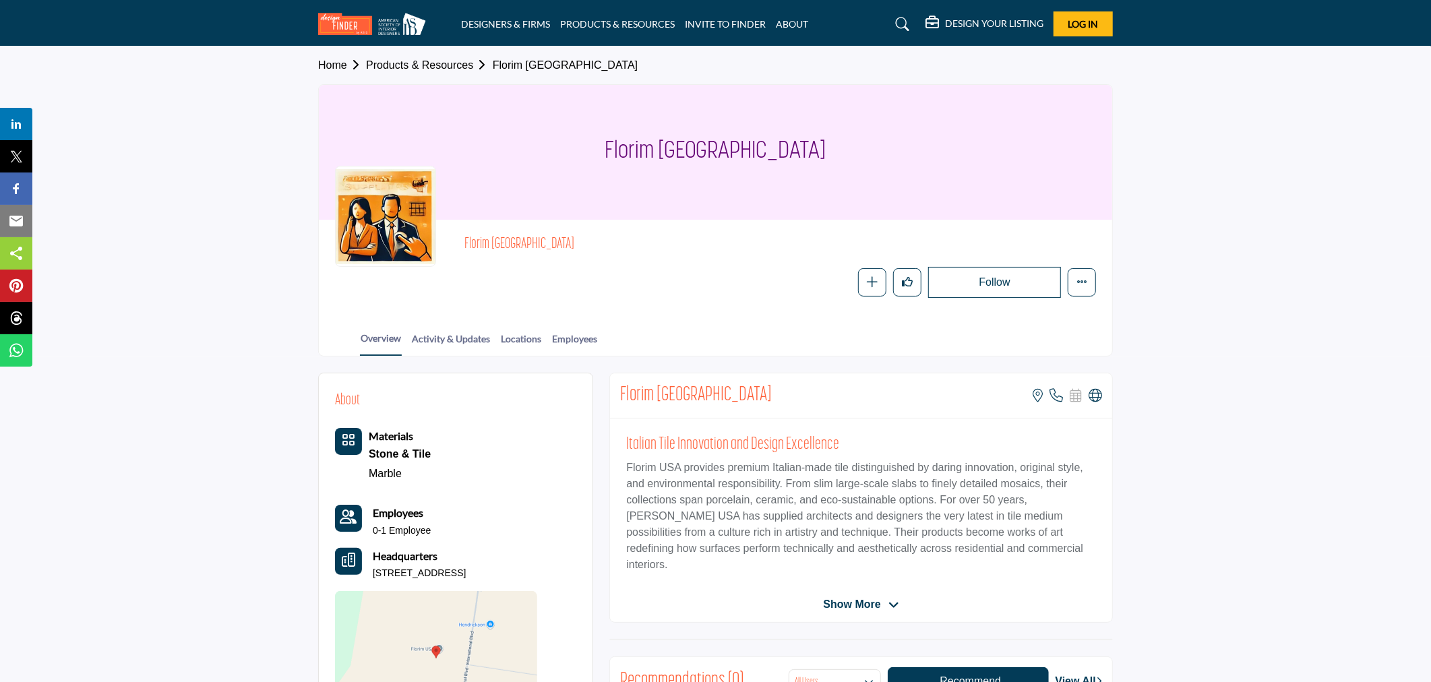
click at [405, 63] on link "Products & Resources" at bounding box center [429, 64] width 127 height 11
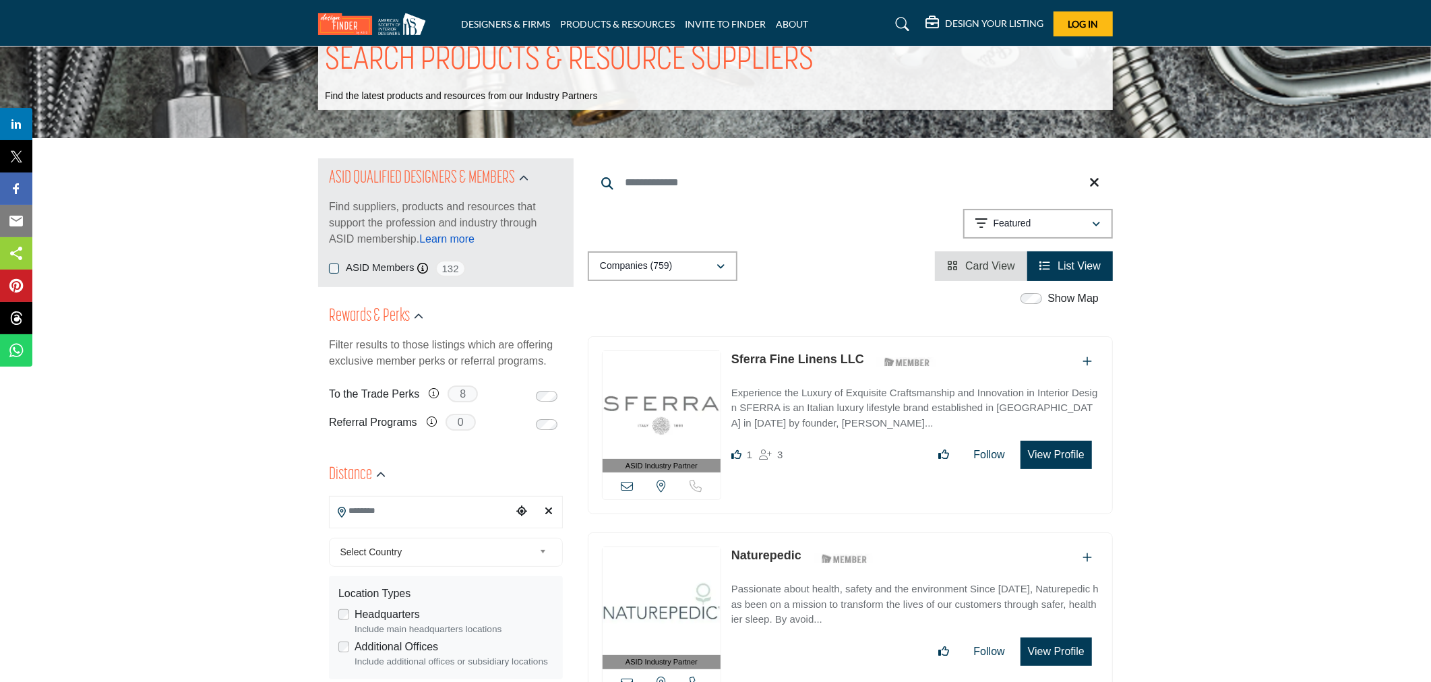
click at [458, 234] on link "Learn more" at bounding box center [446, 238] width 55 height 11
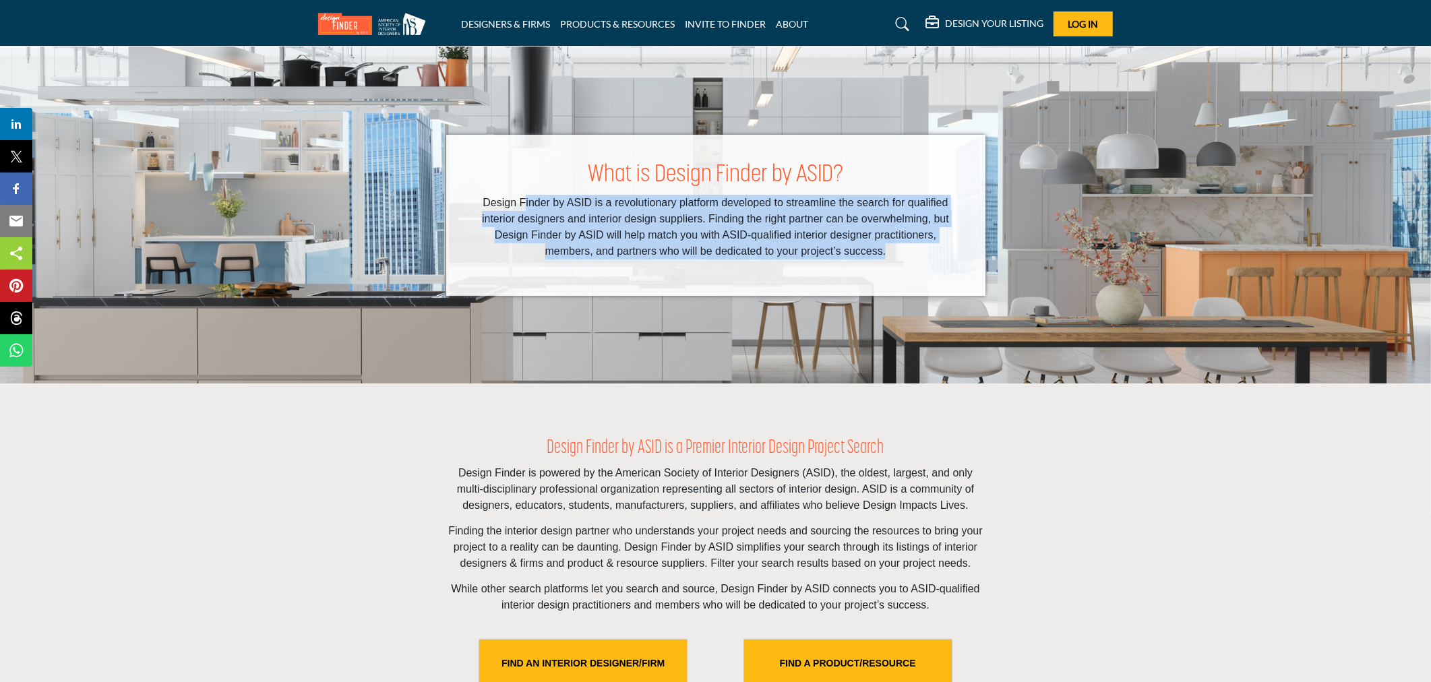
drag, startPoint x: 527, startPoint y: 198, endPoint x: 925, endPoint y: 259, distance: 402.3
click at [925, 259] on div "What is Design Finder by ASID? Design Finder by ASID is a revolutionary platfor…" at bounding box center [715, 215] width 539 height 161
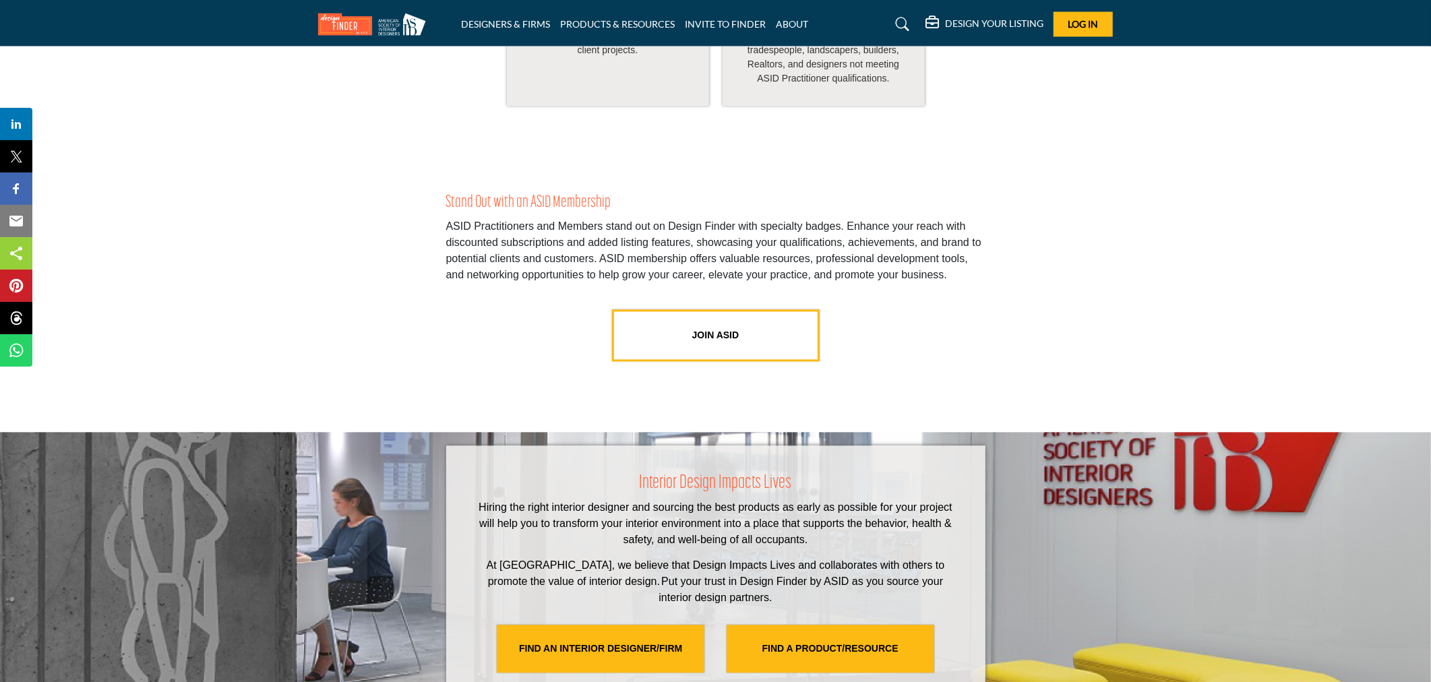
scroll to position [2471, 0]
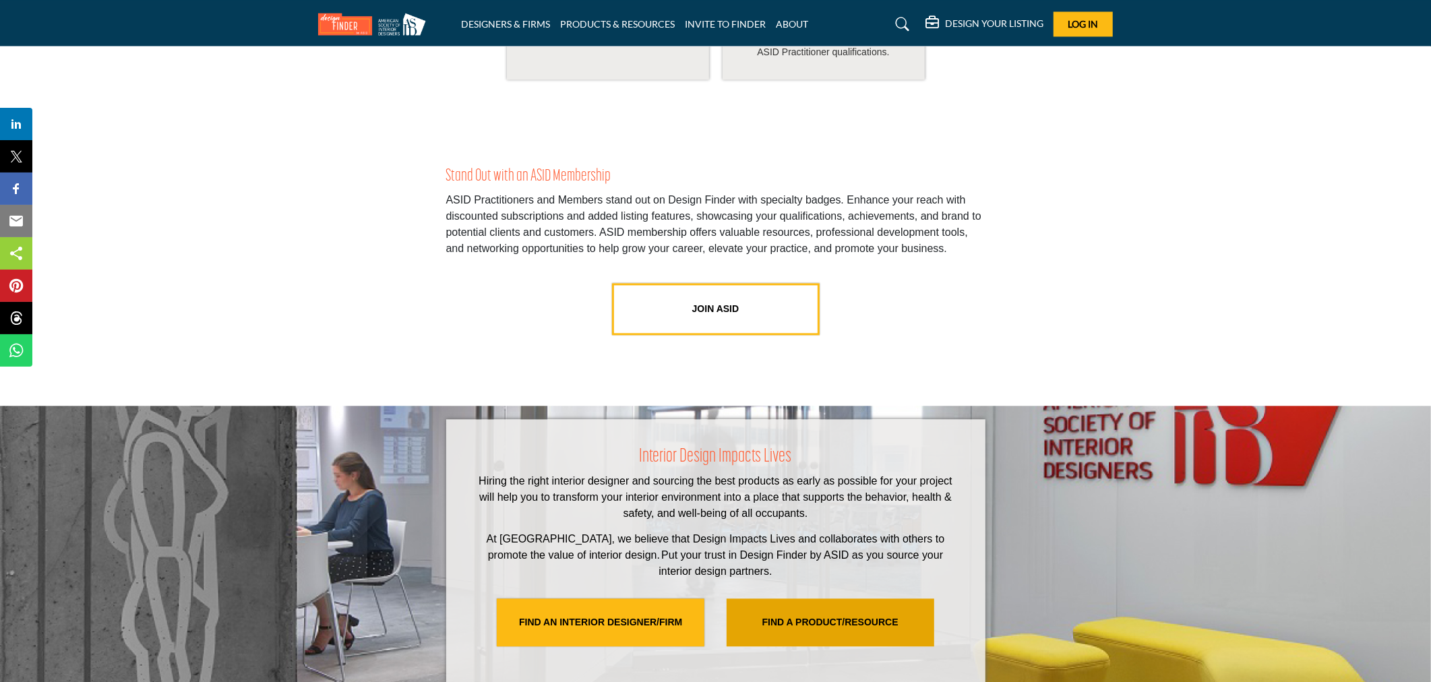
click at [816, 598] on link "FIND A PRODUCT/RESOURCE" at bounding box center [831, 622] width 208 height 48
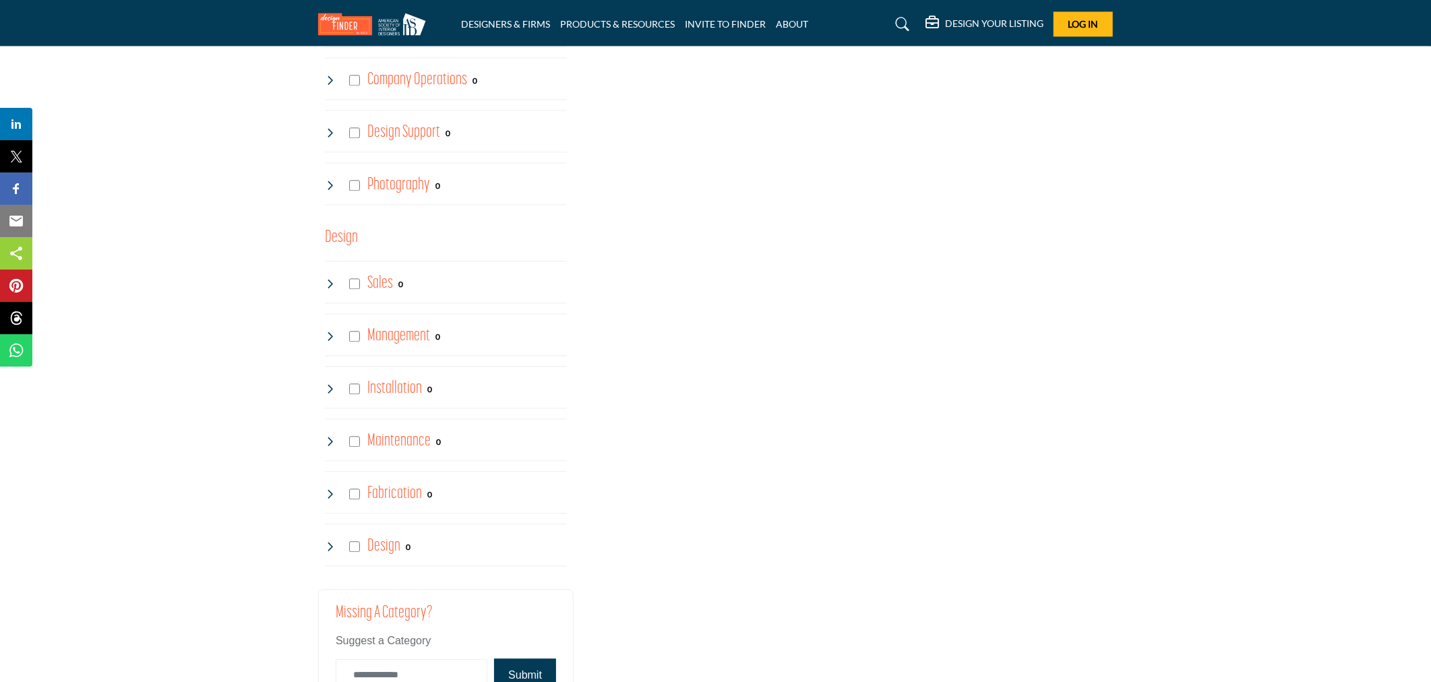
scroll to position [2995, 0]
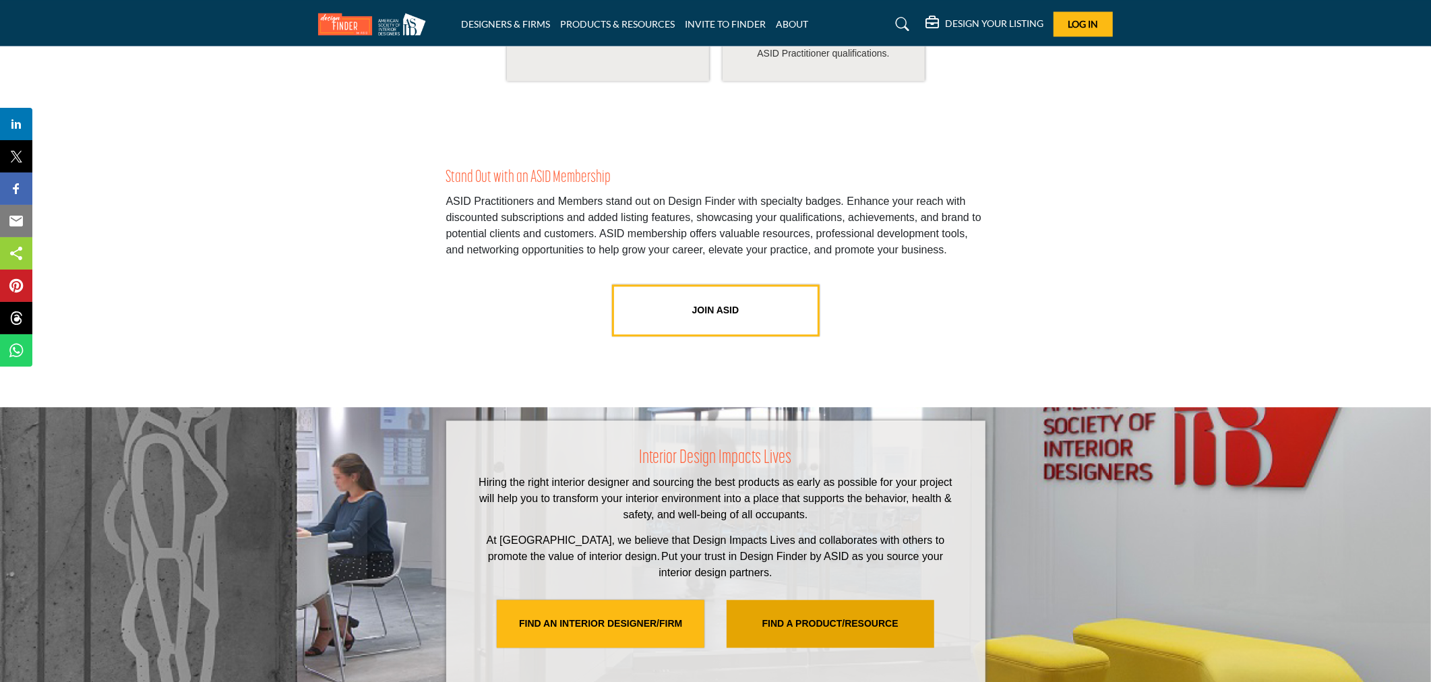
click at [849, 603] on link "FIND A PRODUCT/RESOURCE" at bounding box center [831, 624] width 208 height 48
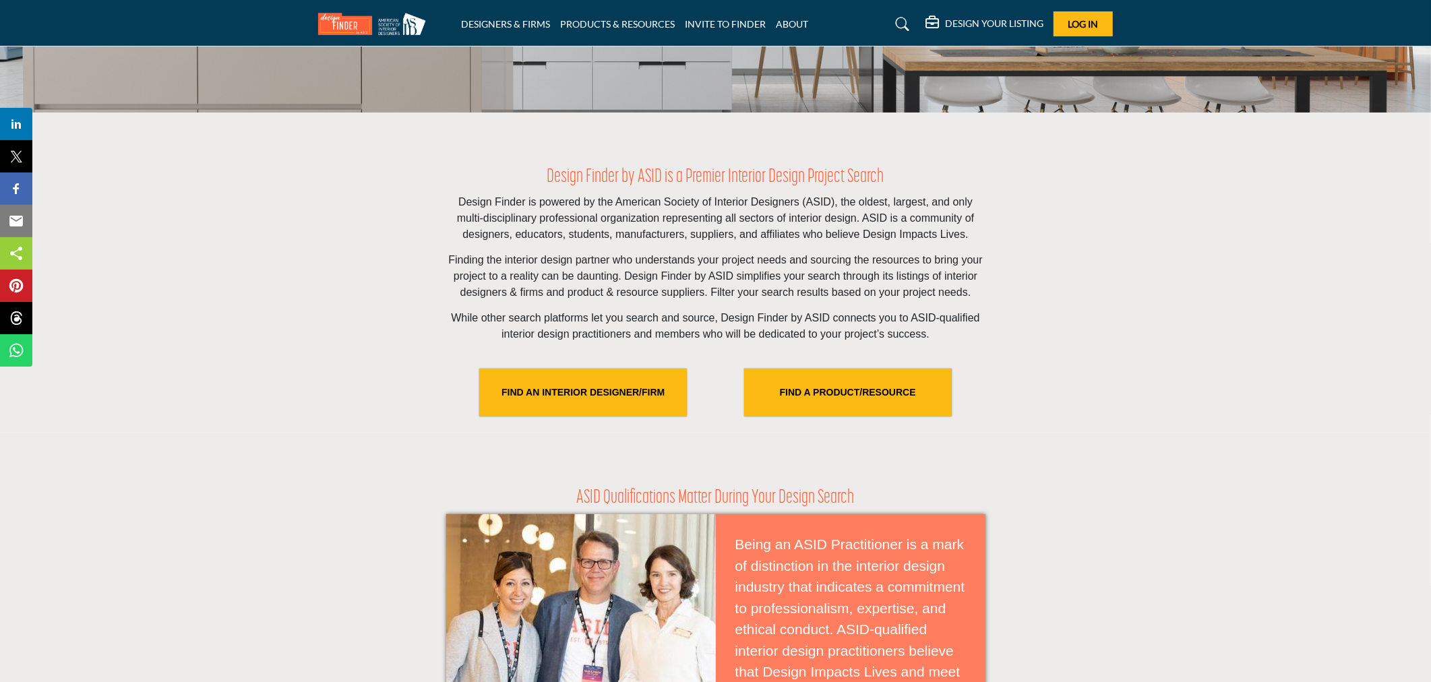
scroll to position [299, 0]
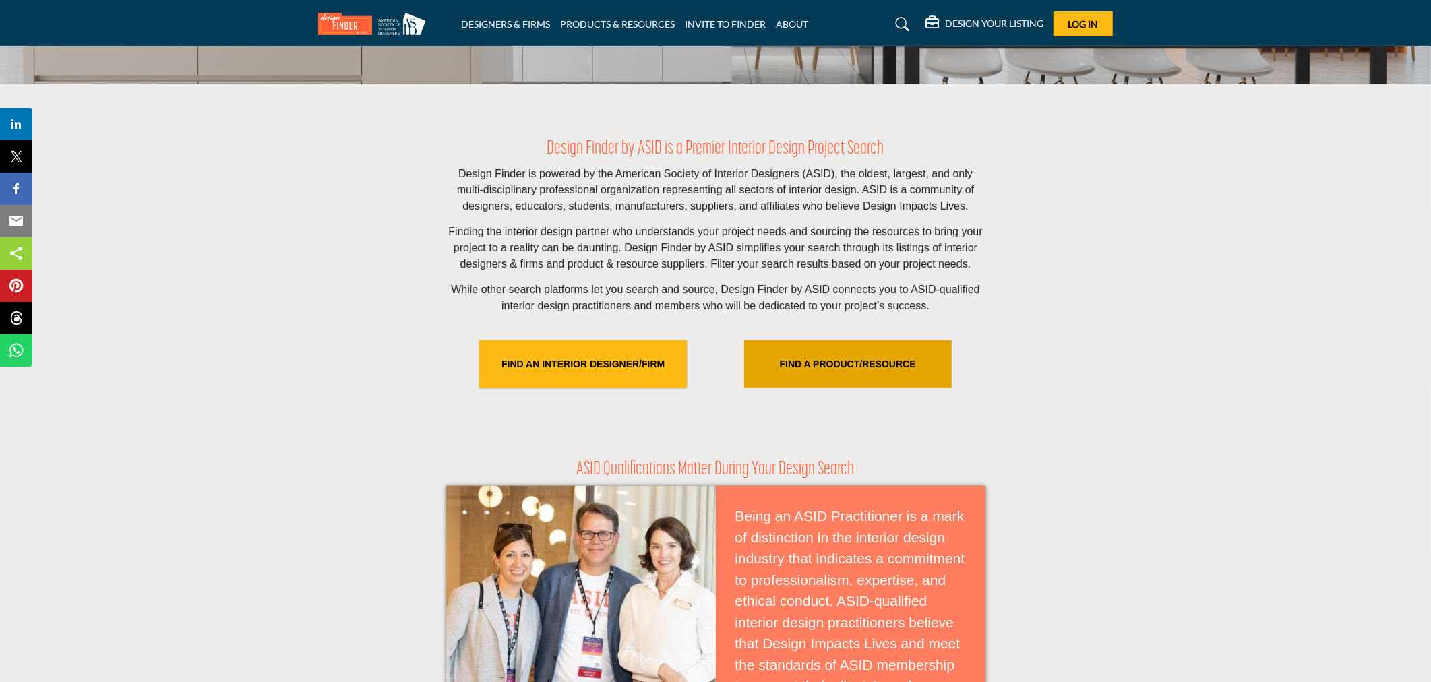
click at [837, 355] on link "FIND A PRODUCT/RESOURCE" at bounding box center [848, 364] width 208 height 48
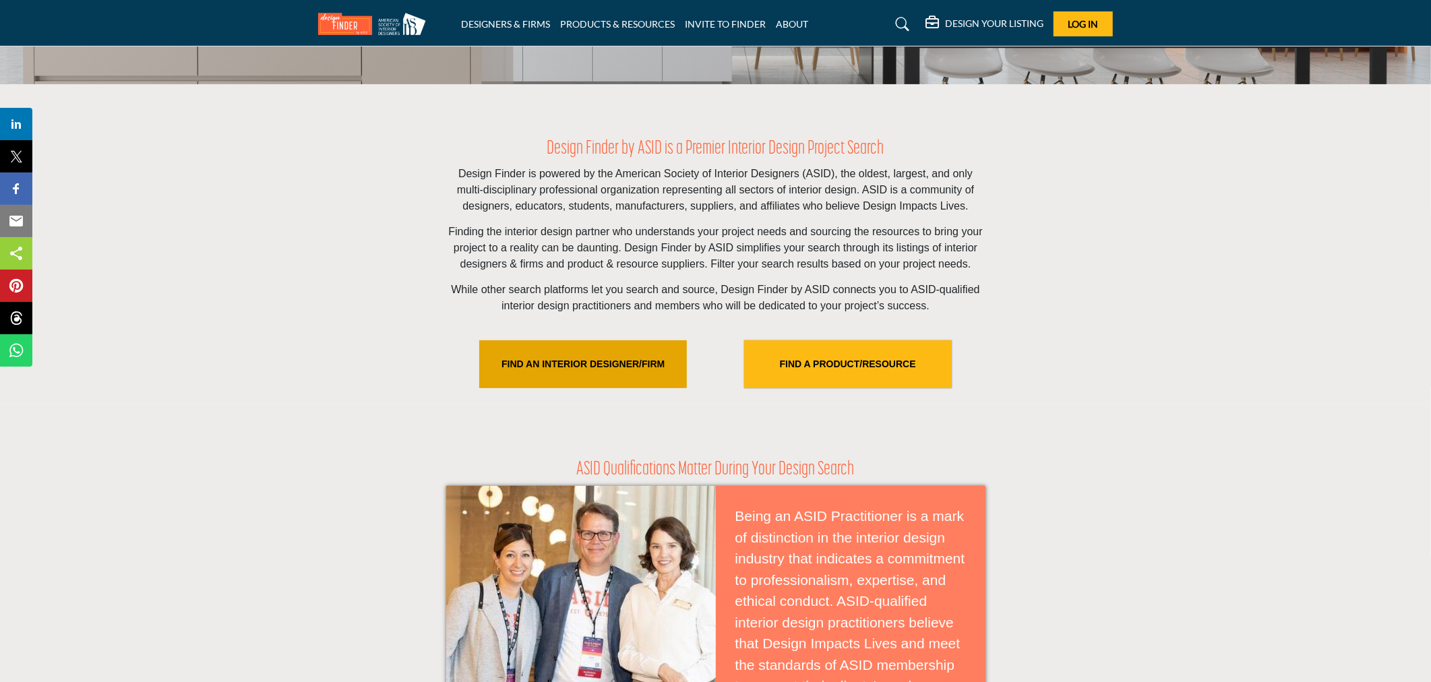
click at [590, 355] on link "FIND AN INTERIOR DESIGNER/FIRM" at bounding box center [583, 364] width 208 height 48
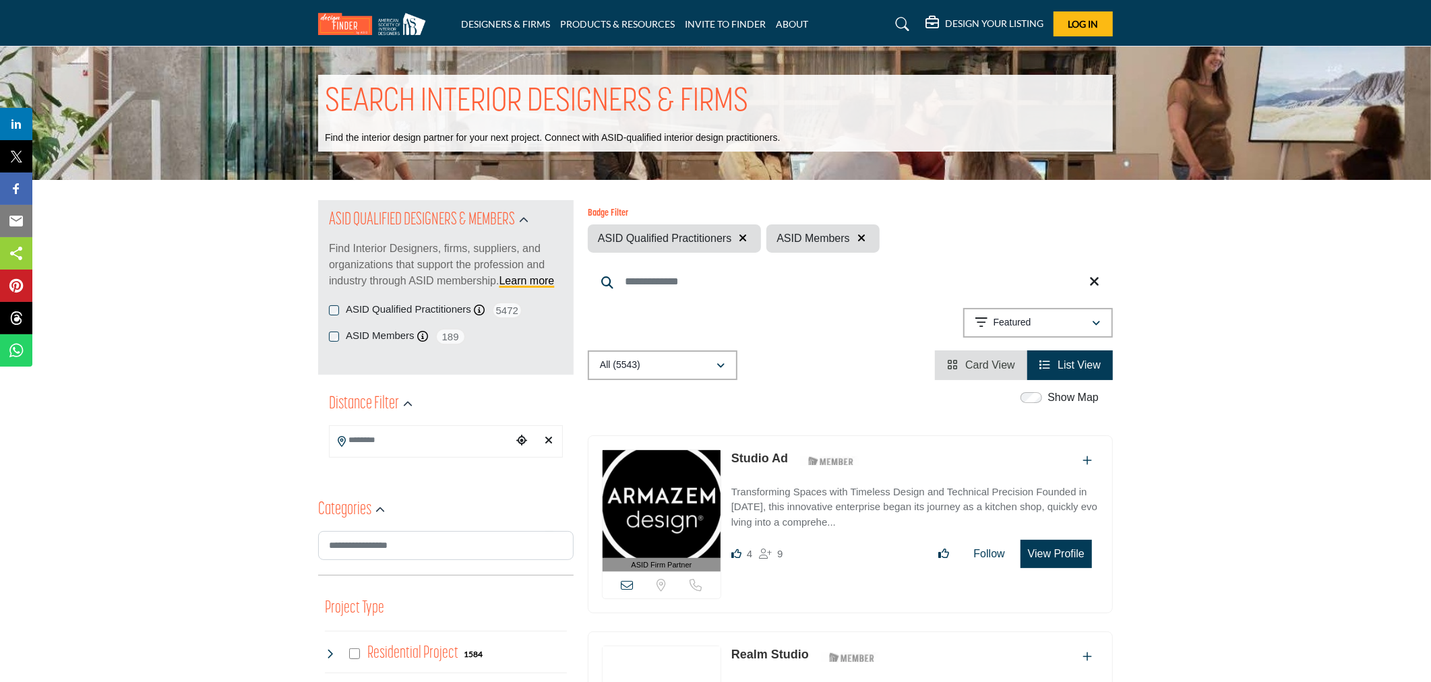
click at [675, 286] on input "Search Keyword" at bounding box center [850, 282] width 525 height 32
click at [677, 275] on input "Search Keyword" at bounding box center [850, 282] width 525 height 32
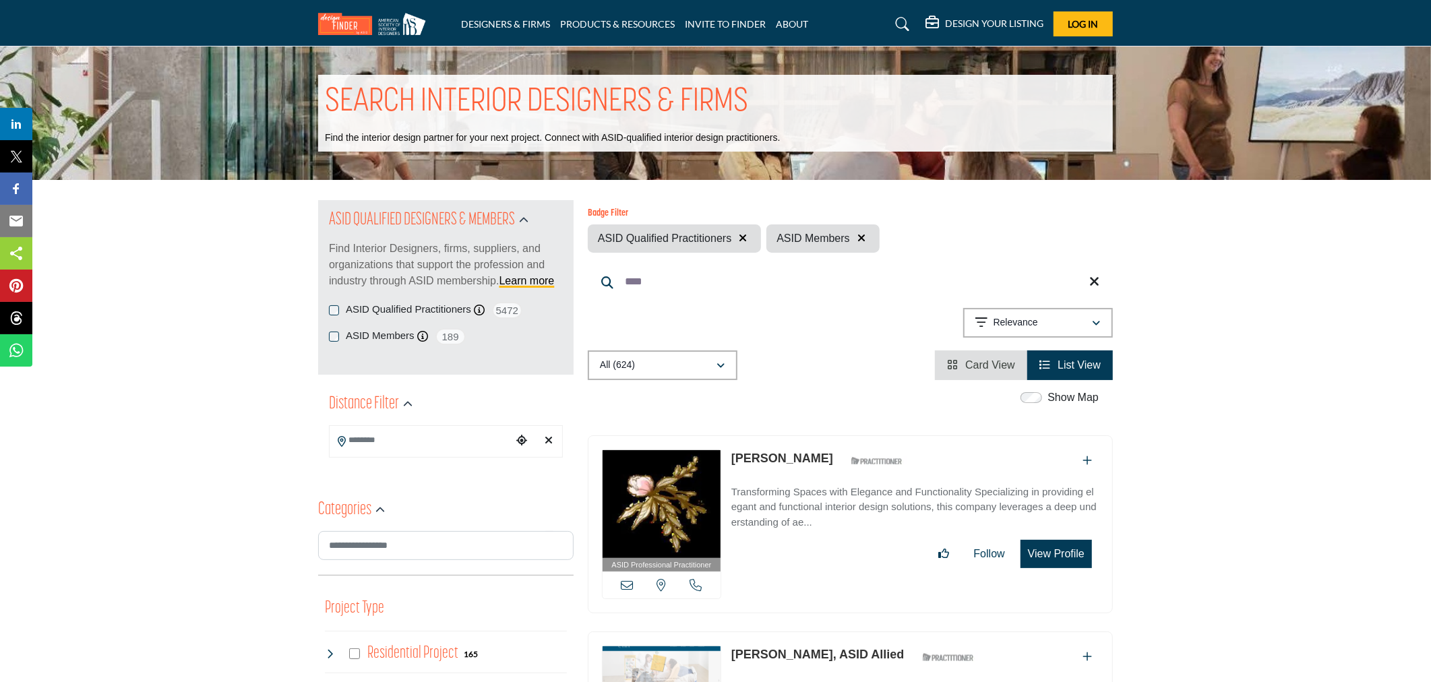
type input "****"
click at [745, 237] on icon "button" at bounding box center [743, 238] width 8 height 11
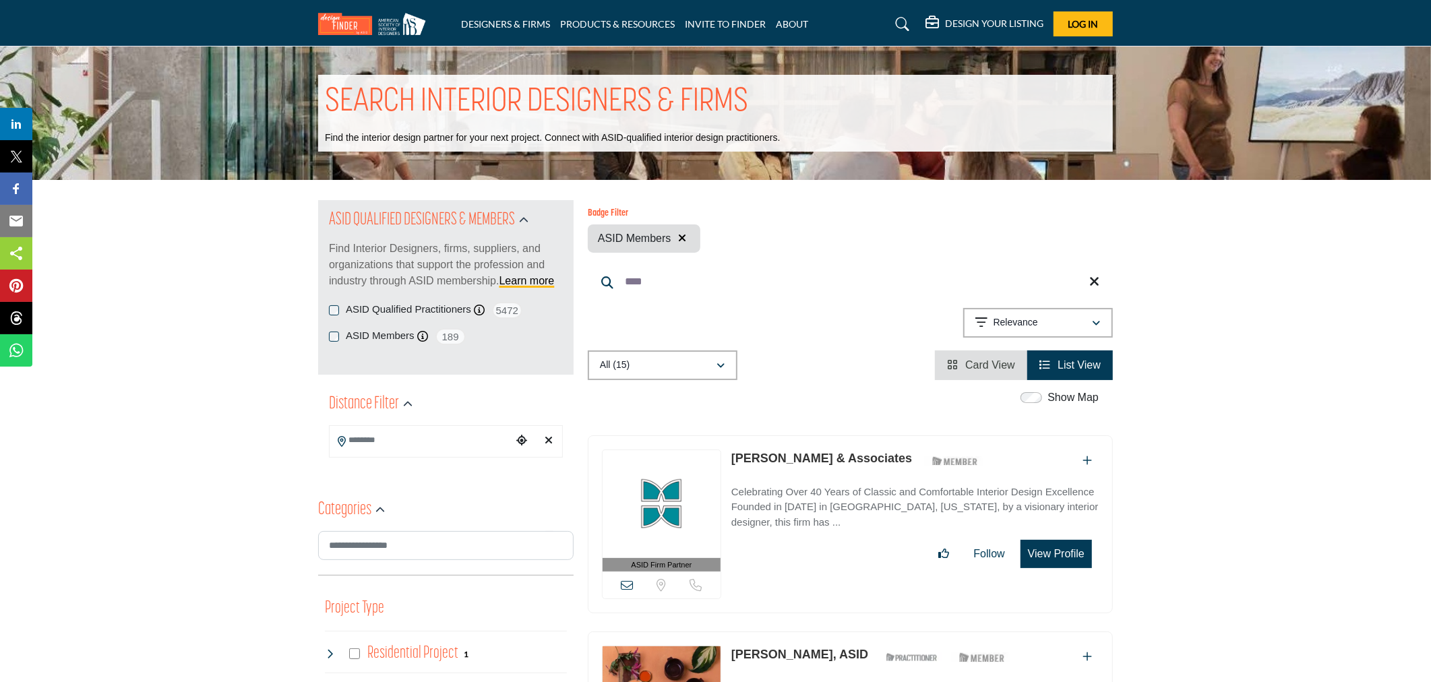
click at [695, 286] on input "****" at bounding box center [850, 282] width 525 height 32
drag, startPoint x: 695, startPoint y: 286, endPoint x: 596, endPoint y: 276, distance: 99.5
click at [596, 276] on input "****" at bounding box center [850, 282] width 525 height 32
click at [588, 26] on link "PRODUCTS & RESOURCES" at bounding box center [617, 23] width 115 height 11
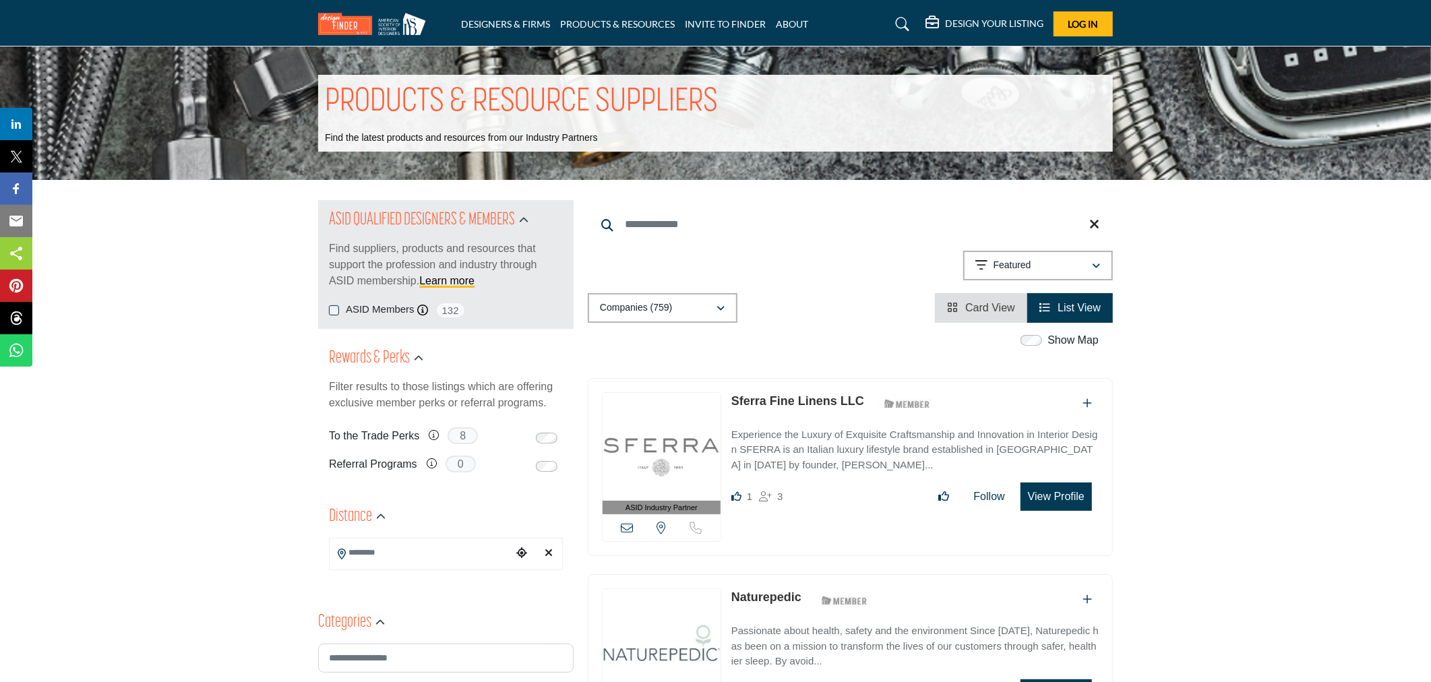
click at [719, 231] on input "Search Keyword" at bounding box center [850, 224] width 525 height 32
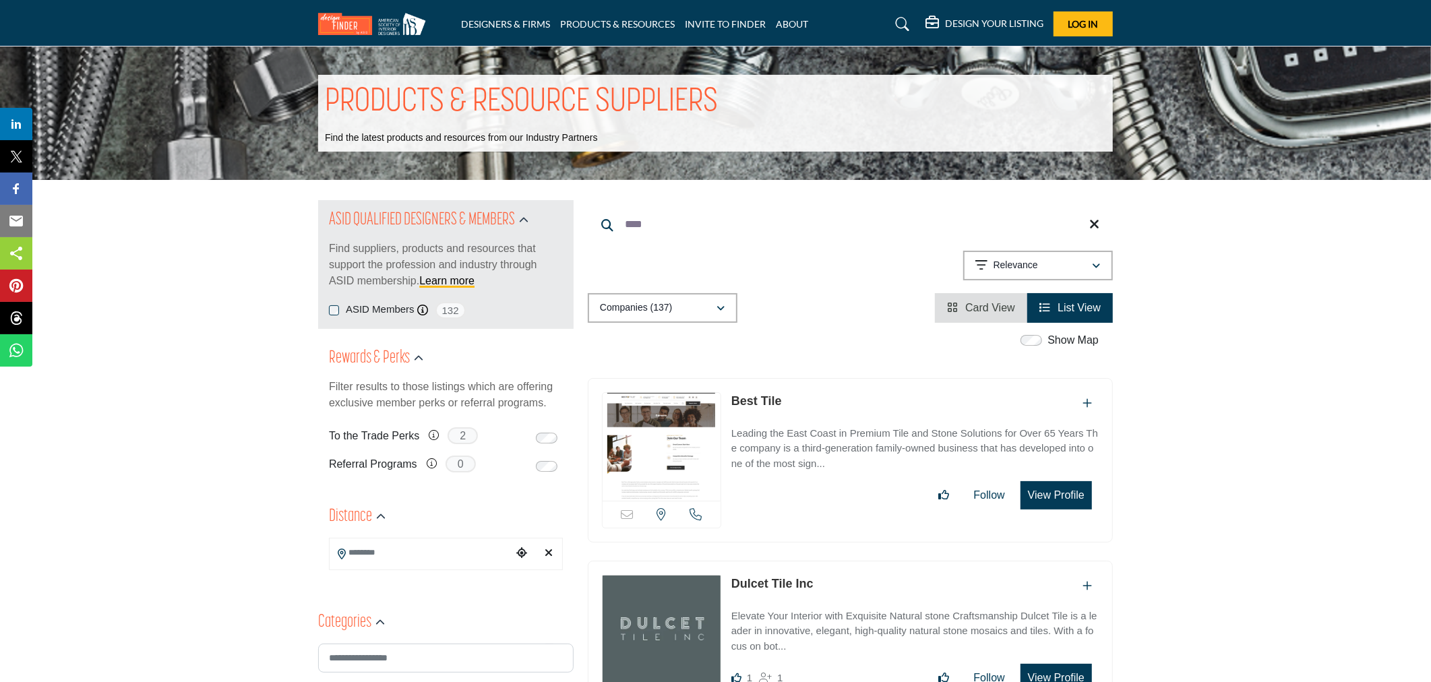
click at [658, 228] on input "****" at bounding box center [850, 224] width 525 height 32
drag, startPoint x: 661, startPoint y: 224, endPoint x: 596, endPoint y: 226, distance: 65.4
click at [596, 226] on input "****" at bounding box center [850, 224] width 525 height 32
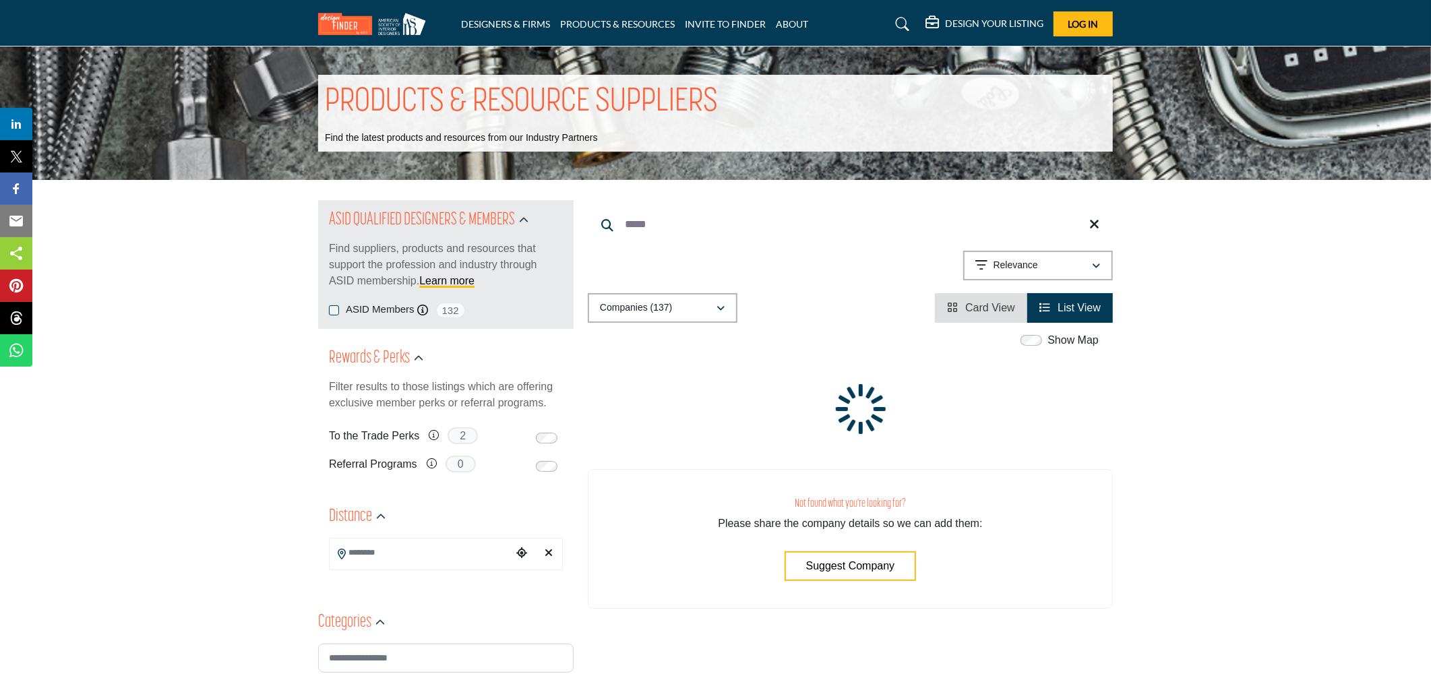
type input "****"
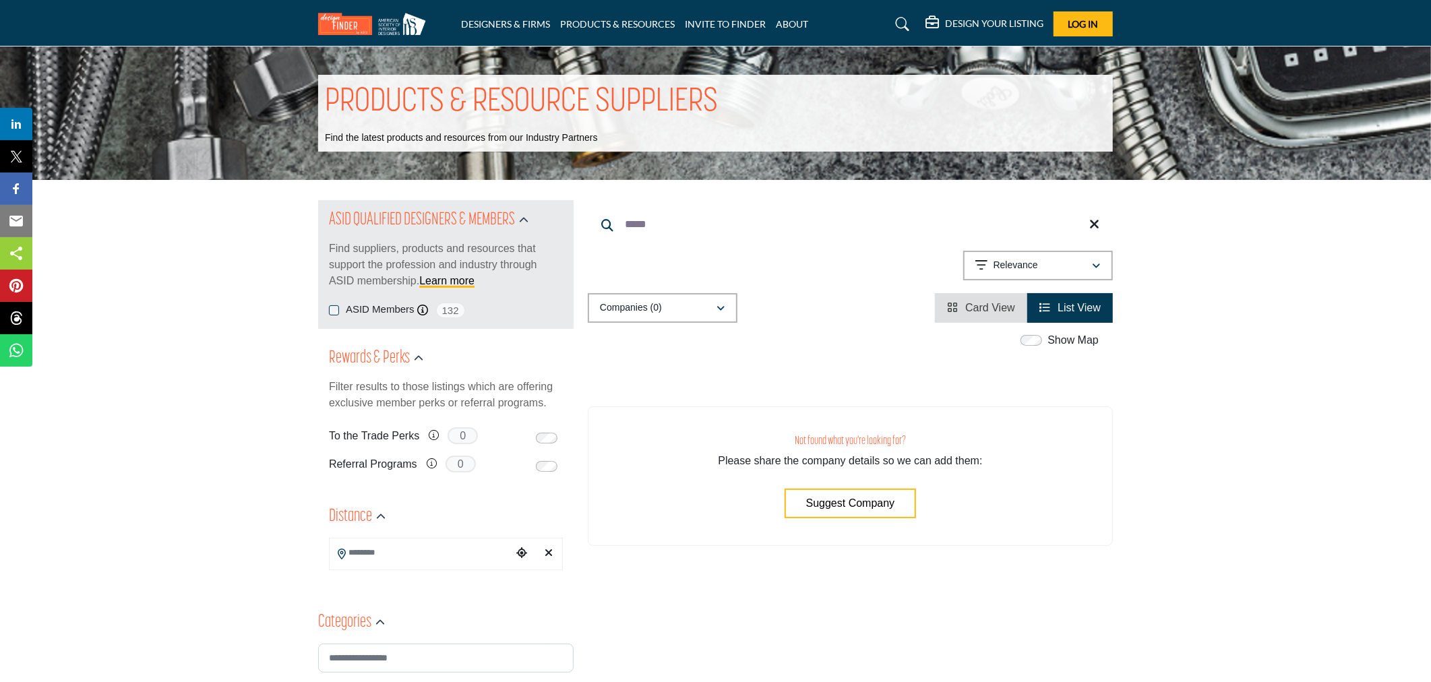
click at [836, 500] on span "Suggest Company" at bounding box center [850, 502] width 89 height 11
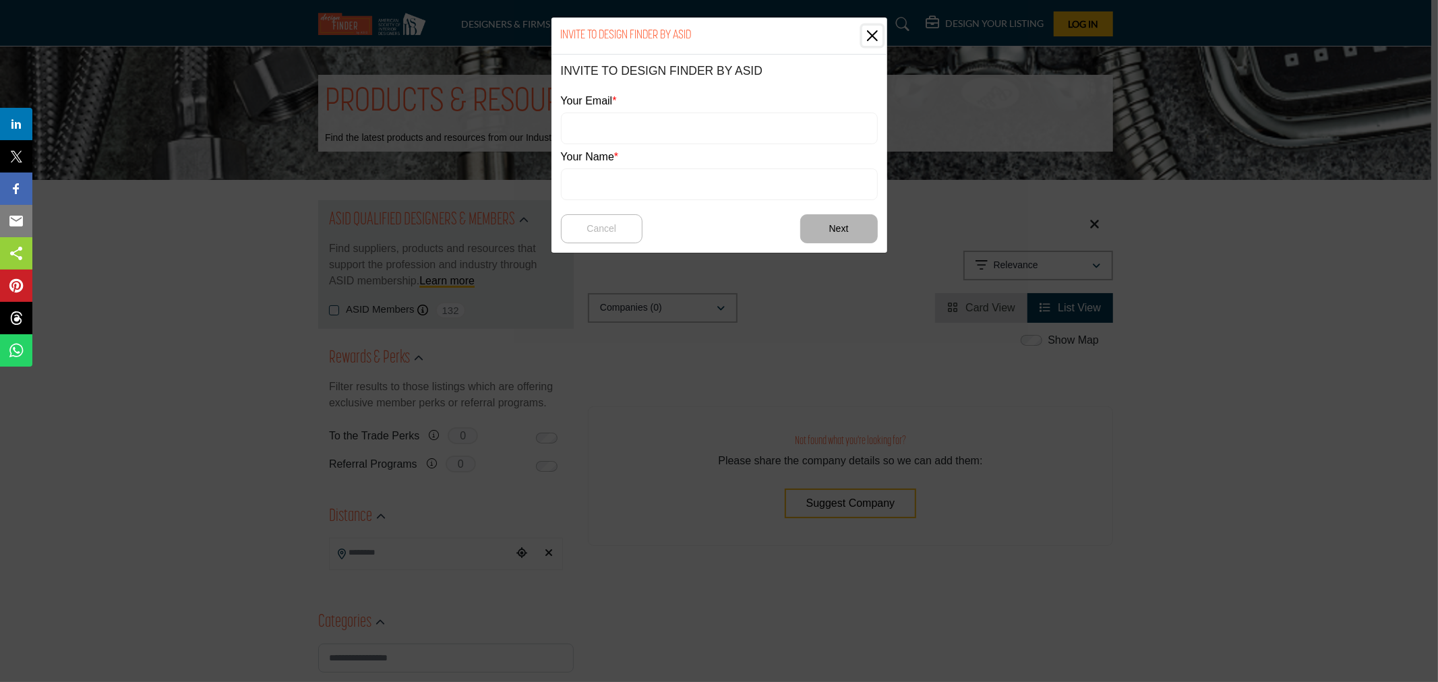
click at [868, 34] on button "Close" at bounding box center [872, 36] width 20 height 20
